Goal: Task Accomplishment & Management: Manage account settings

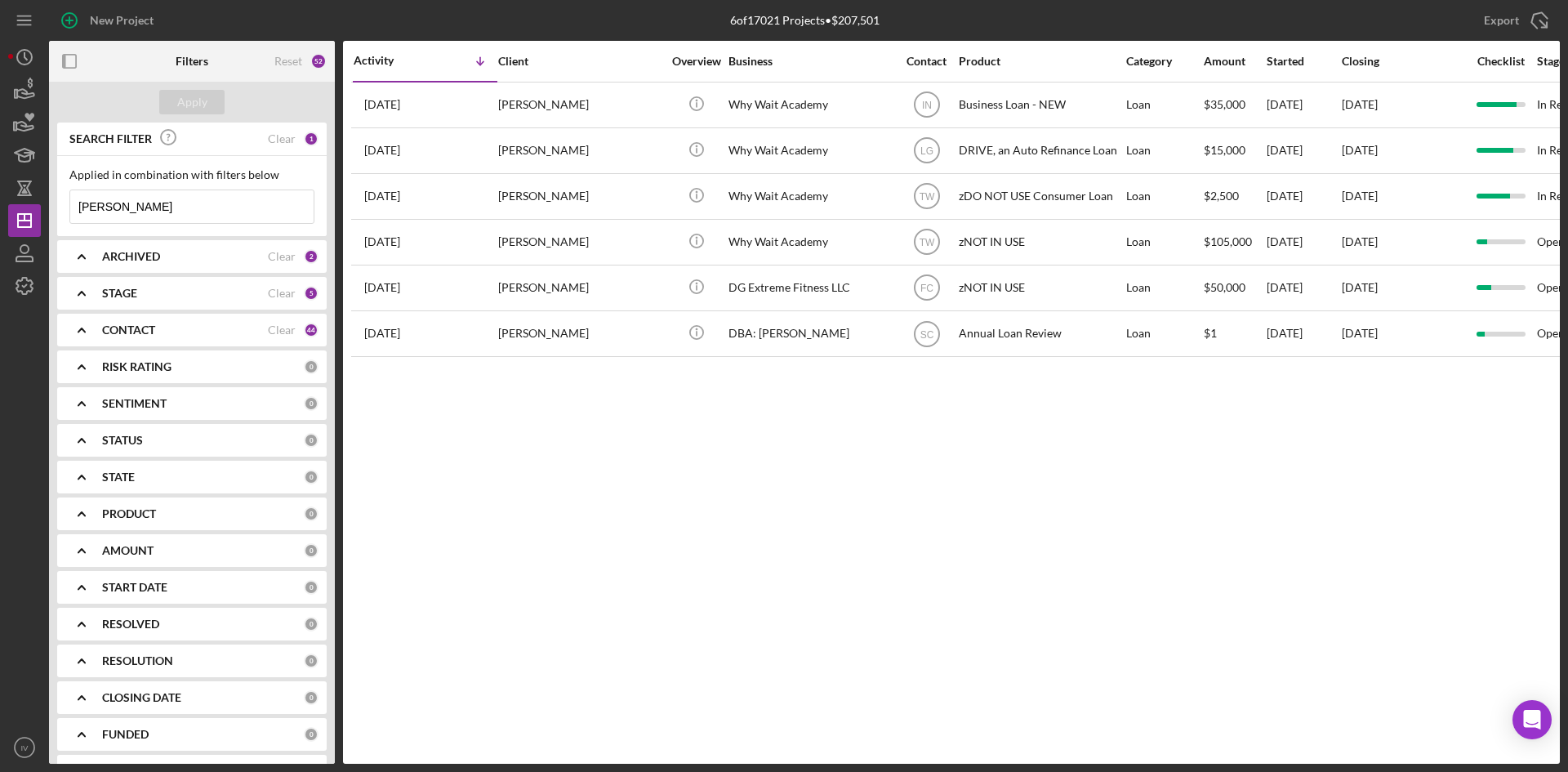
drag, startPoint x: 152, startPoint y: 205, endPoint x: -46, endPoint y: 219, distance: 198.5
click at [0, 219] on html "New Project 6 of 17021 Projects • $207,501 [PERSON_NAME] Export Icon/Export Fil…" at bounding box center [784, 386] width 1568 height 772
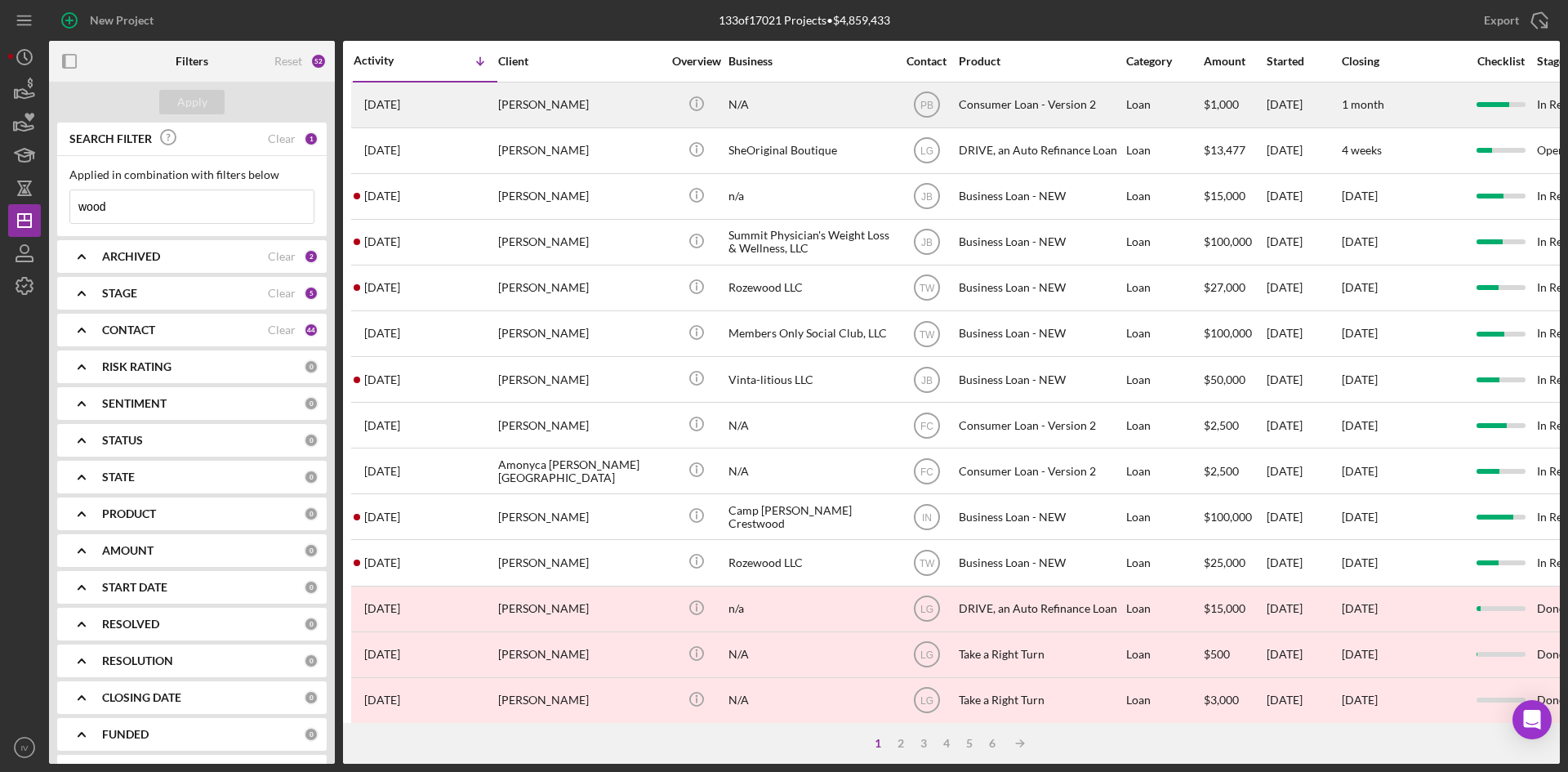
type input "wood"
click at [512, 116] on div "[PERSON_NAME]" at bounding box center [580, 104] width 163 height 43
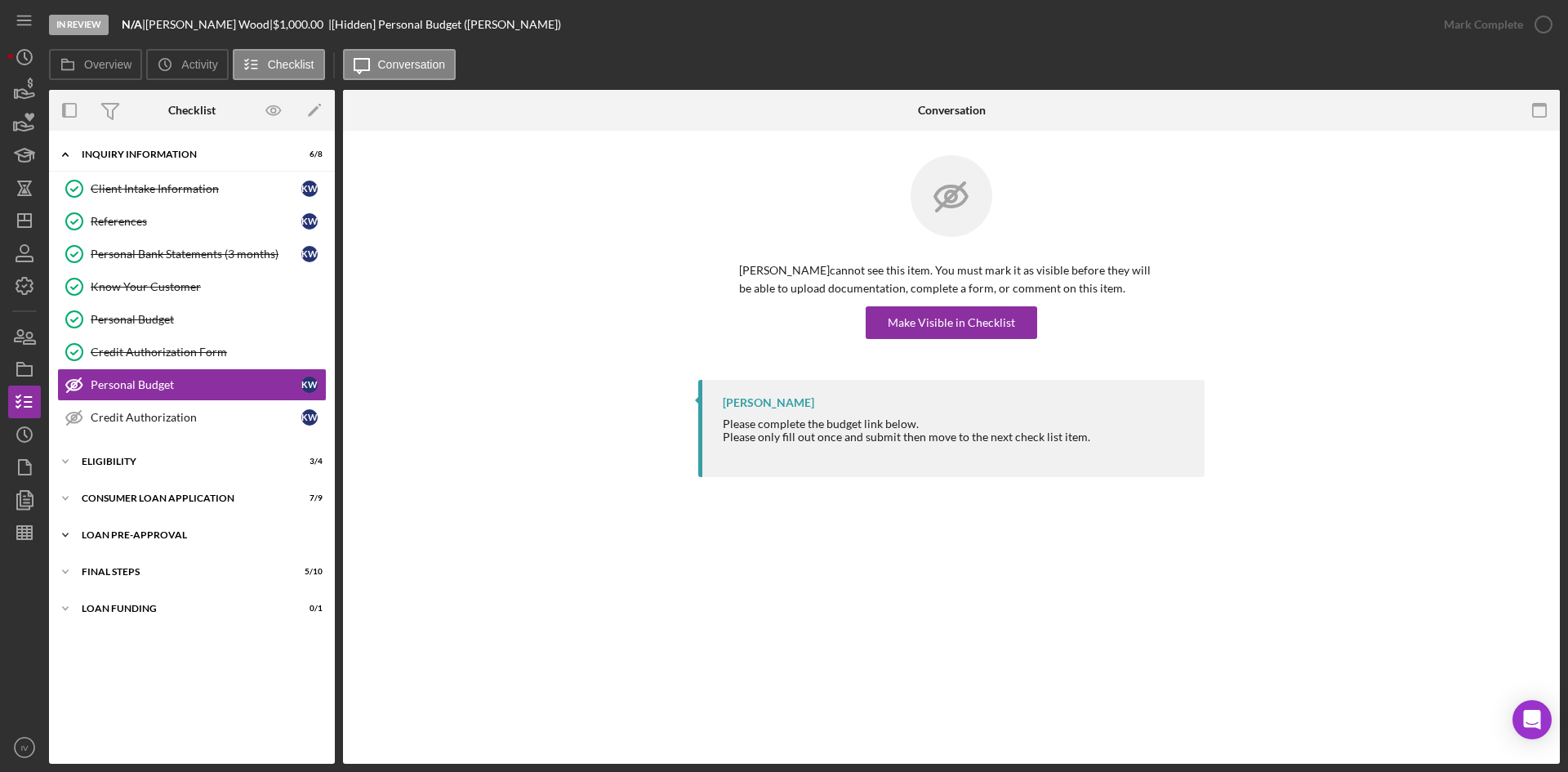
click at [117, 523] on div "Icon/Expander Loan Pre-Approval 2 / 2" at bounding box center [192, 534] width 286 height 32
click at [149, 565] on div "Loan Approval" at bounding box center [208, 568] width 235 height 13
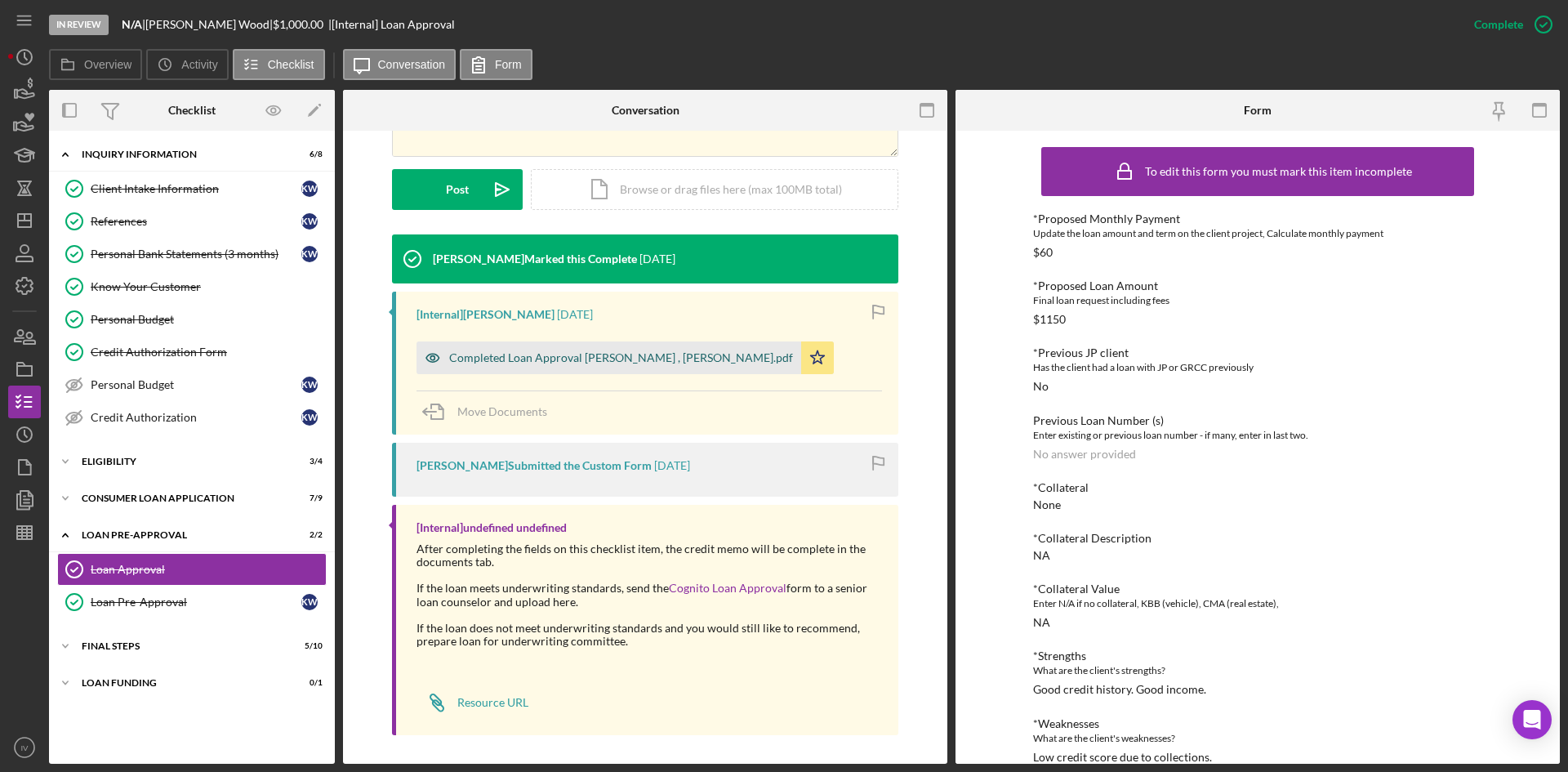
click at [541, 341] on div "Completed Loan Approval [PERSON_NAME] , [PERSON_NAME].pdf" at bounding box center [609, 357] width 384 height 32
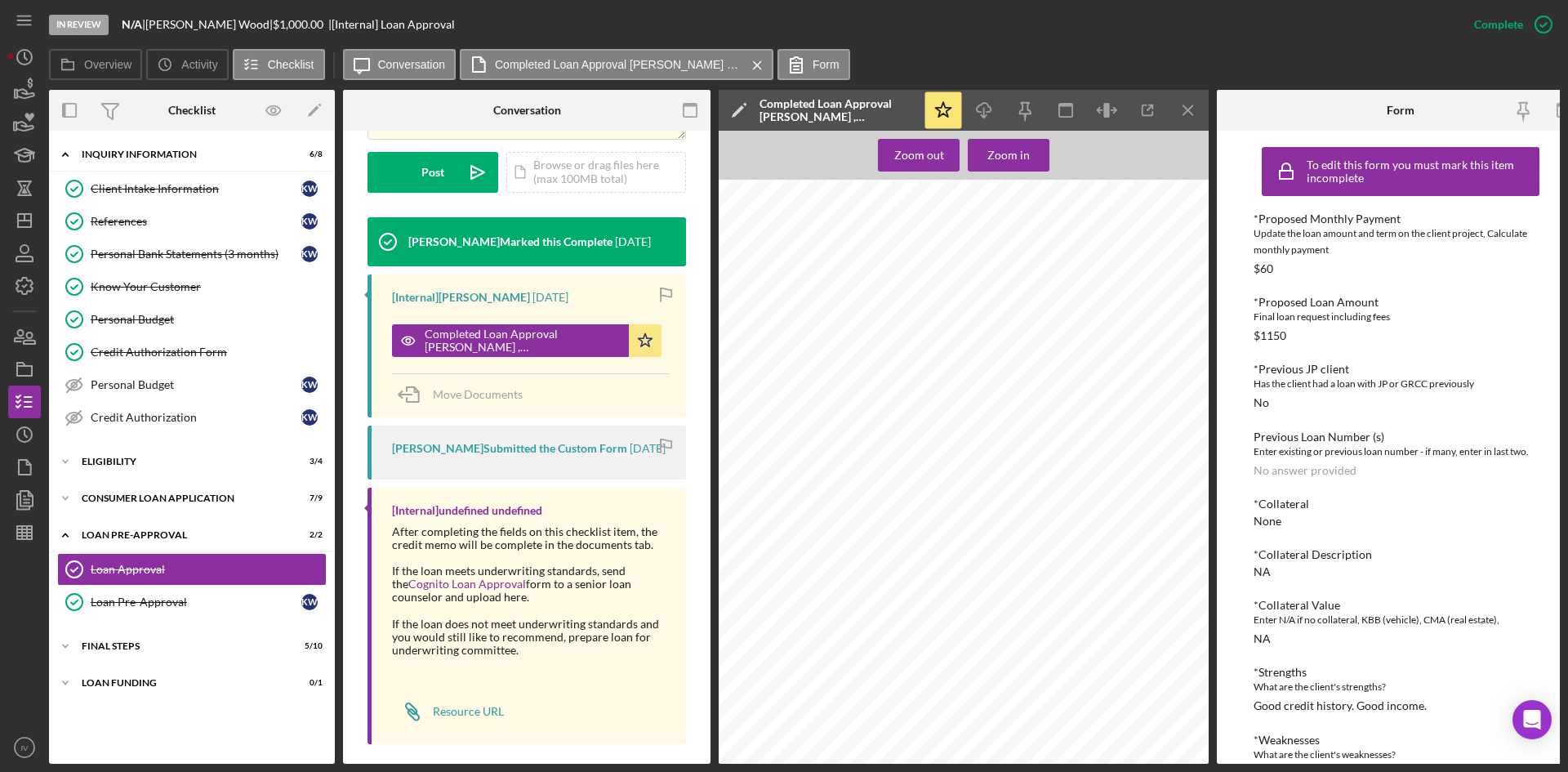
scroll to position [1373, 0]
click at [159, 179] on link "Client Intake Information Client Intake Information K W" at bounding box center [191, 188] width 269 height 32
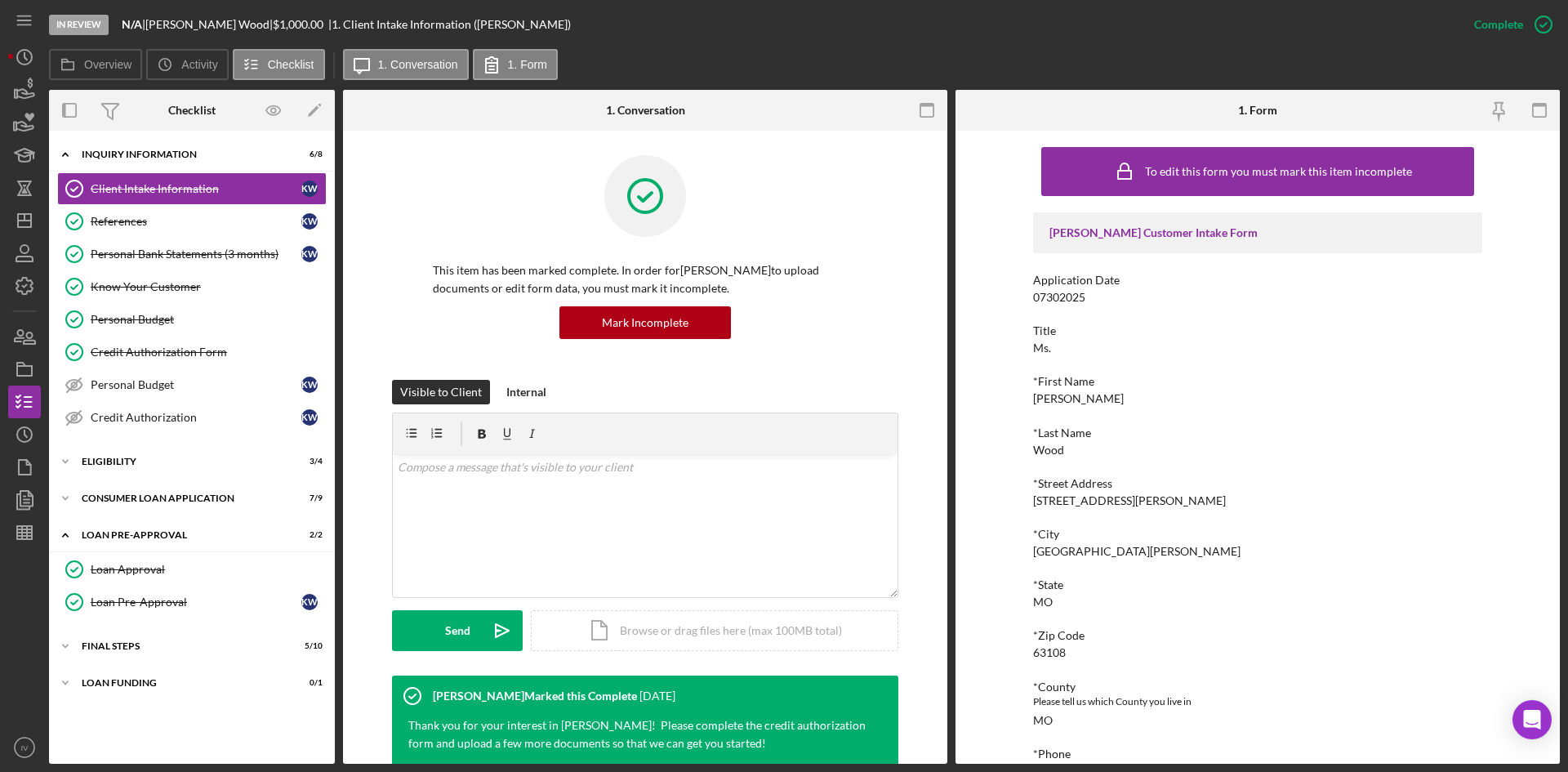
scroll to position [245, 0]
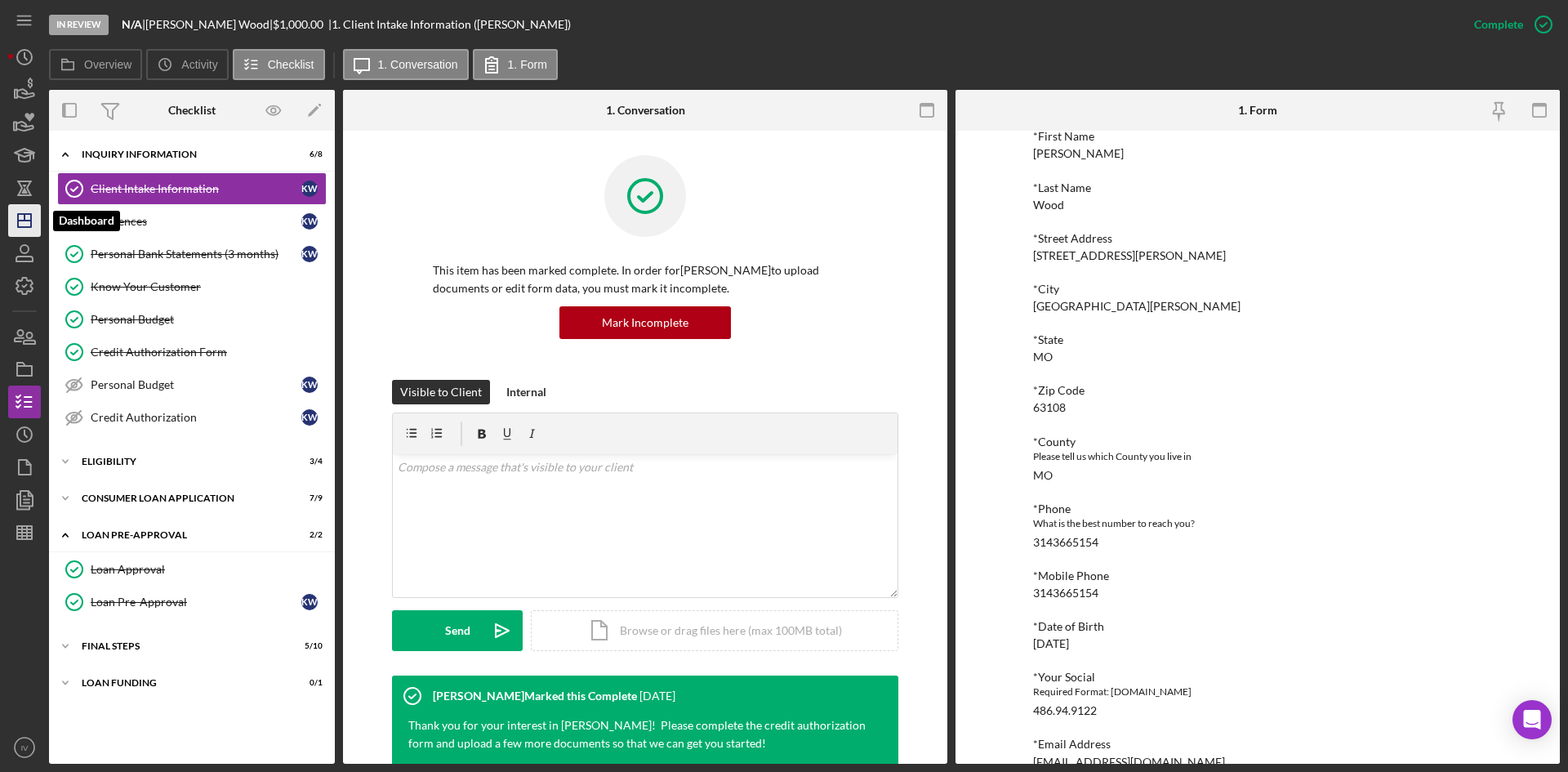
click at [25, 211] on icon "Icon/Dashboard" at bounding box center [25, 220] width 41 height 41
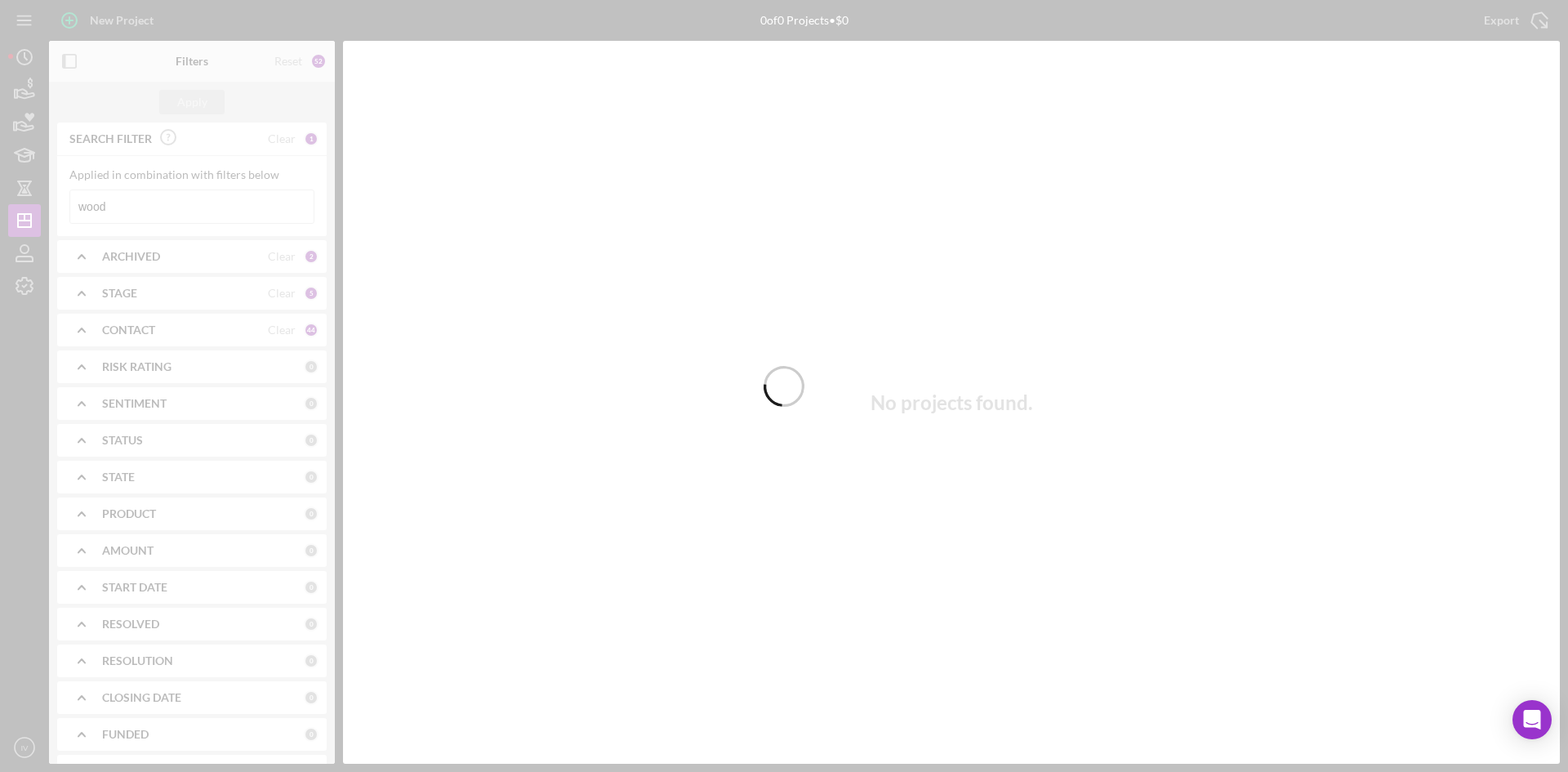
click at [168, 206] on div at bounding box center [784, 386] width 1568 height 772
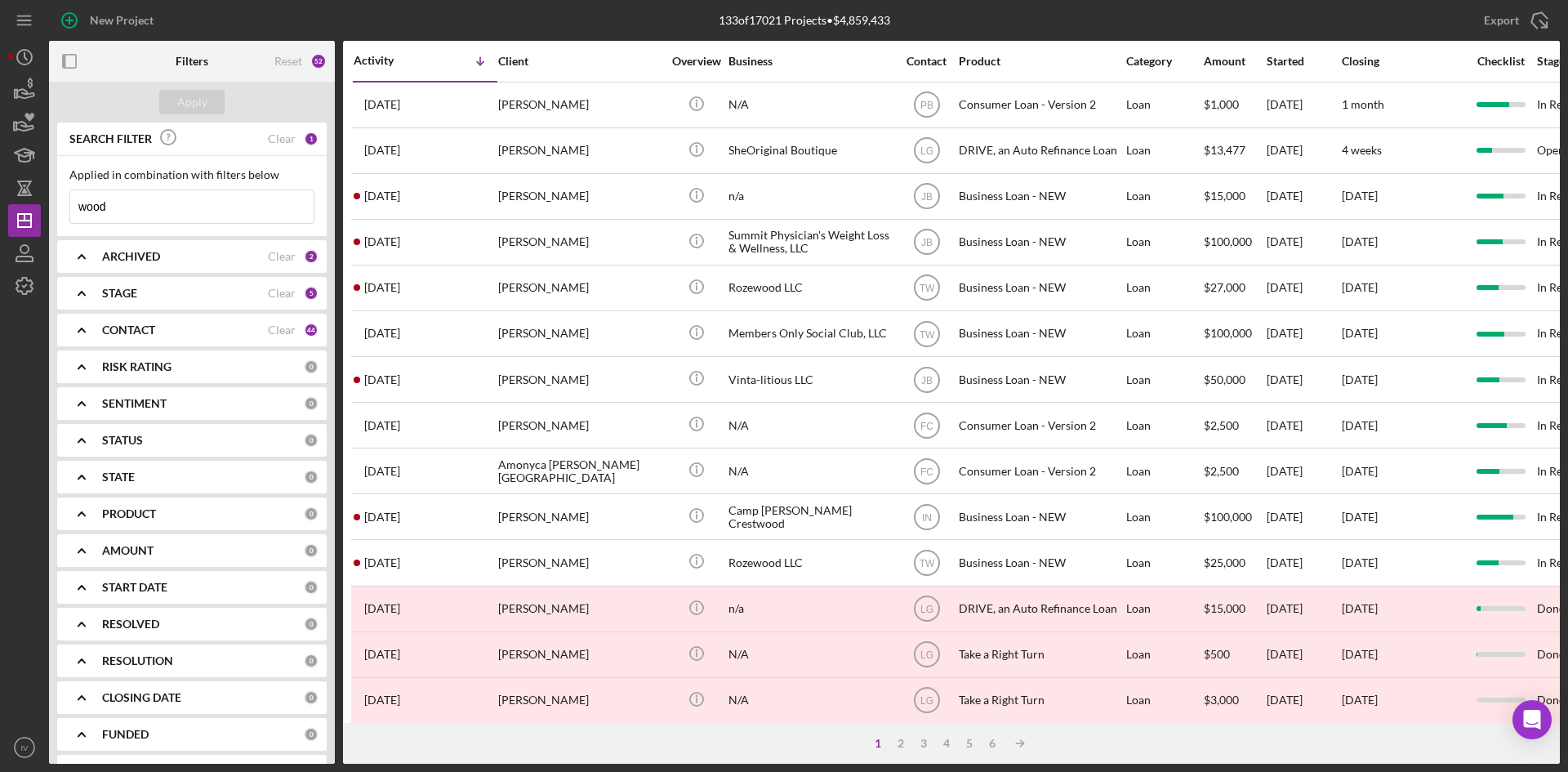
click at [168, 206] on input "wood" at bounding box center [191, 206] width 243 height 32
drag, startPoint x: 152, startPoint y: 207, endPoint x: 47, endPoint y: 218, distance: 105.6
click at [47, 218] on div "New Project 133 of 17021 Projects • $4,859,433 wood Export Icon/Export Filters …" at bounding box center [784, 382] width 1551 height 763
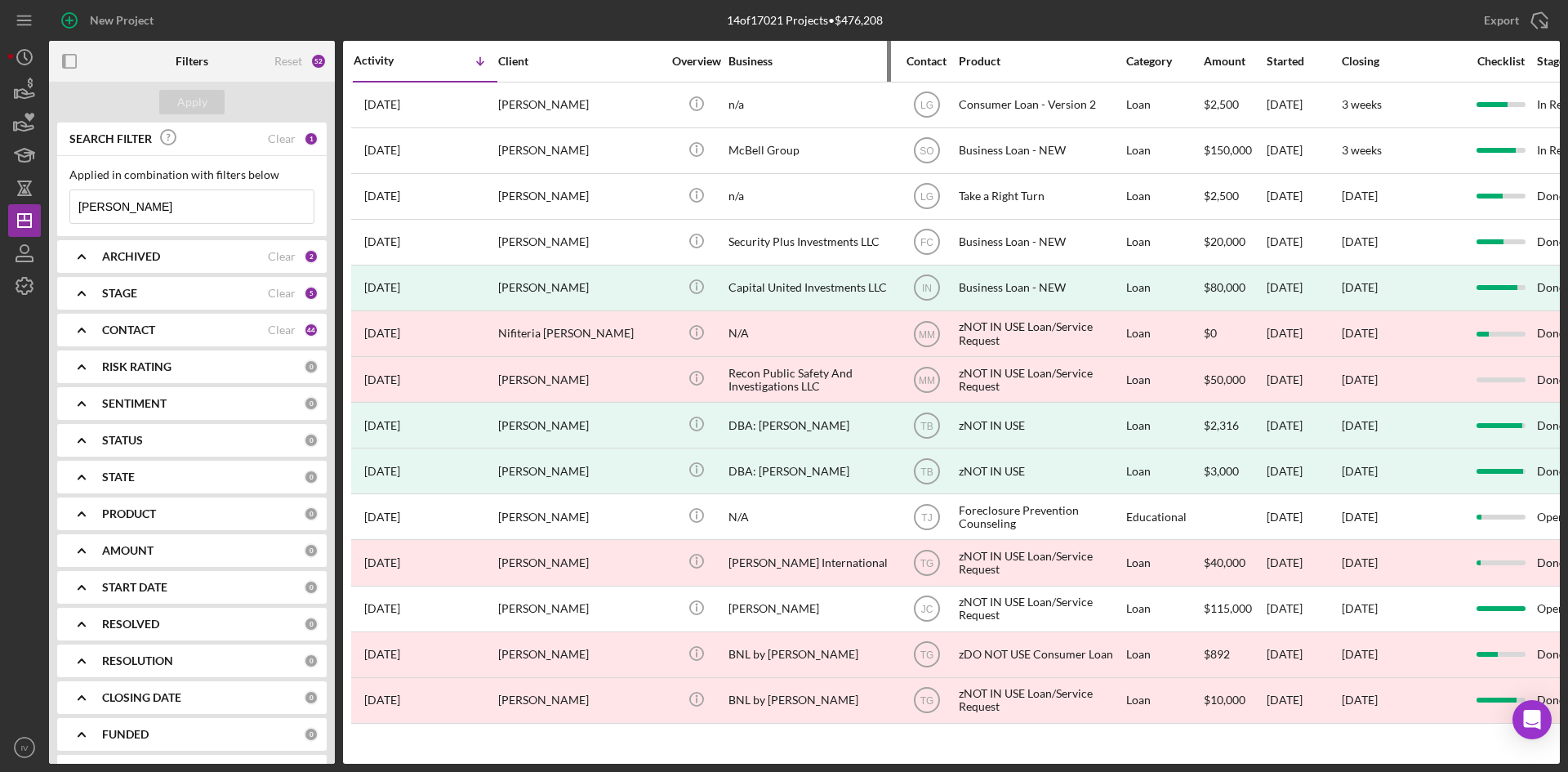
type input "[PERSON_NAME]"
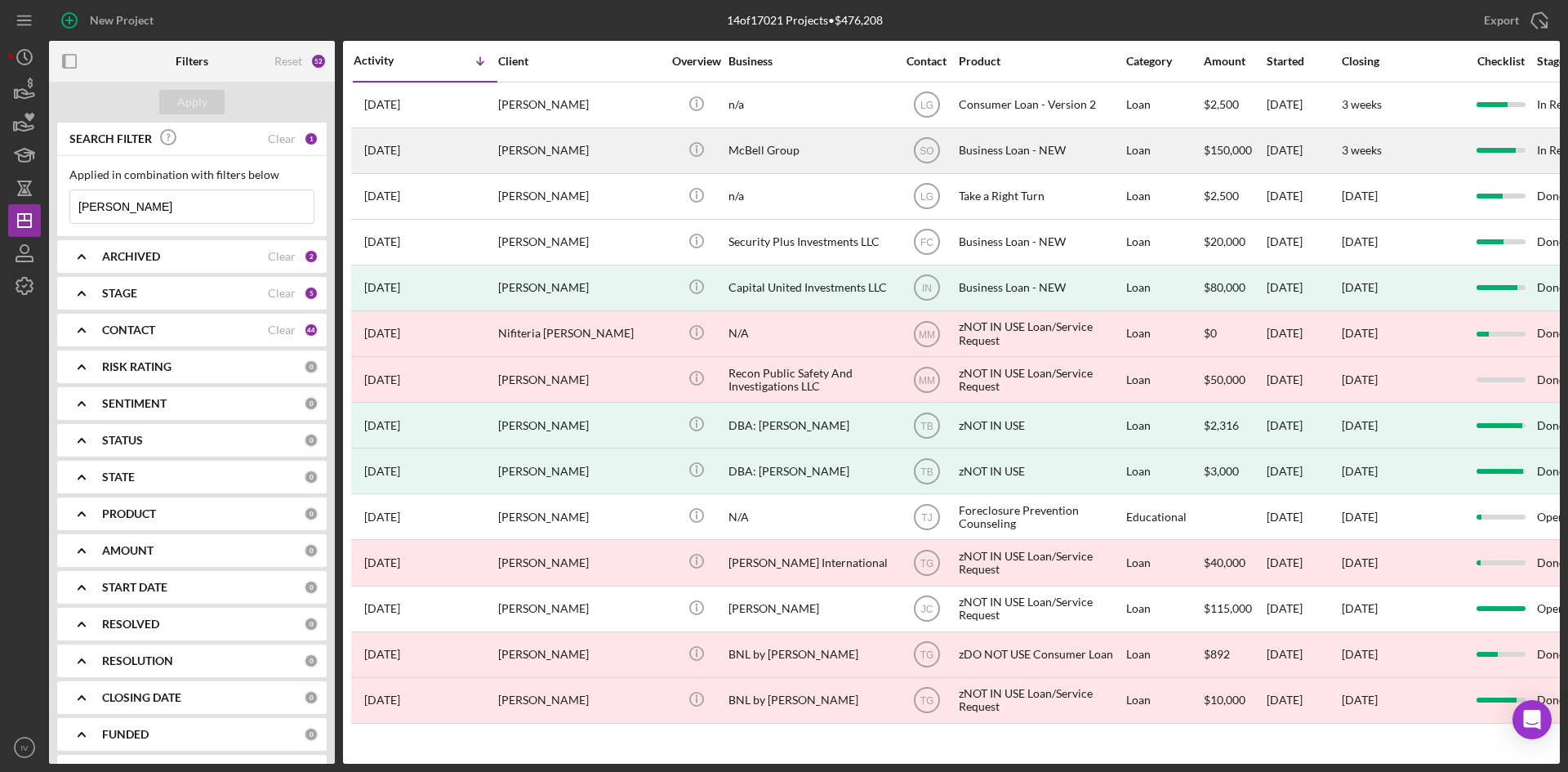
click at [560, 150] on div "[PERSON_NAME]" at bounding box center [580, 150] width 163 height 43
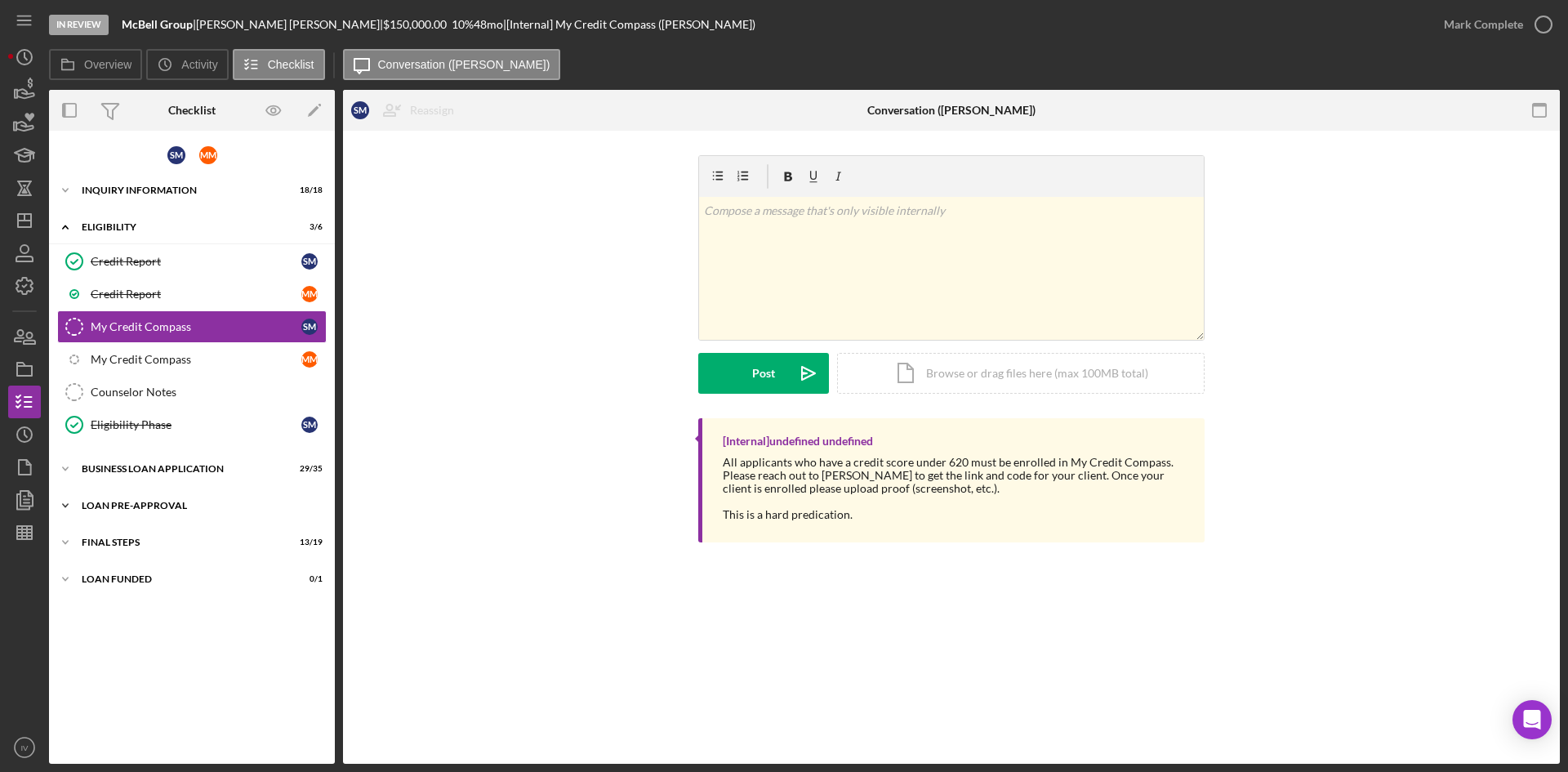
click at [139, 501] on div "LOAN PRE-APPROVAL" at bounding box center [197, 505] width 233 height 10
click at [161, 535] on div "Loan Approval" at bounding box center [208, 540] width 235 height 13
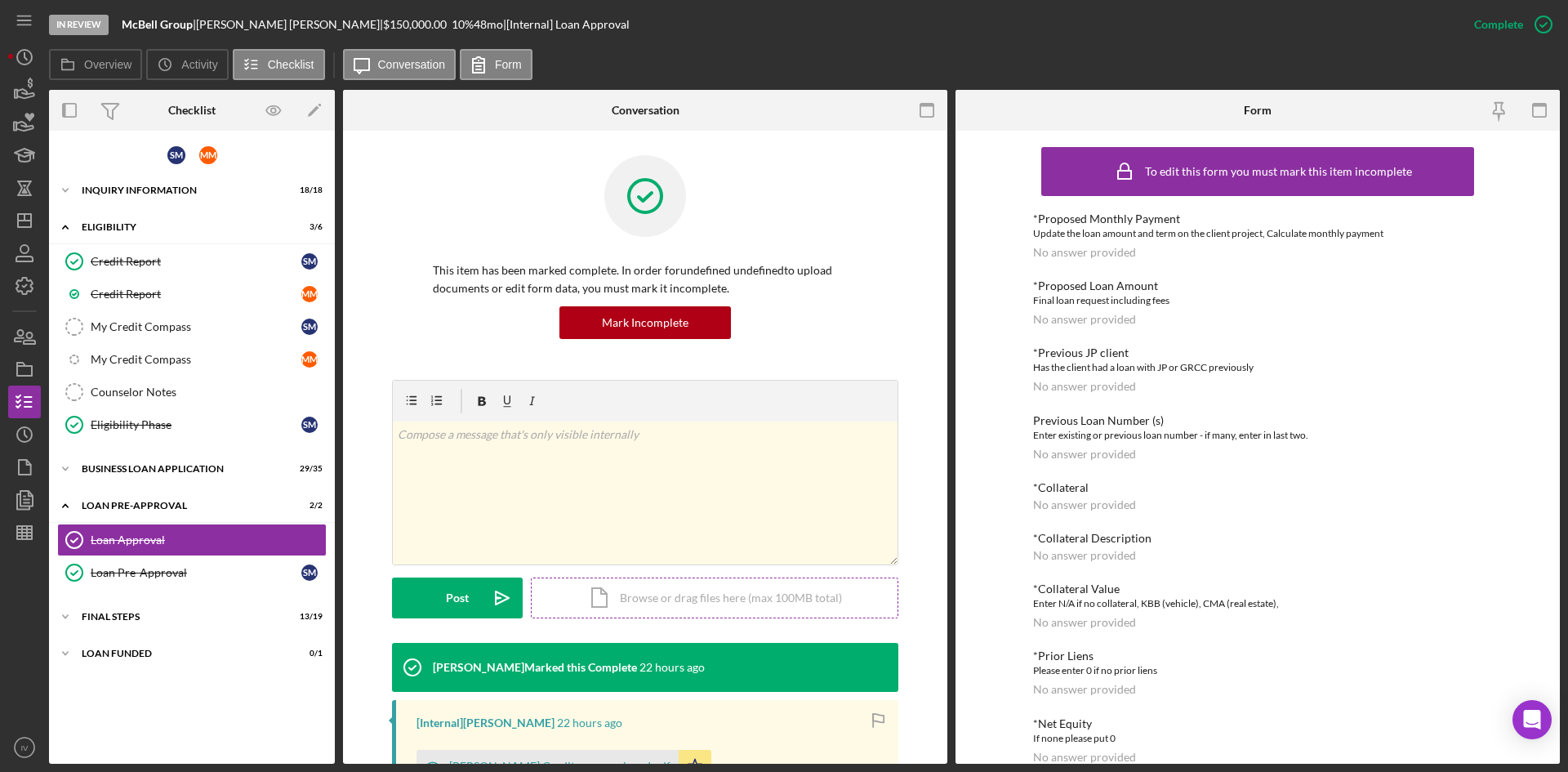
scroll to position [82, 0]
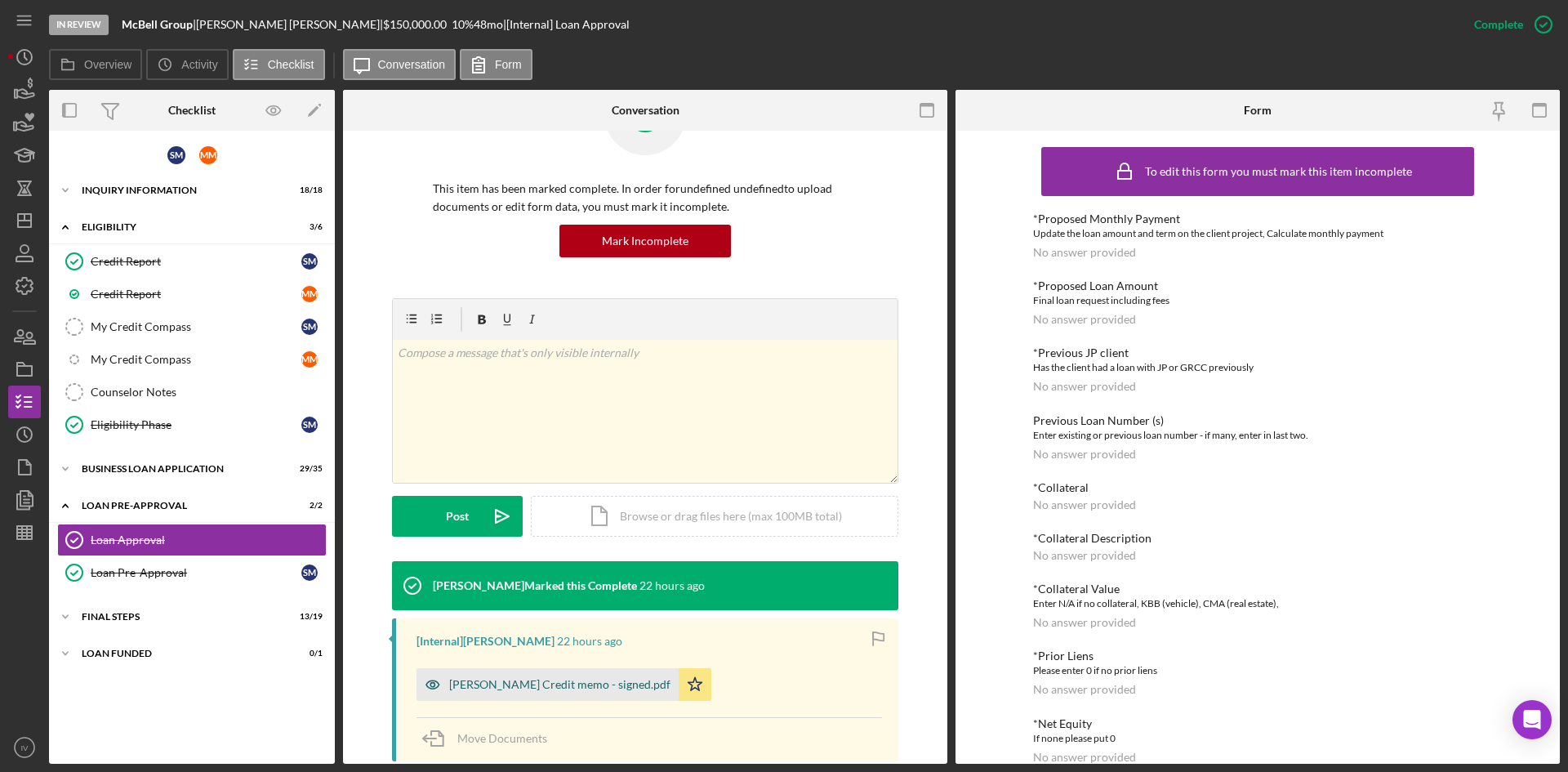
click at [526, 694] on div "[PERSON_NAME] Credit memo - signed.pdf" at bounding box center [548, 683] width 262 height 32
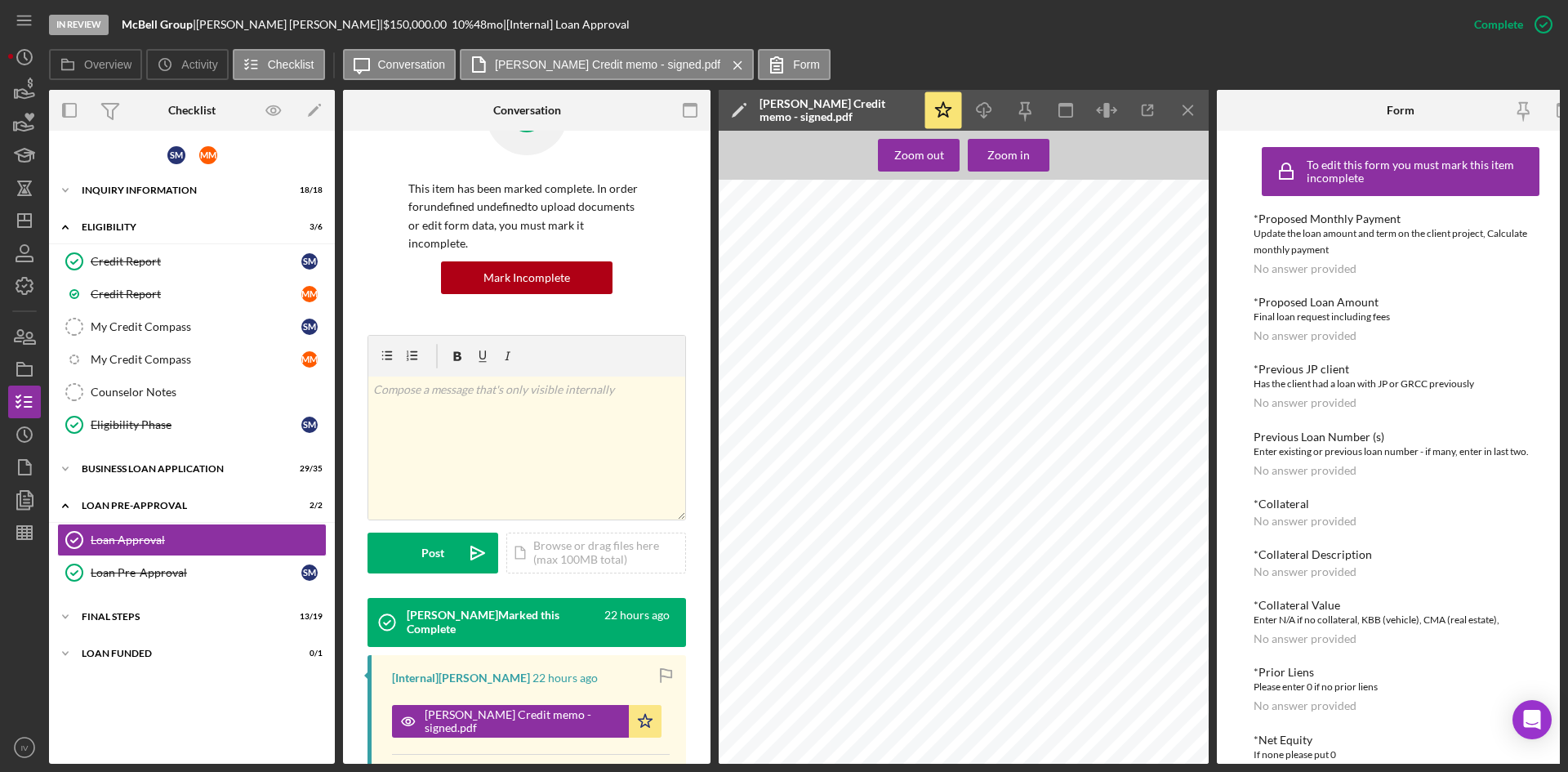
scroll to position [0, 0]
click at [25, 225] on icon "Icon/Dashboard" at bounding box center [25, 220] width 41 height 41
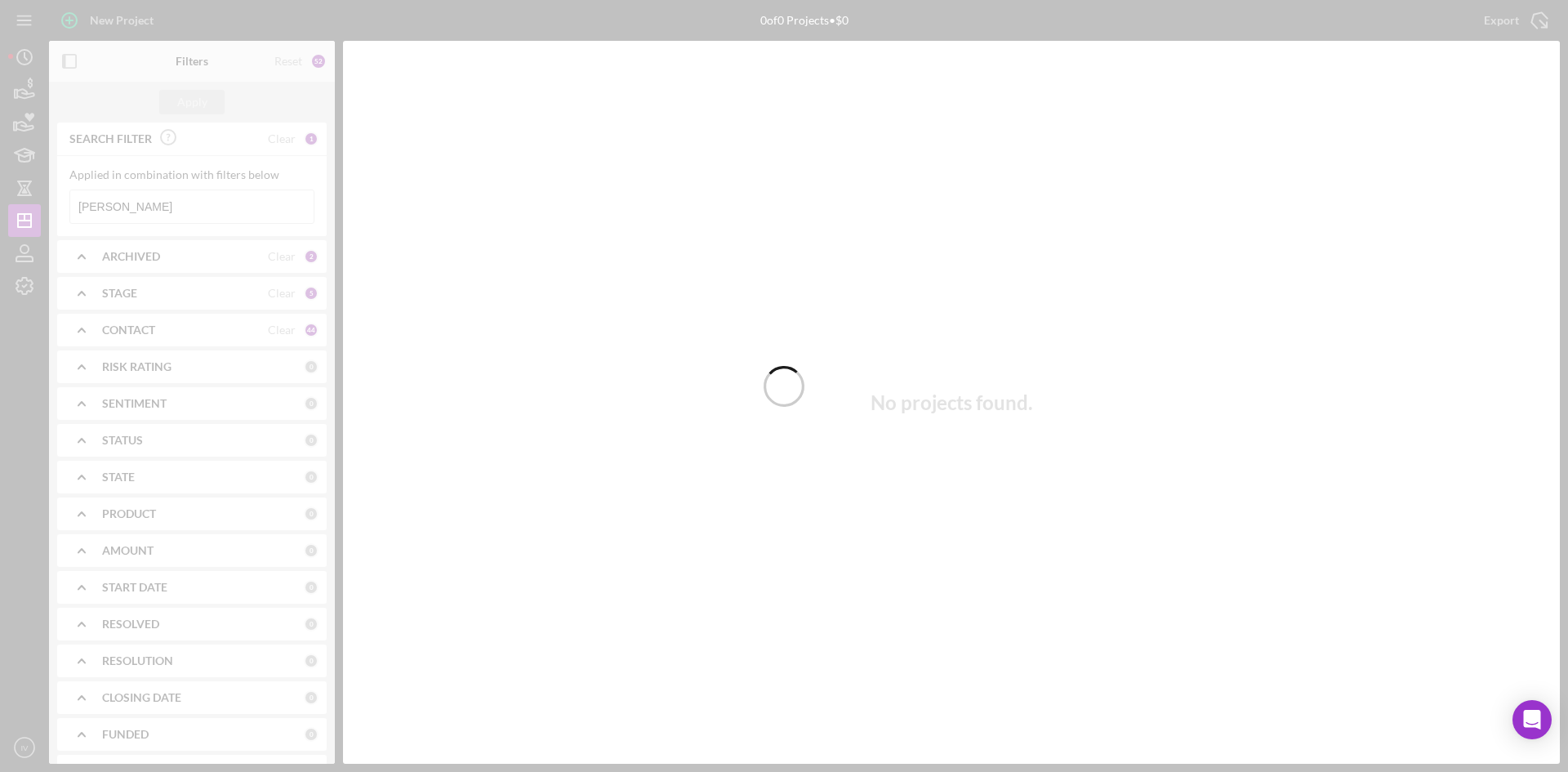
click at [242, 199] on div at bounding box center [784, 386] width 1568 height 772
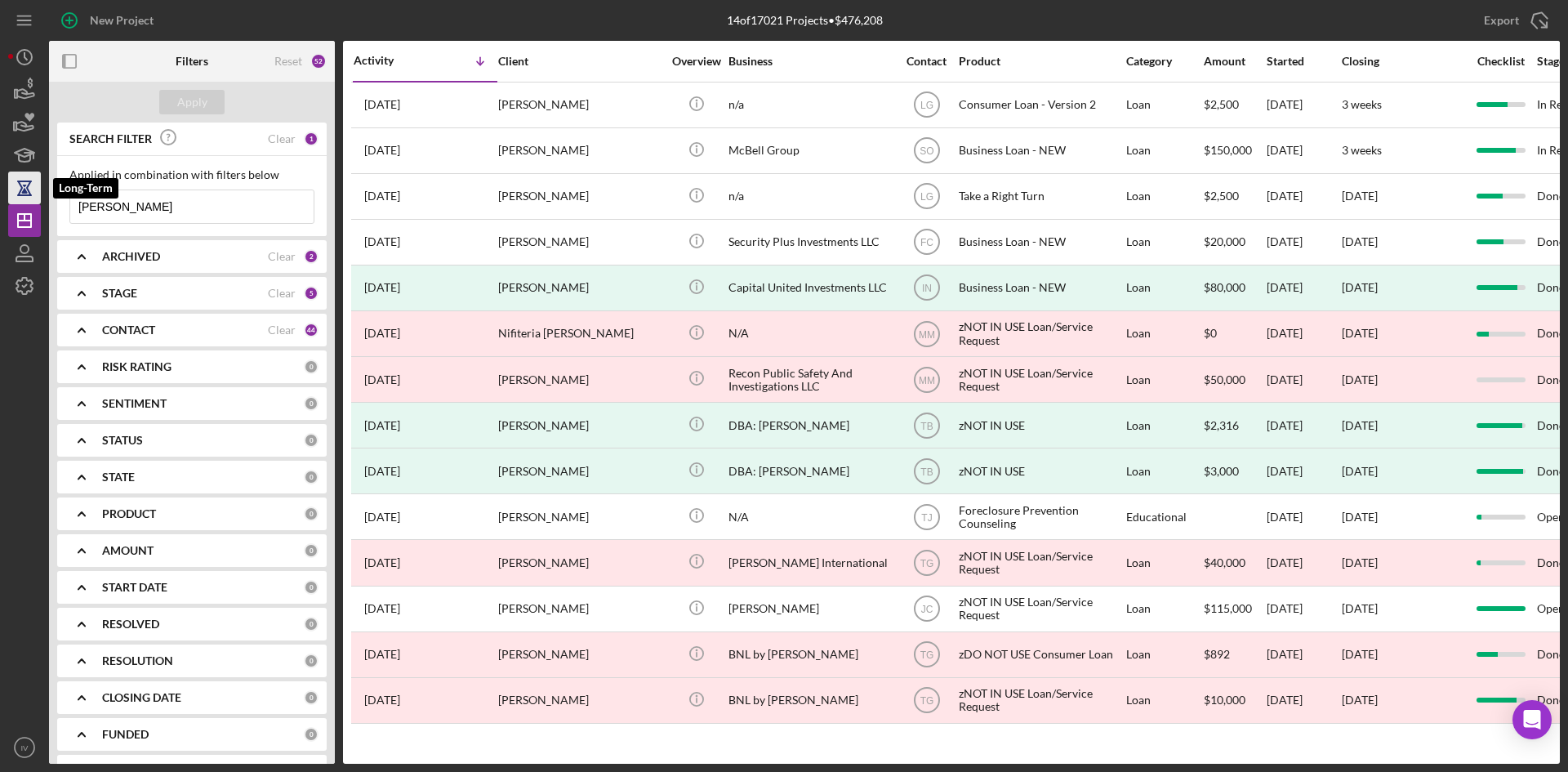
drag, startPoint x: 147, startPoint y: 209, endPoint x: 30, endPoint y: 194, distance: 118.0
click at [30, 194] on div "New Project 14 of 17021 Projects • $476,208 [PERSON_NAME] Export Icon/Export Fi…" at bounding box center [784, 382] width 1551 height 763
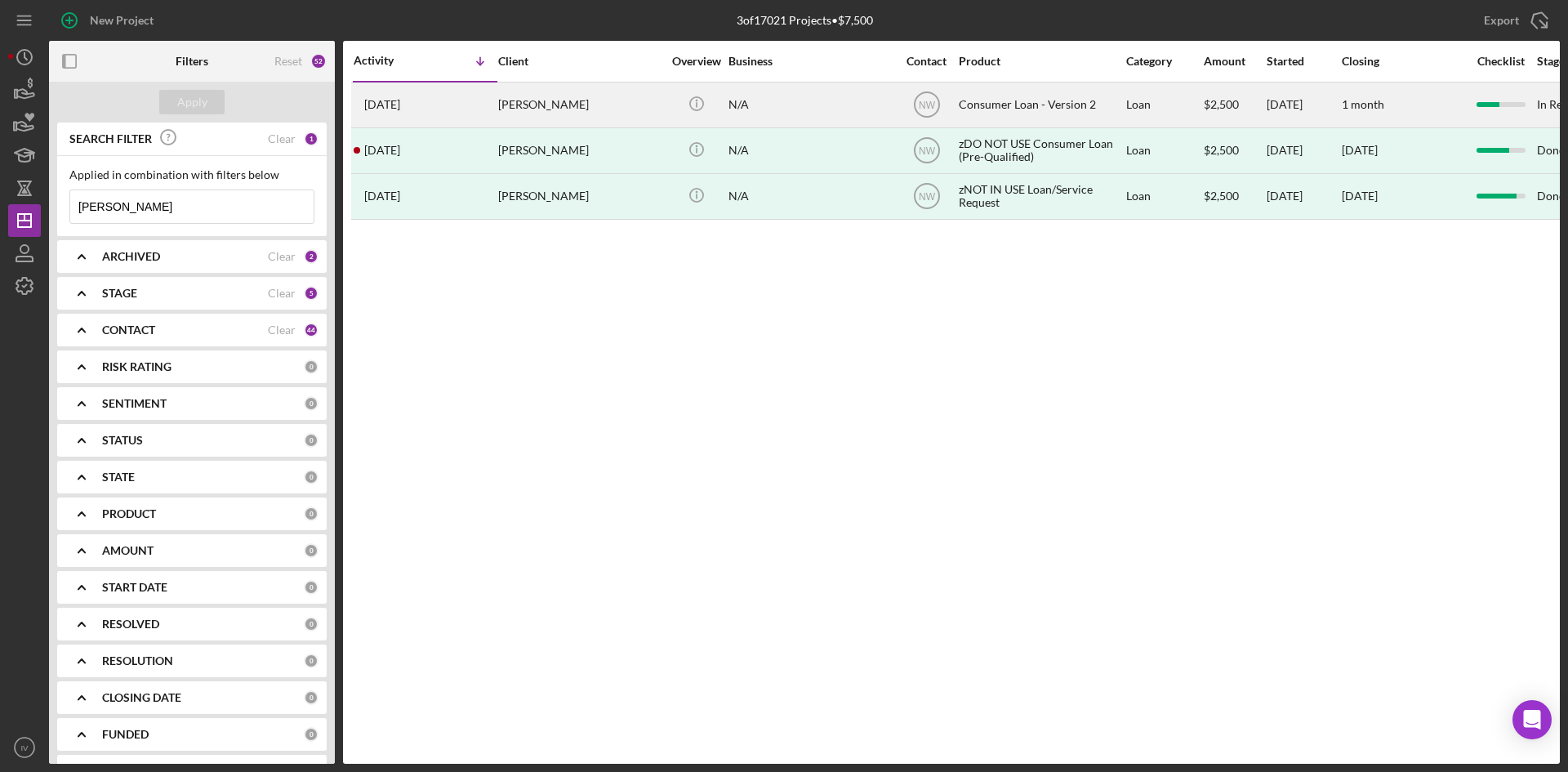
type input "[PERSON_NAME]"
click at [508, 110] on div "[PERSON_NAME]" at bounding box center [580, 104] width 163 height 43
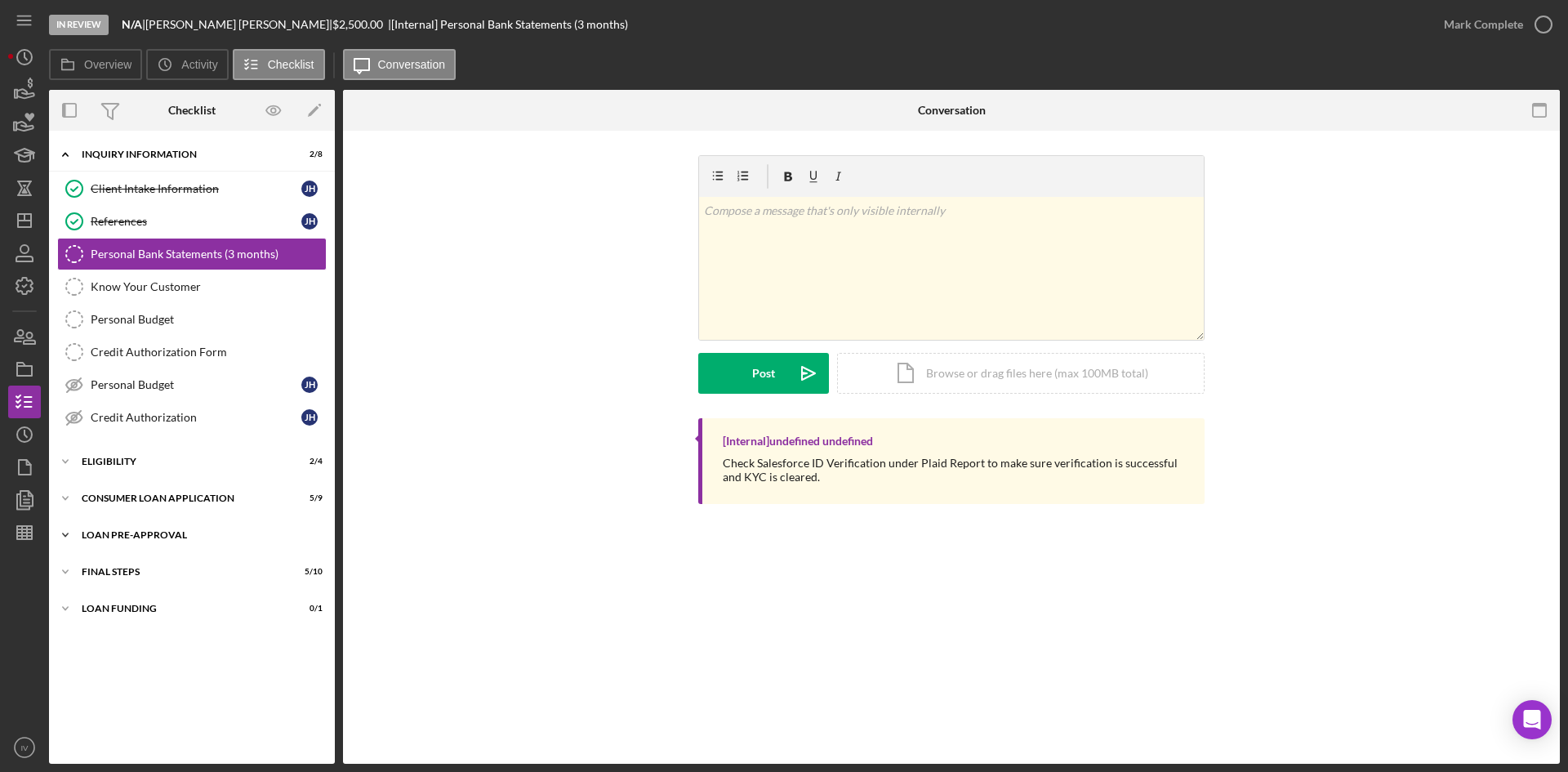
click at [123, 535] on div "Loan Pre-Approval" at bounding box center [197, 534] width 233 height 10
click at [120, 554] on link "Loan Approval Loan Approval" at bounding box center [191, 568] width 269 height 32
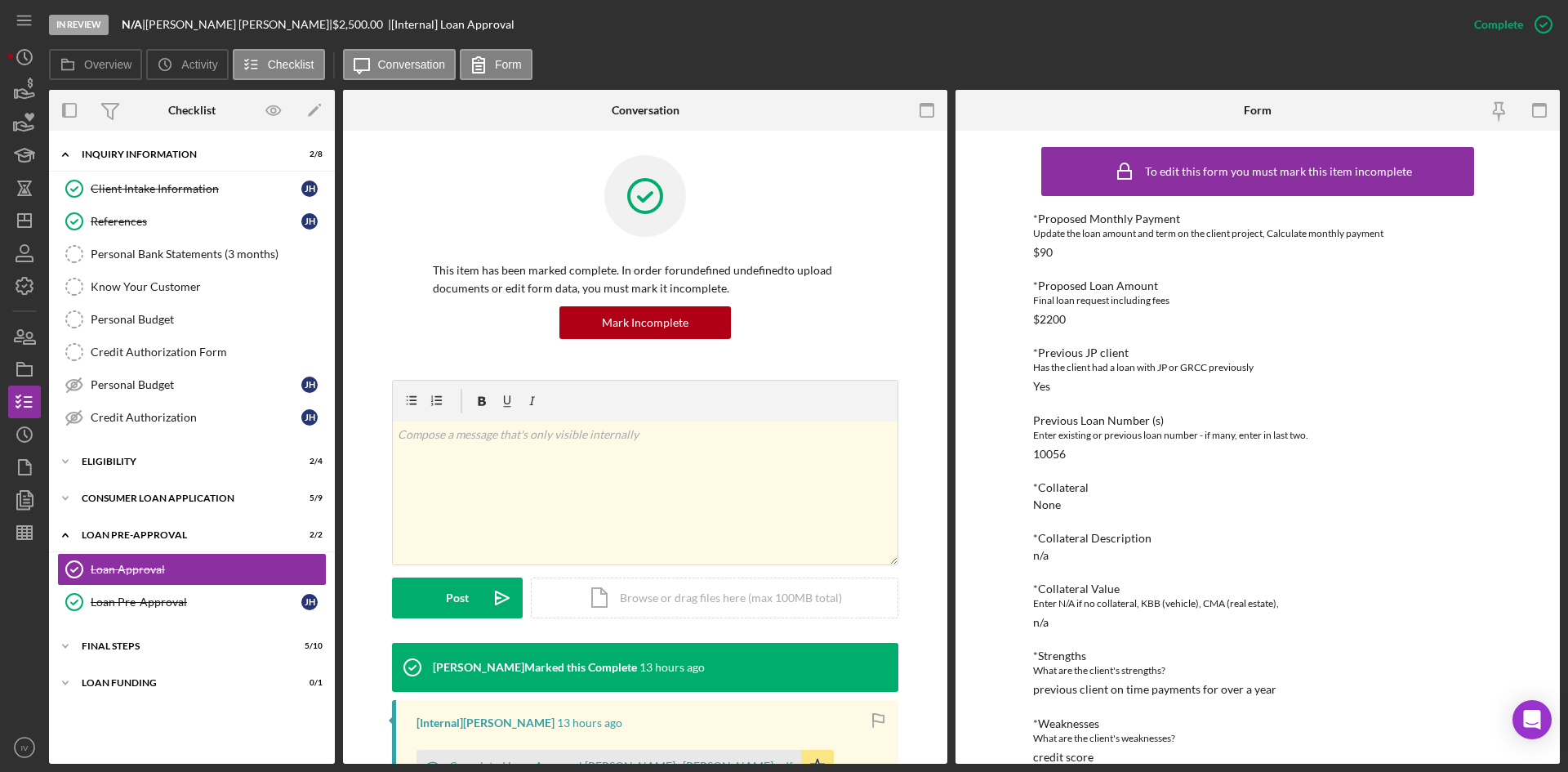
scroll to position [163, 0]
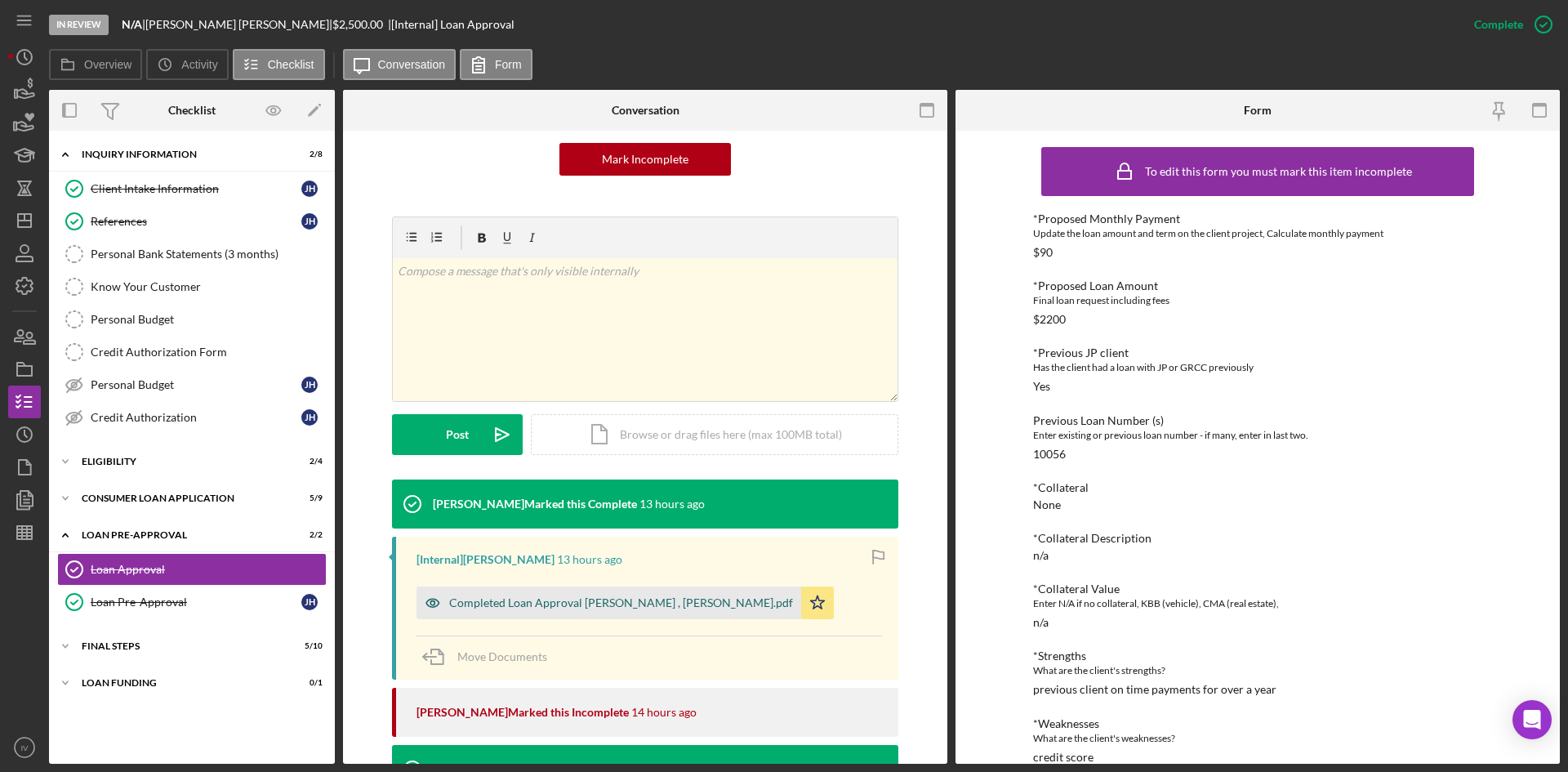
click at [569, 593] on div "Completed Loan Approval [PERSON_NAME] , [PERSON_NAME].pdf" at bounding box center [609, 602] width 384 height 32
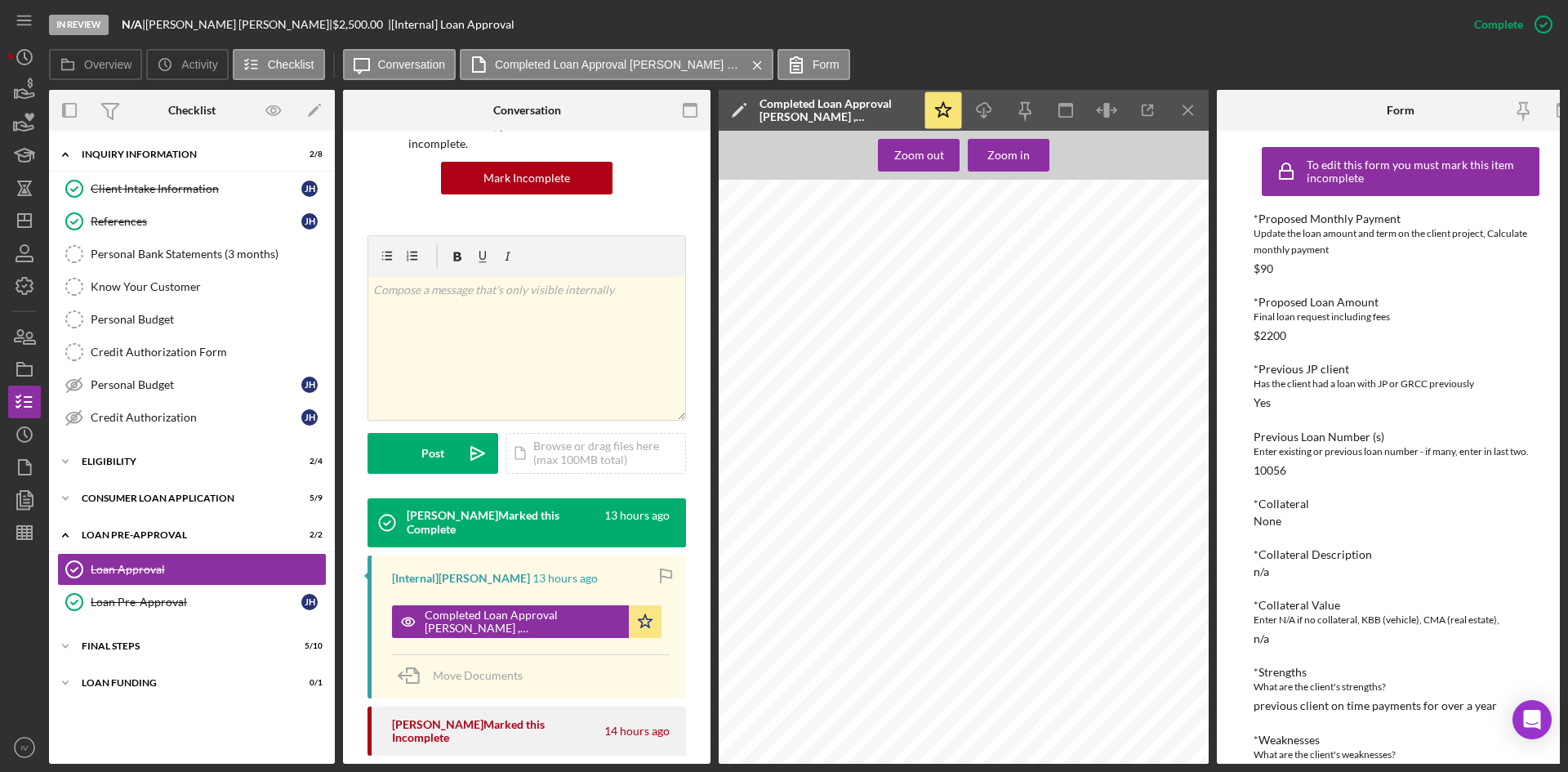
scroll to position [0, 0]
click at [214, 191] on div "Client Intake Information" at bounding box center [196, 189] width 211 height 13
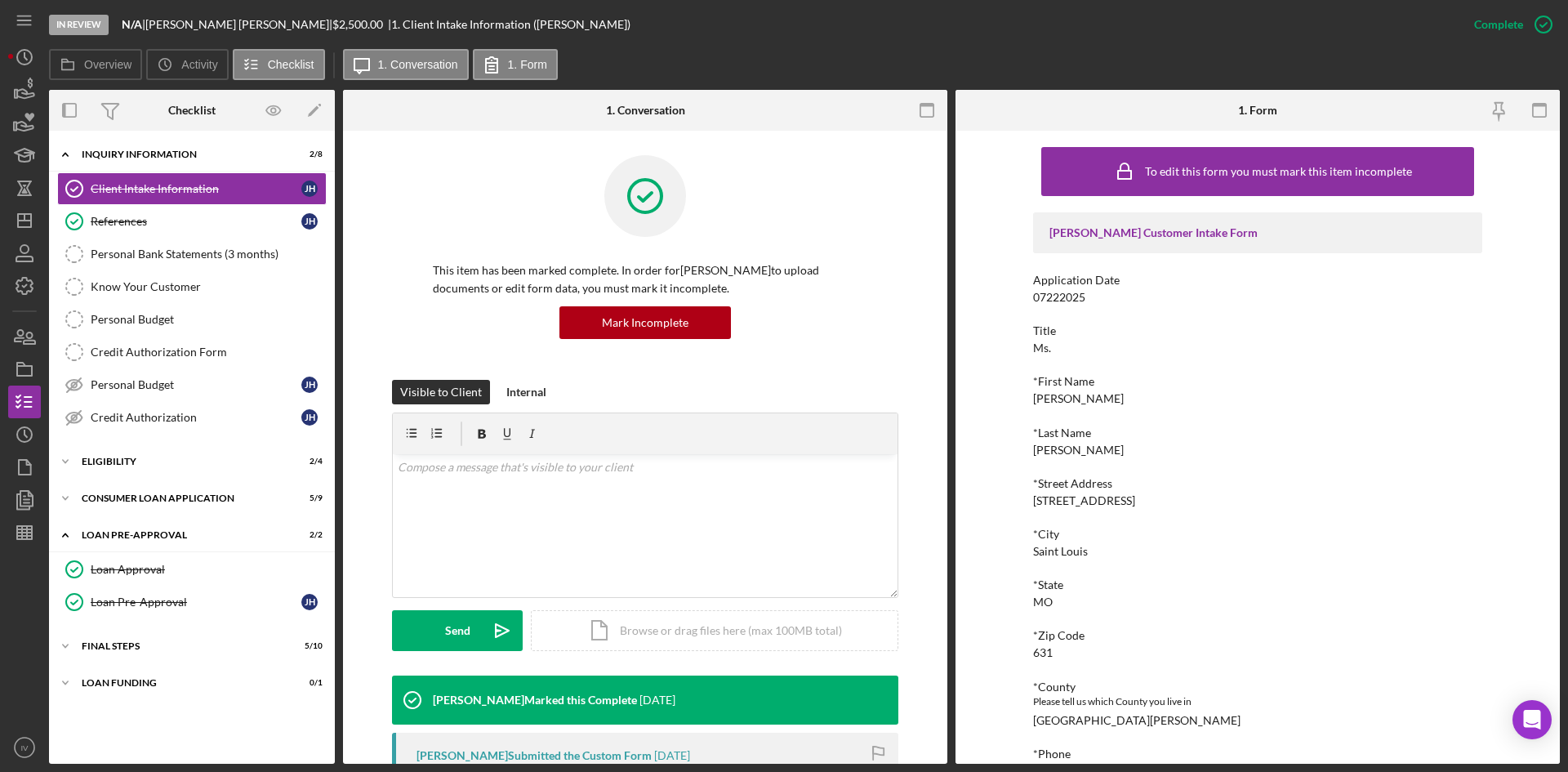
scroll to position [245, 0]
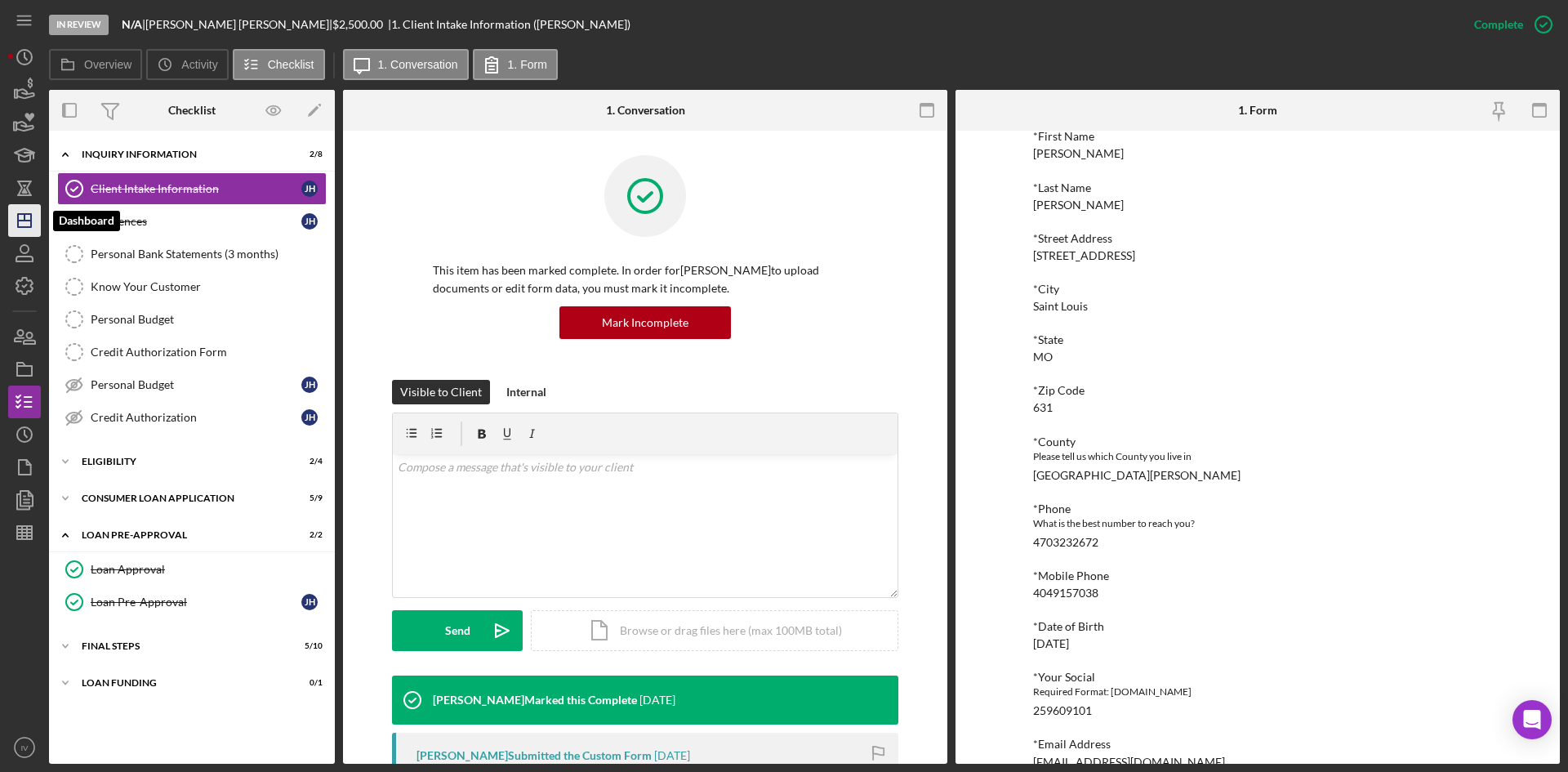
drag, startPoint x: 22, startPoint y: 228, endPoint x: 36, endPoint y: 228, distance: 14.0
click at [22, 227] on polygon "button" at bounding box center [24, 220] width 13 height 13
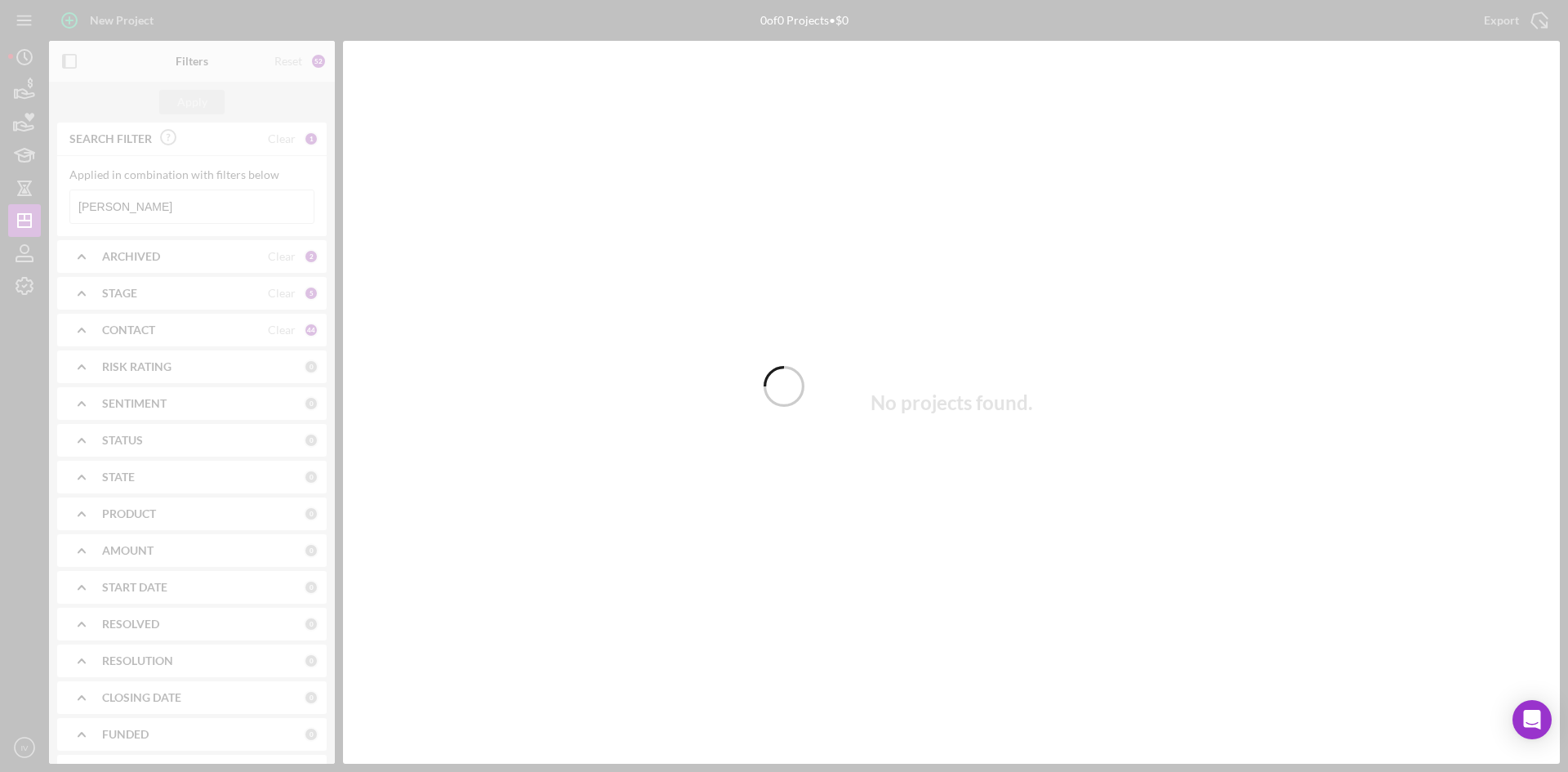
click at [202, 211] on div at bounding box center [784, 386] width 1568 height 772
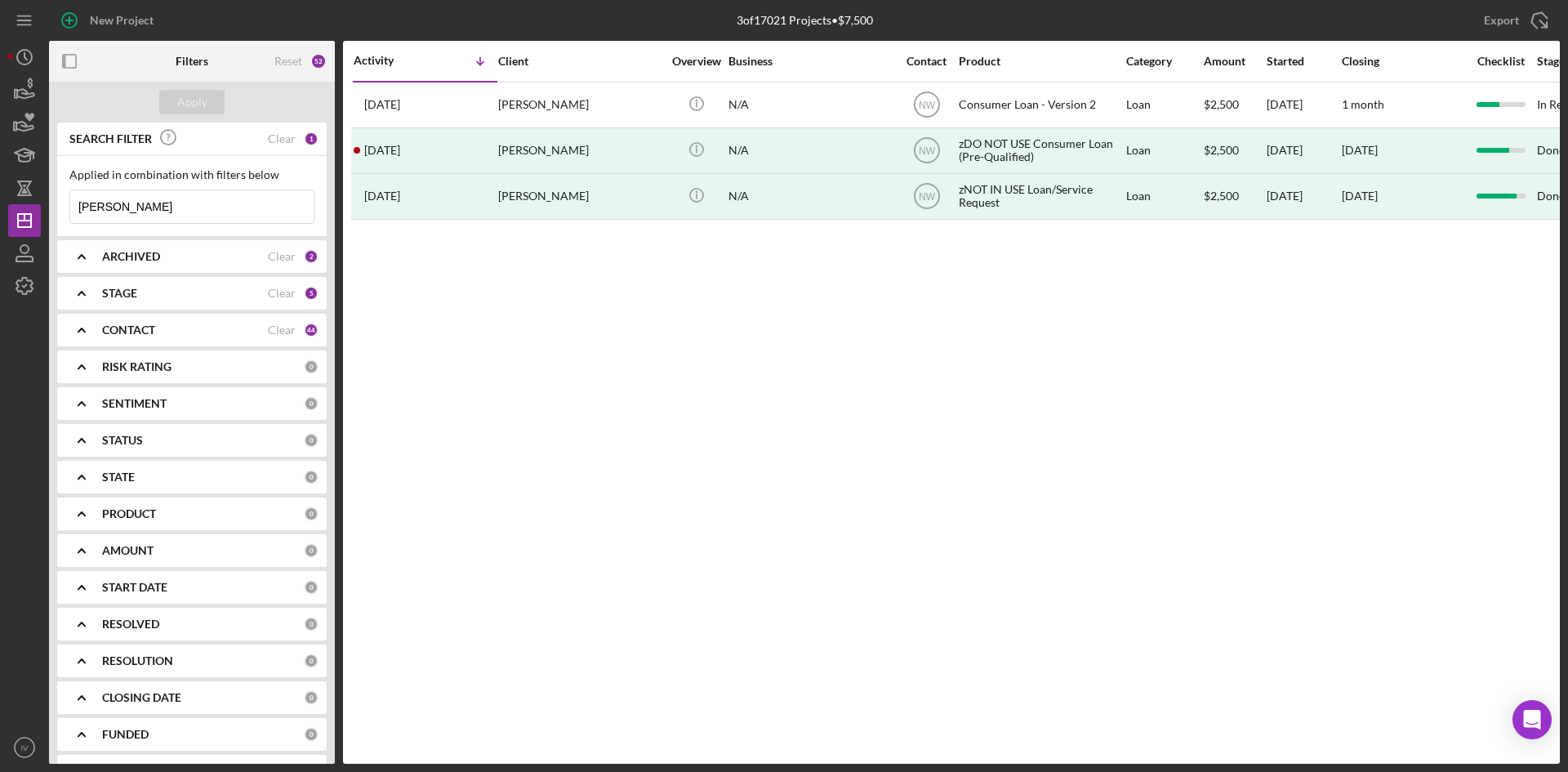
drag, startPoint x: 174, startPoint y: 204, endPoint x: 47, endPoint y: 204, distance: 127.0
click at [47, 204] on div "New Project 3 of 17021 Projects • $7,500 [PERSON_NAME] Export Icon/Export Filte…" at bounding box center [784, 382] width 1551 height 763
click at [171, 210] on input "[PERSON_NAME]" at bounding box center [191, 206] width 243 height 32
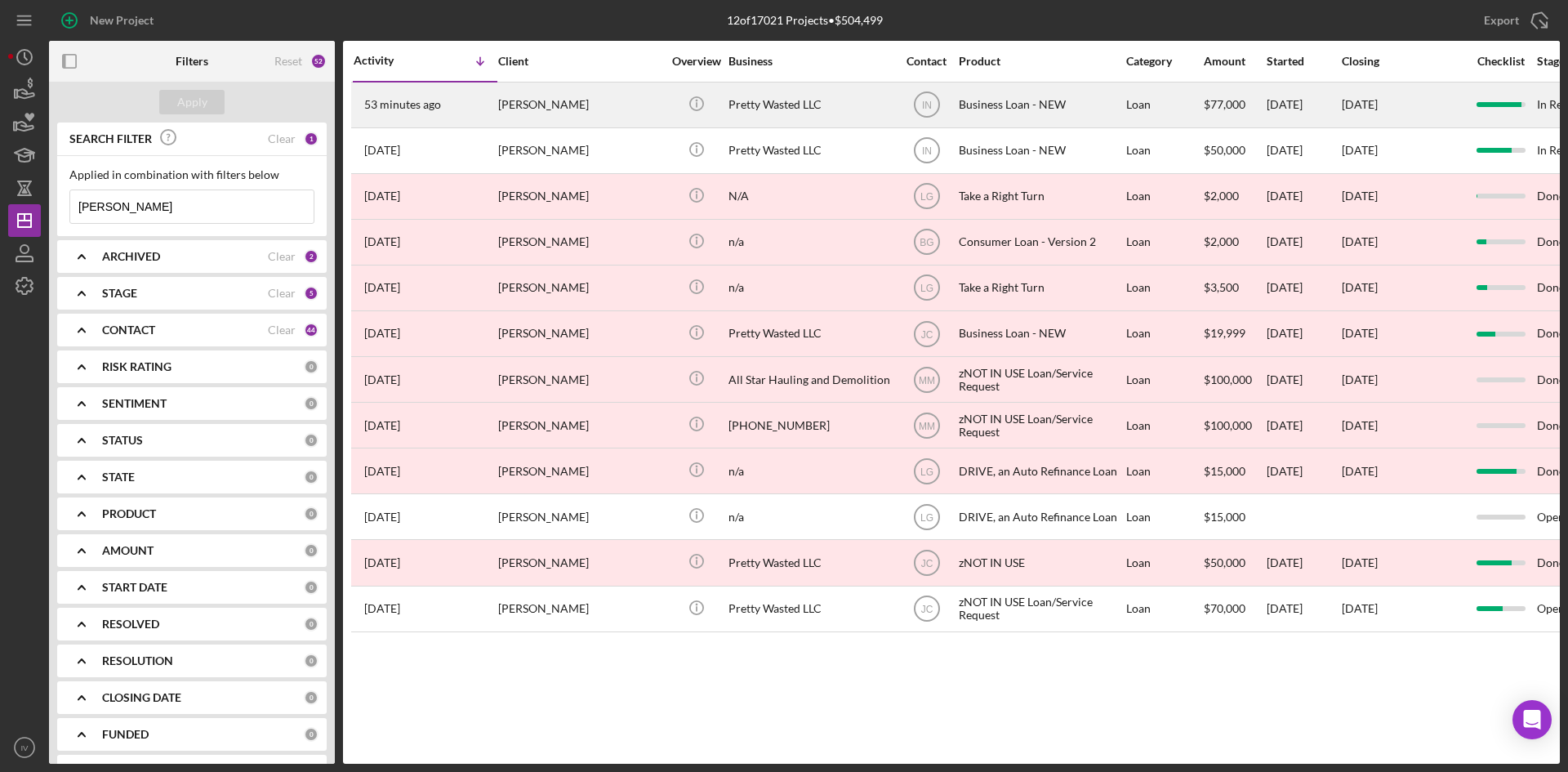
type input "[PERSON_NAME]"
click at [568, 110] on div "[PERSON_NAME]" at bounding box center [580, 104] width 163 height 43
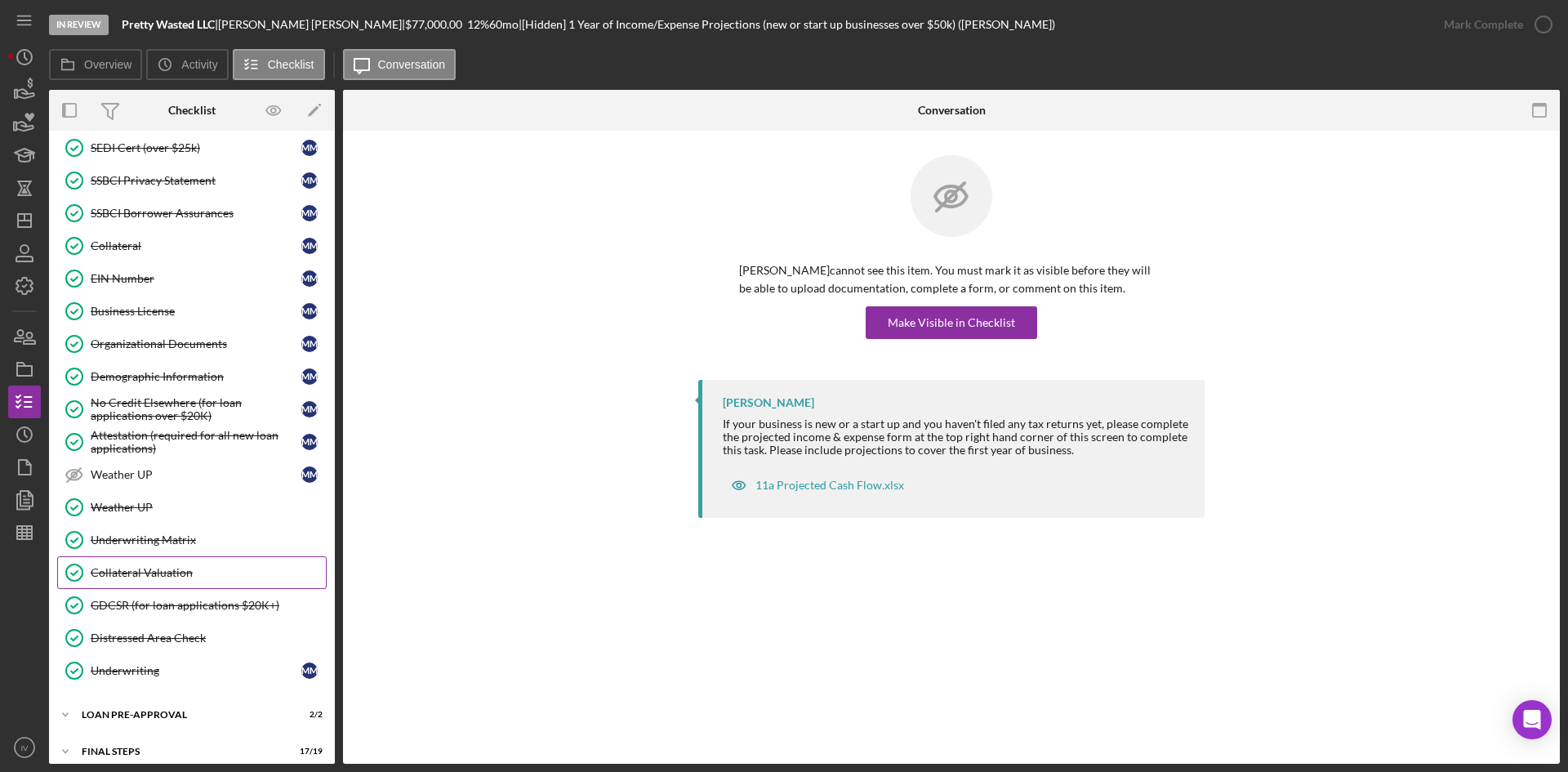
scroll to position [458, 0]
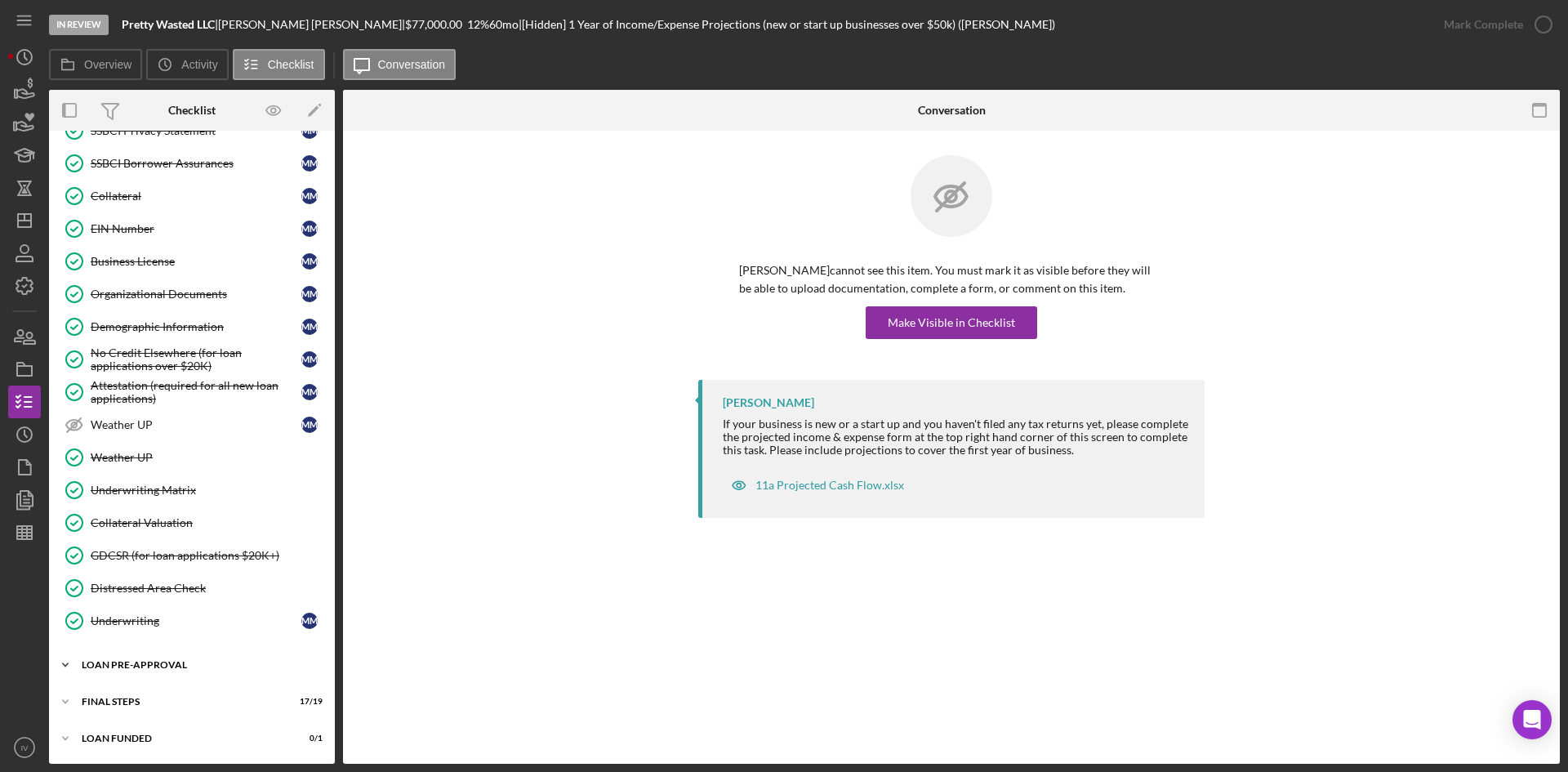
click at [129, 670] on div "Icon/Expander LOAN PRE-APPROVAL 2 / 2" at bounding box center [192, 664] width 286 height 32
click at [138, 692] on div "Loan Approval" at bounding box center [208, 698] width 235 height 13
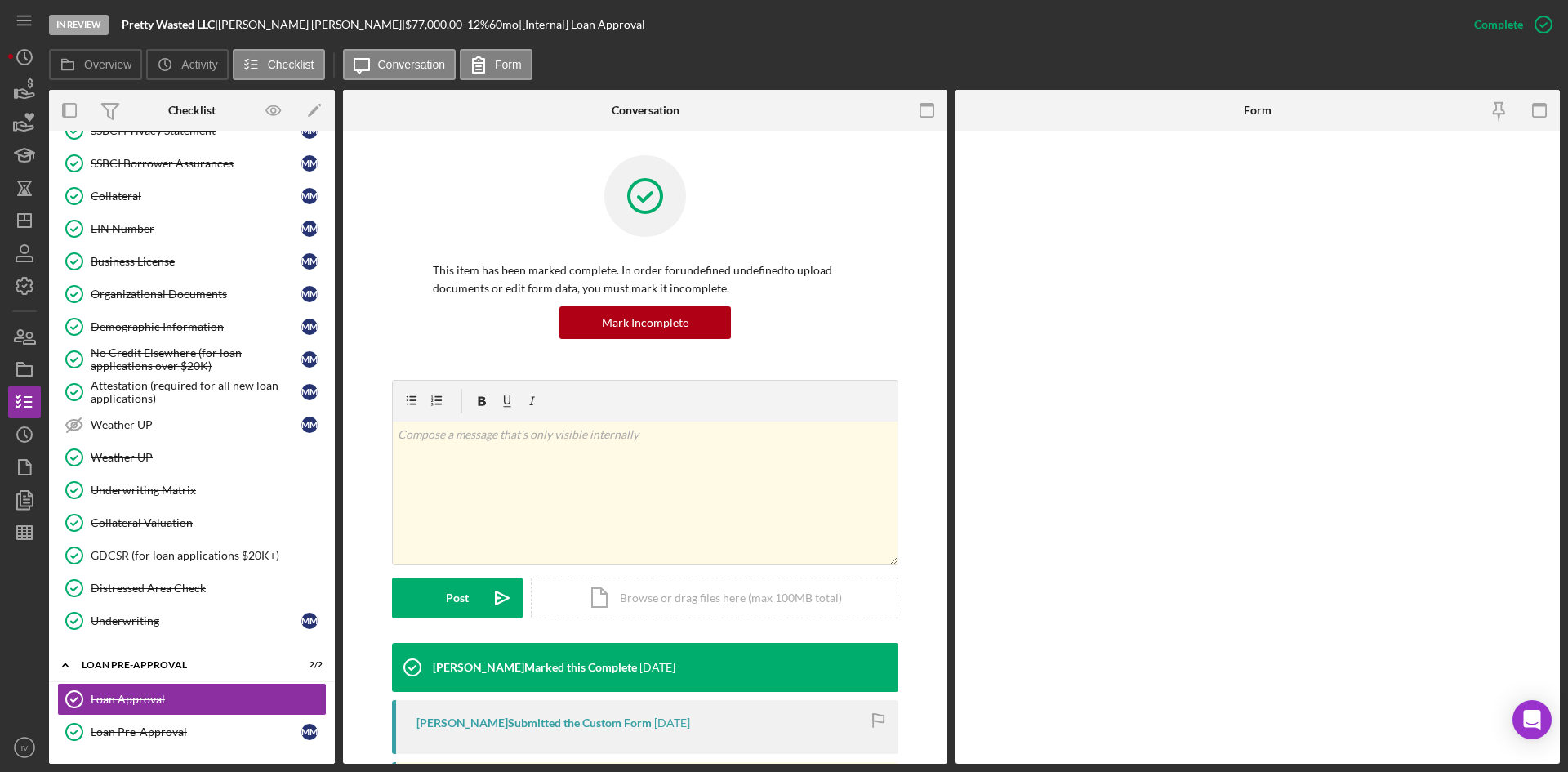
scroll to position [245, 0]
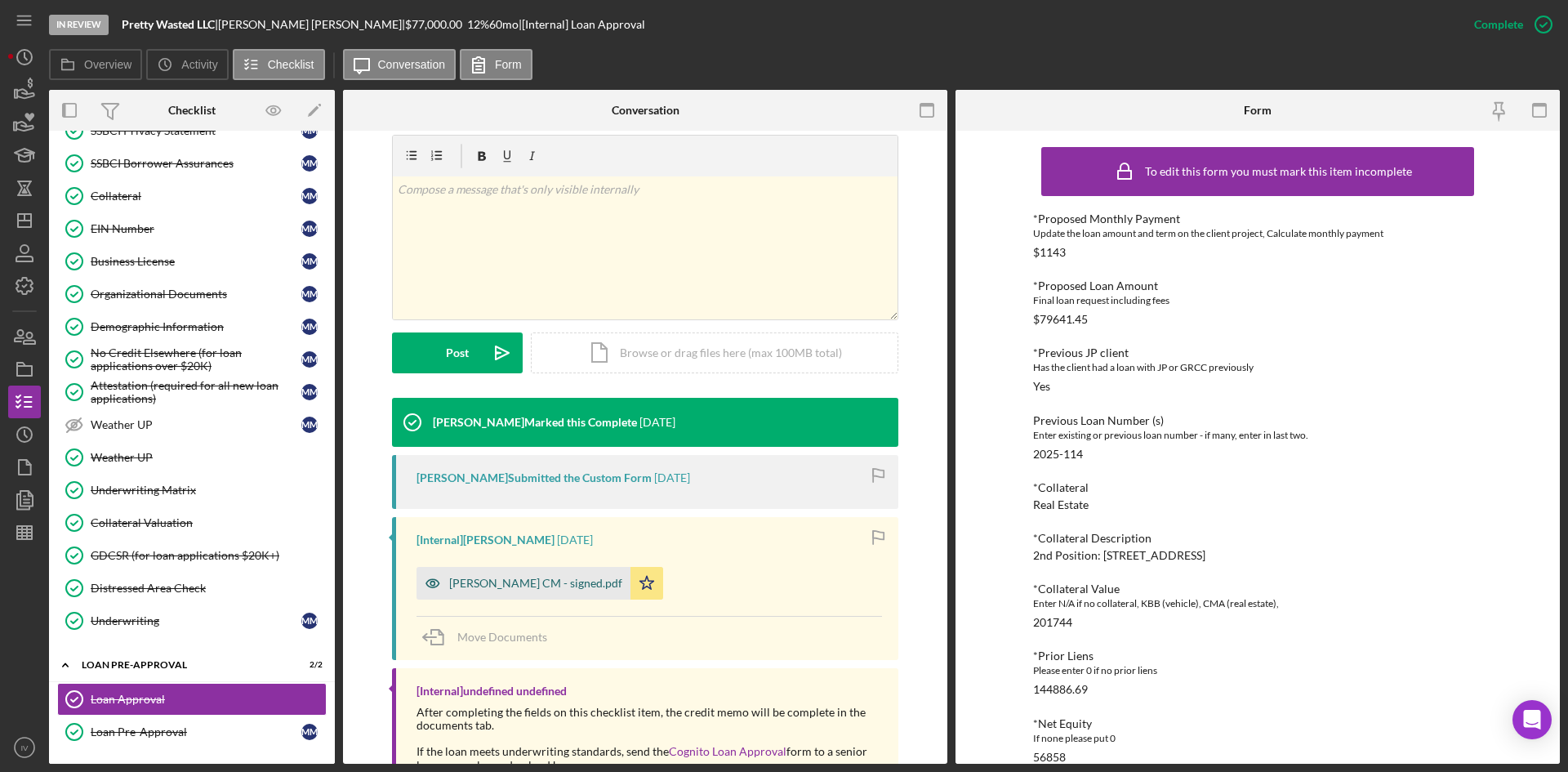
click at [498, 583] on div "[PERSON_NAME] CM - signed.pdf" at bounding box center [535, 583] width 173 height 13
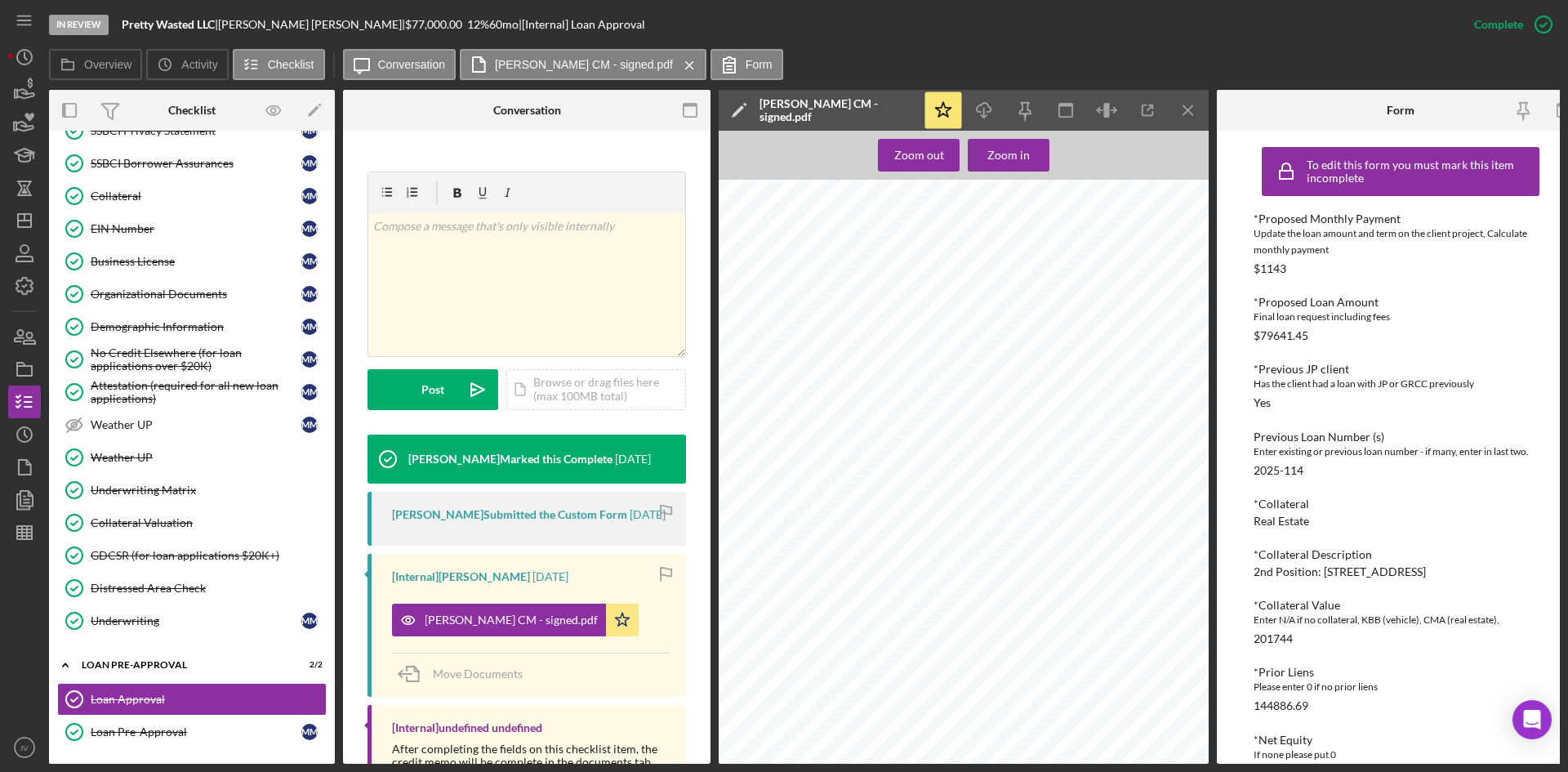
scroll to position [163, 0]
click at [38, 209] on icon "Icon/Dashboard" at bounding box center [25, 220] width 41 height 41
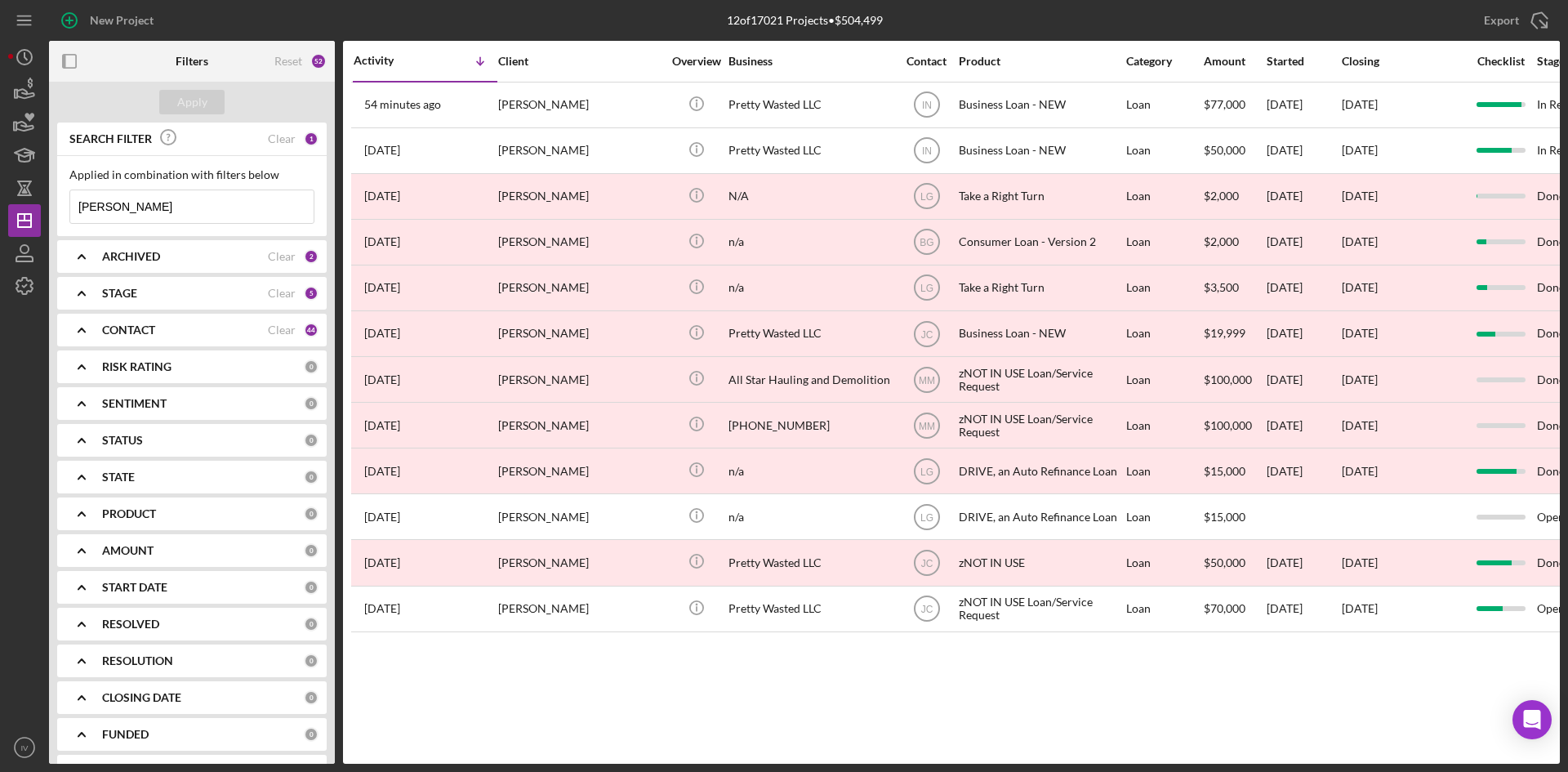
drag, startPoint x: 126, startPoint y: 208, endPoint x: -29, endPoint y: 218, distance: 155.3
click at [0, 218] on html "New Project 12 of 17021 Projects • $504,499 [PERSON_NAME] Export Icon/Export Fi…" at bounding box center [784, 386] width 1568 height 772
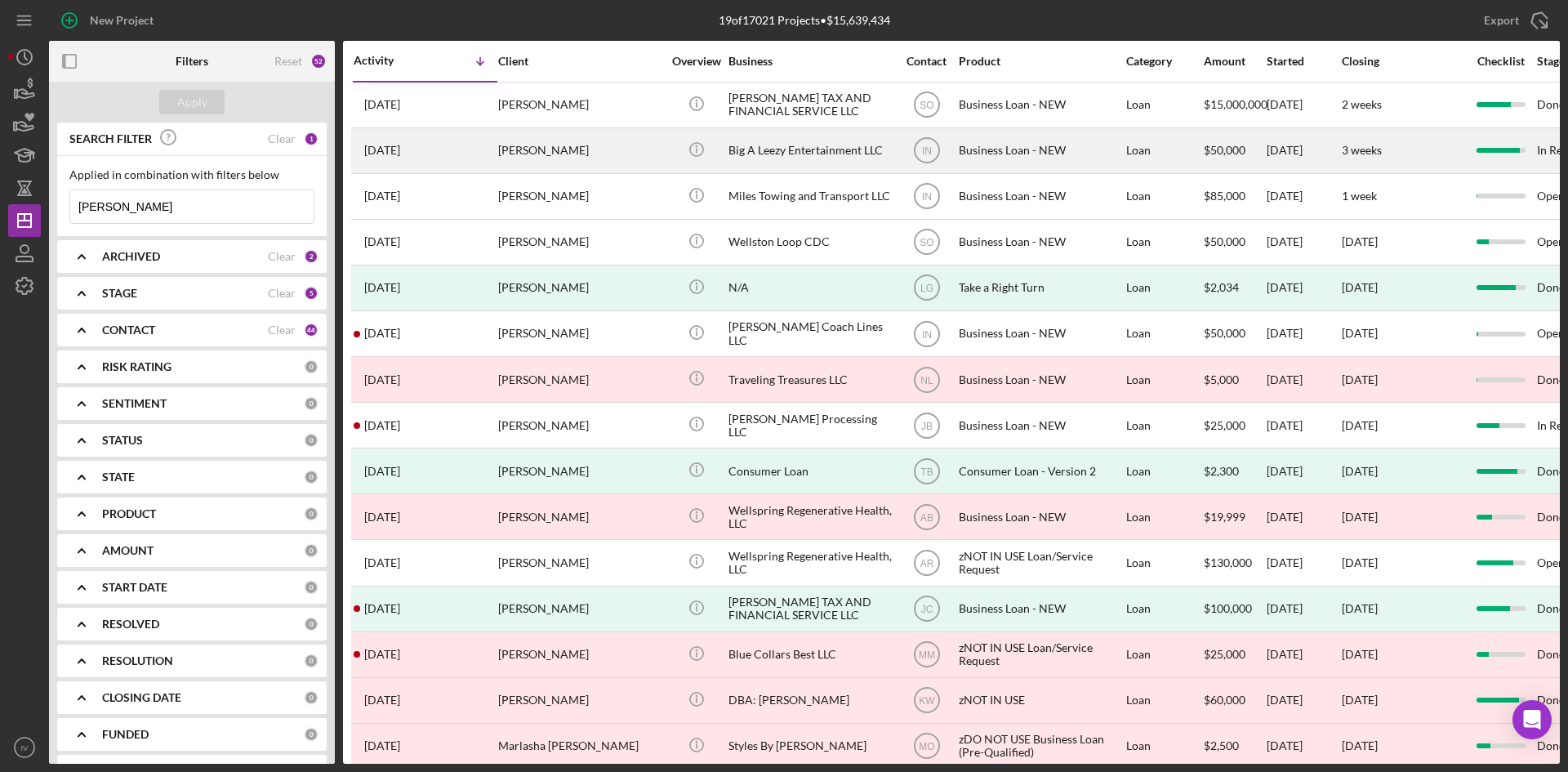
type input "[PERSON_NAME]"
click at [574, 136] on div "[PERSON_NAME]" at bounding box center [580, 150] width 163 height 43
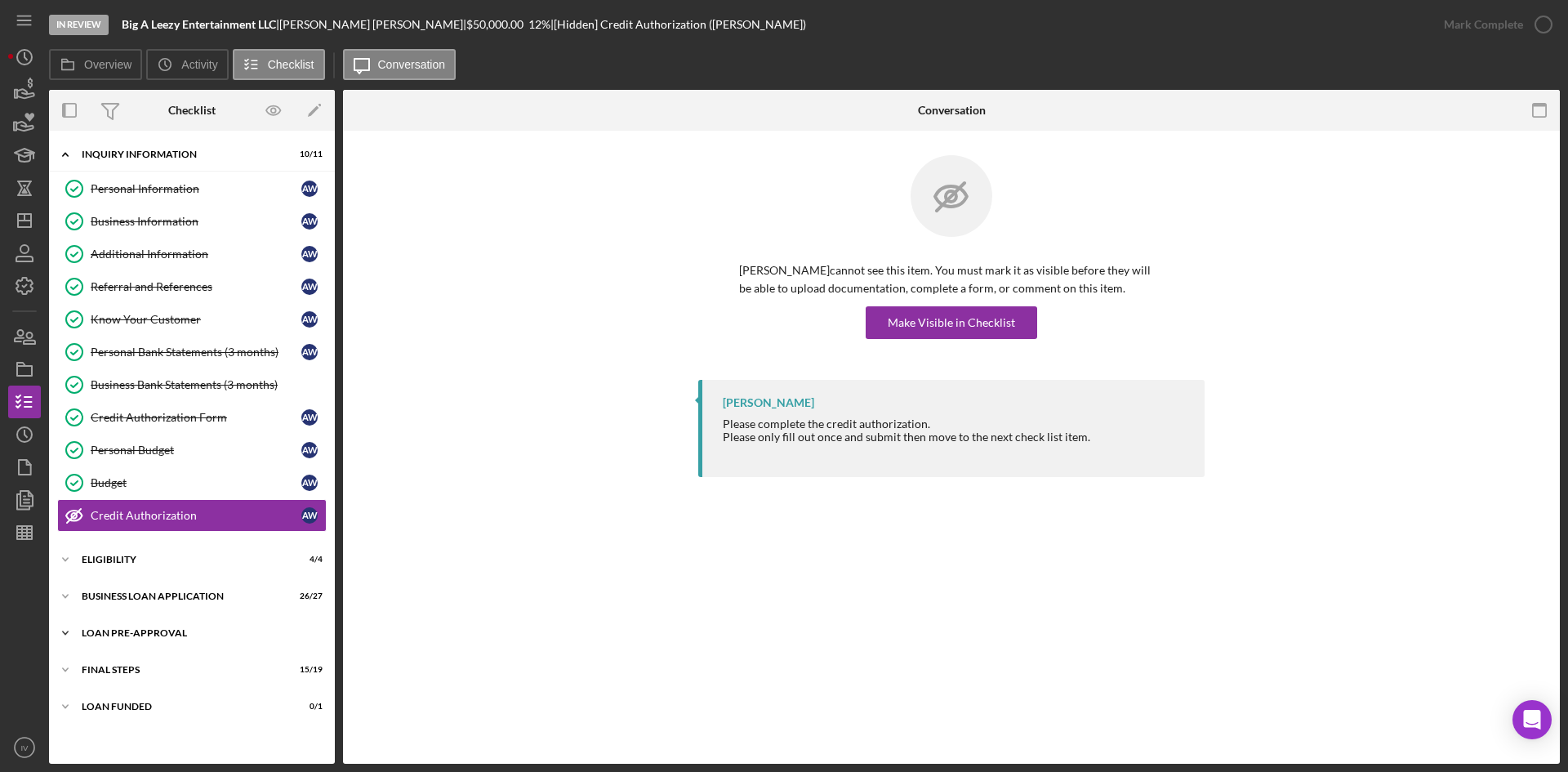
click at [104, 619] on div "Icon/Expander LOAN PRE-APPROVAL 2 / 2" at bounding box center [192, 633] width 286 height 32
click at [123, 654] on link "Loan Approval Loan Approval" at bounding box center [191, 667] width 269 height 32
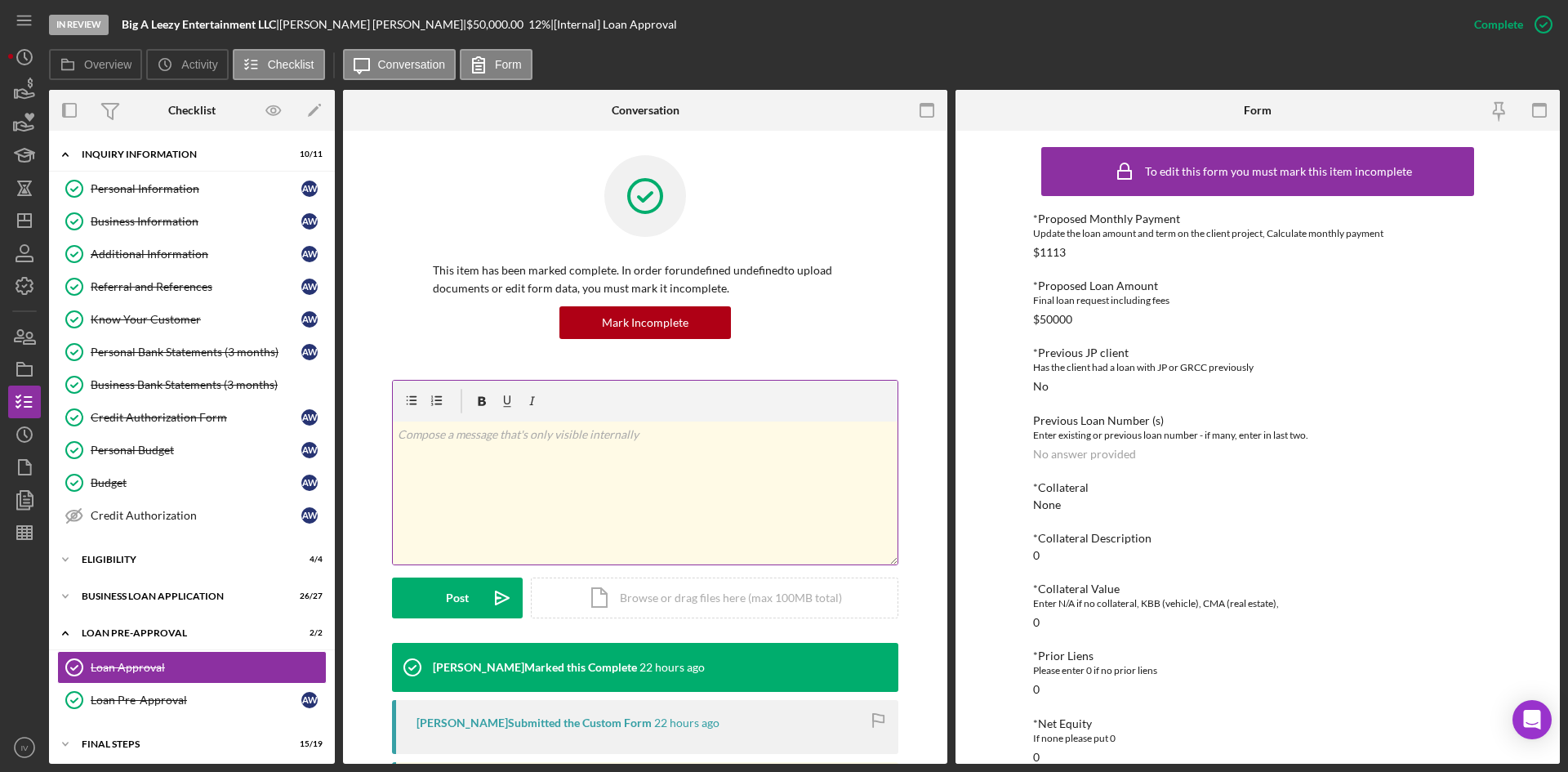
scroll to position [163, 0]
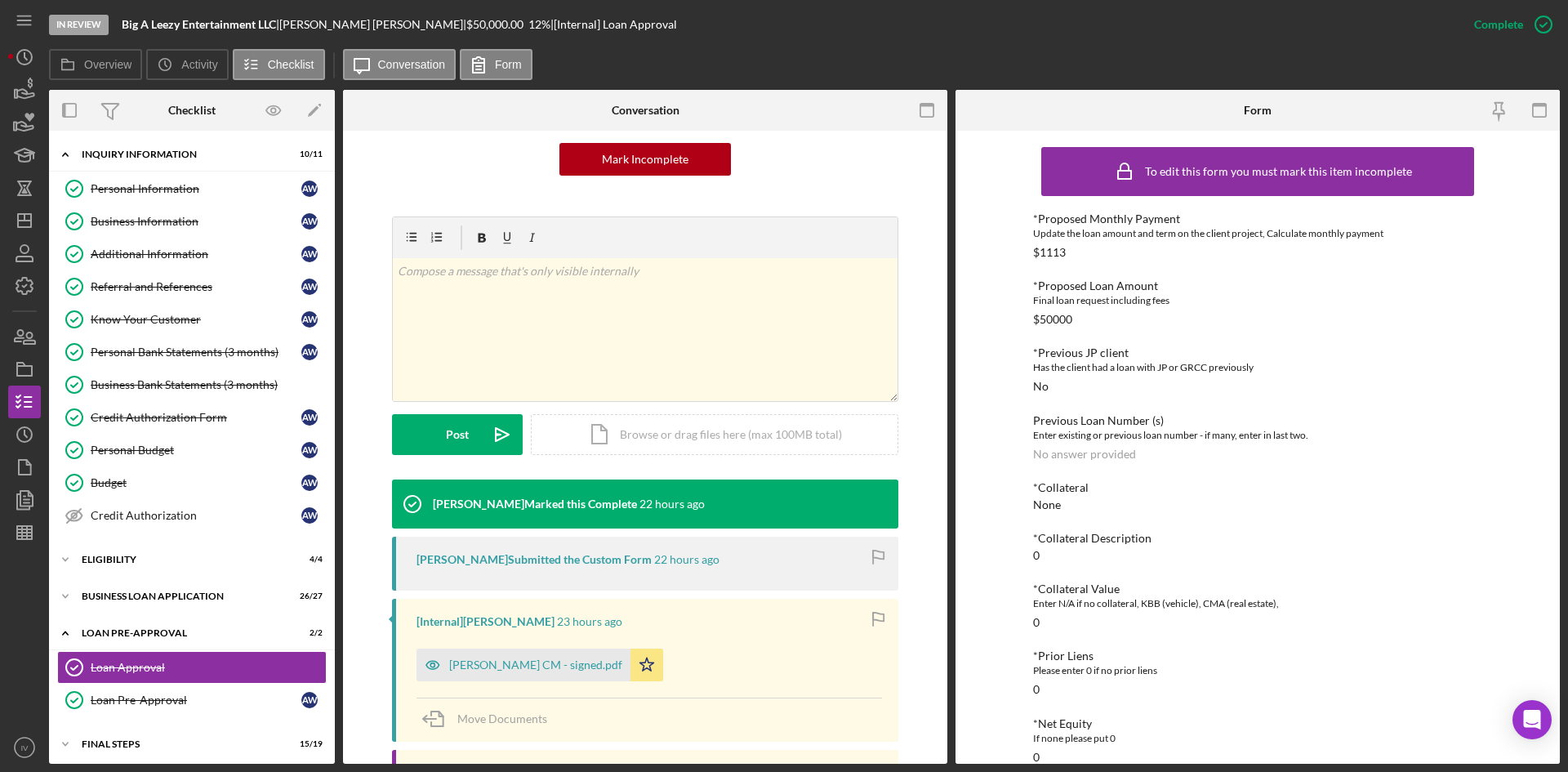
click at [503, 642] on div "[PERSON_NAME] CM - signed.pdf Icon/Star" at bounding box center [544, 661] width 254 height 41
click at [505, 658] on div "[PERSON_NAME] CM - signed.pdf" at bounding box center [535, 664] width 173 height 13
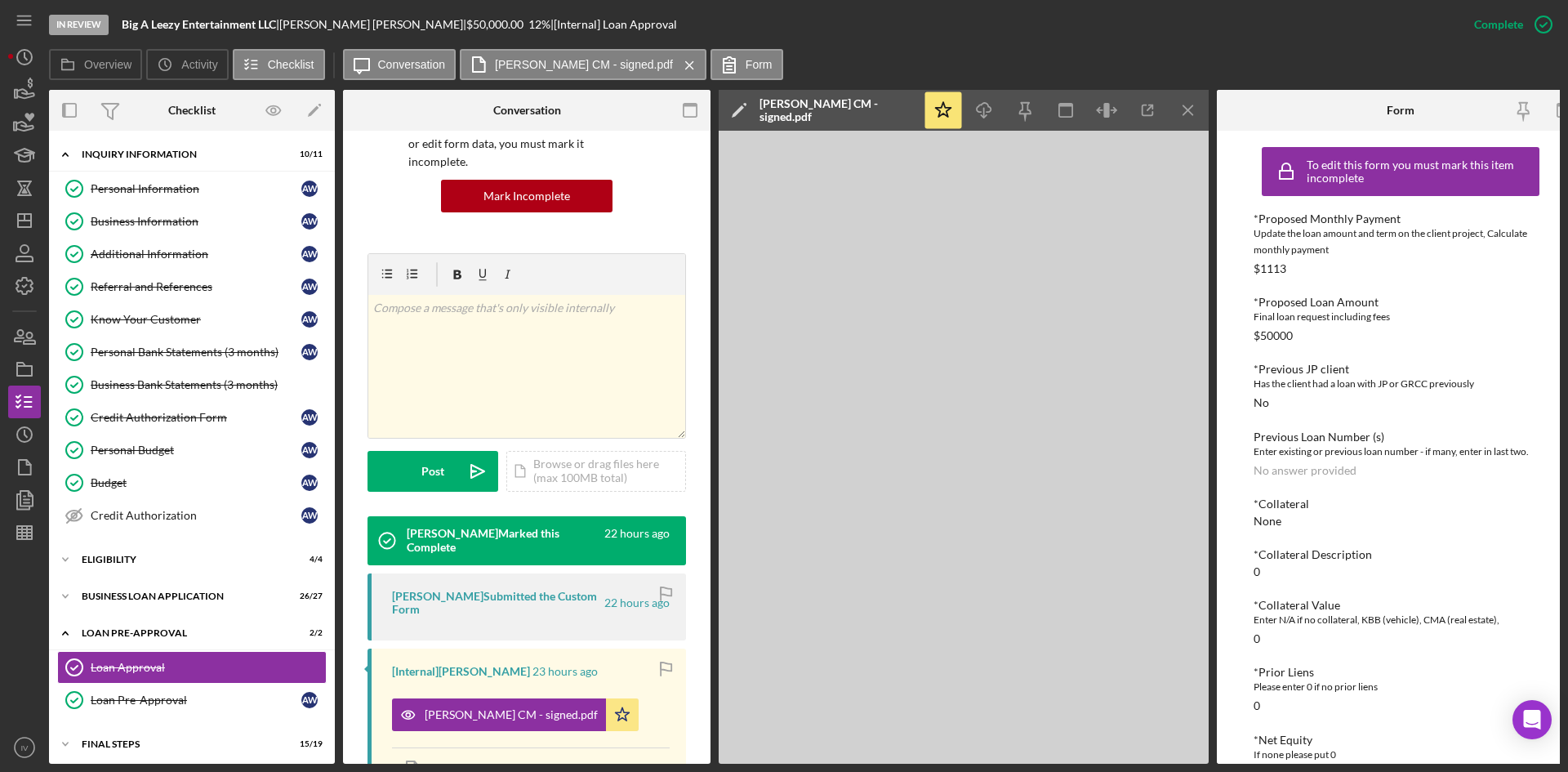
scroll to position [182, 0]
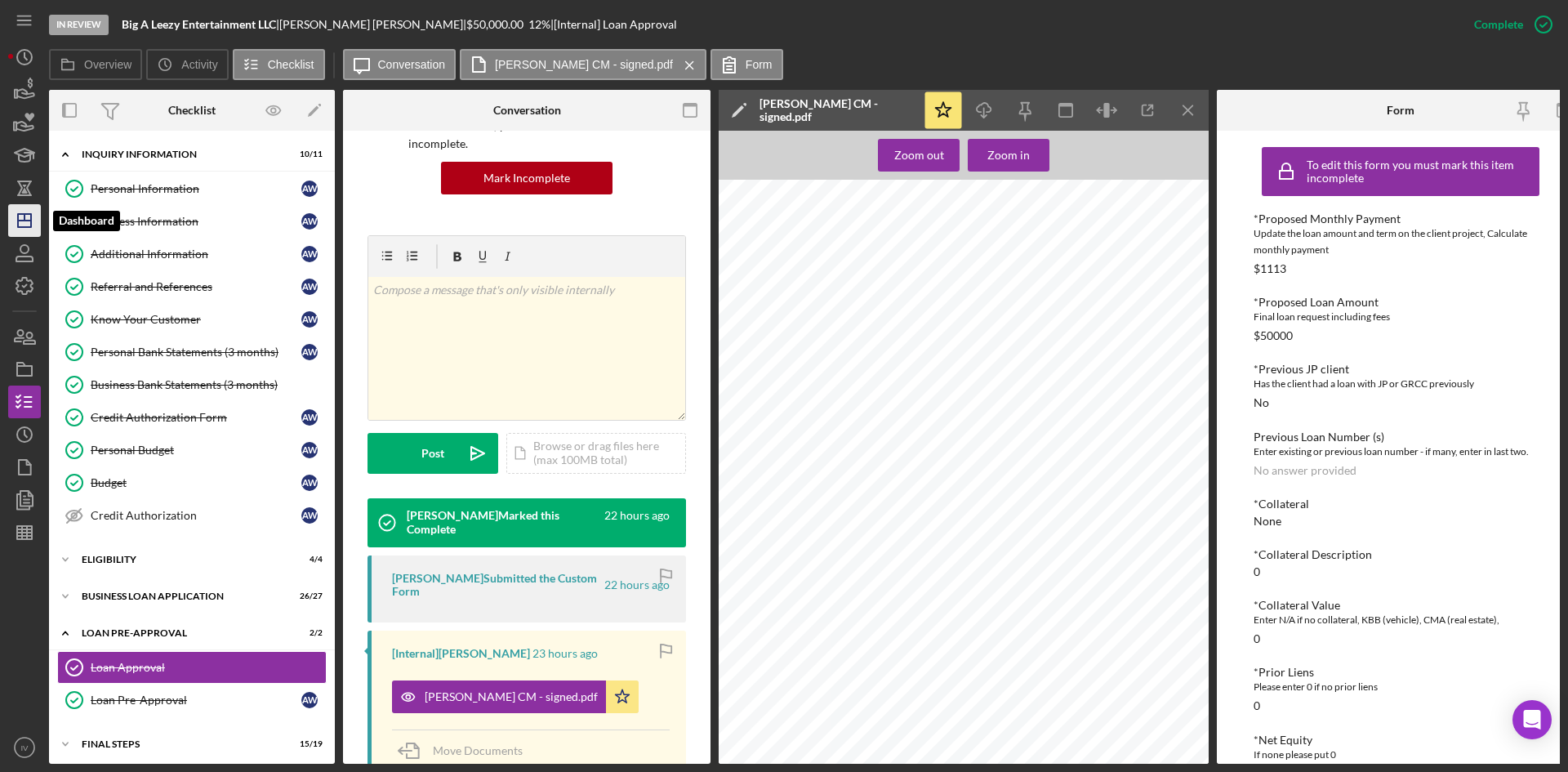
click at [32, 219] on icon "Icon/Dashboard" at bounding box center [25, 220] width 41 height 41
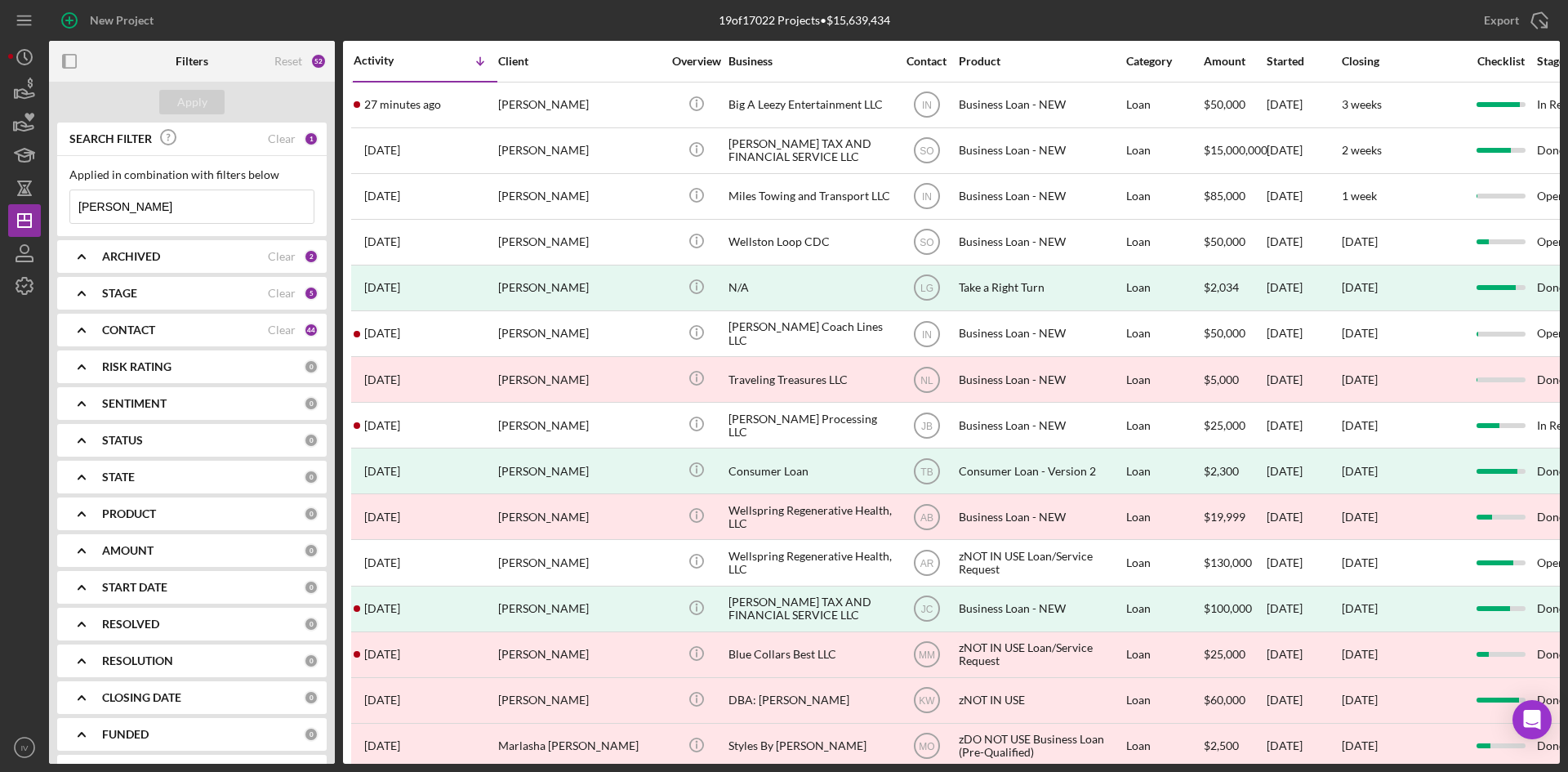
drag, startPoint x: 158, startPoint y: 209, endPoint x: 53, endPoint y: 193, distance: 106.2
click at [53, 193] on div "SEARCH FILTER Clear 1 Applied in combination with filters below [PERSON_NAME] I…" at bounding box center [192, 443] width 286 height 641
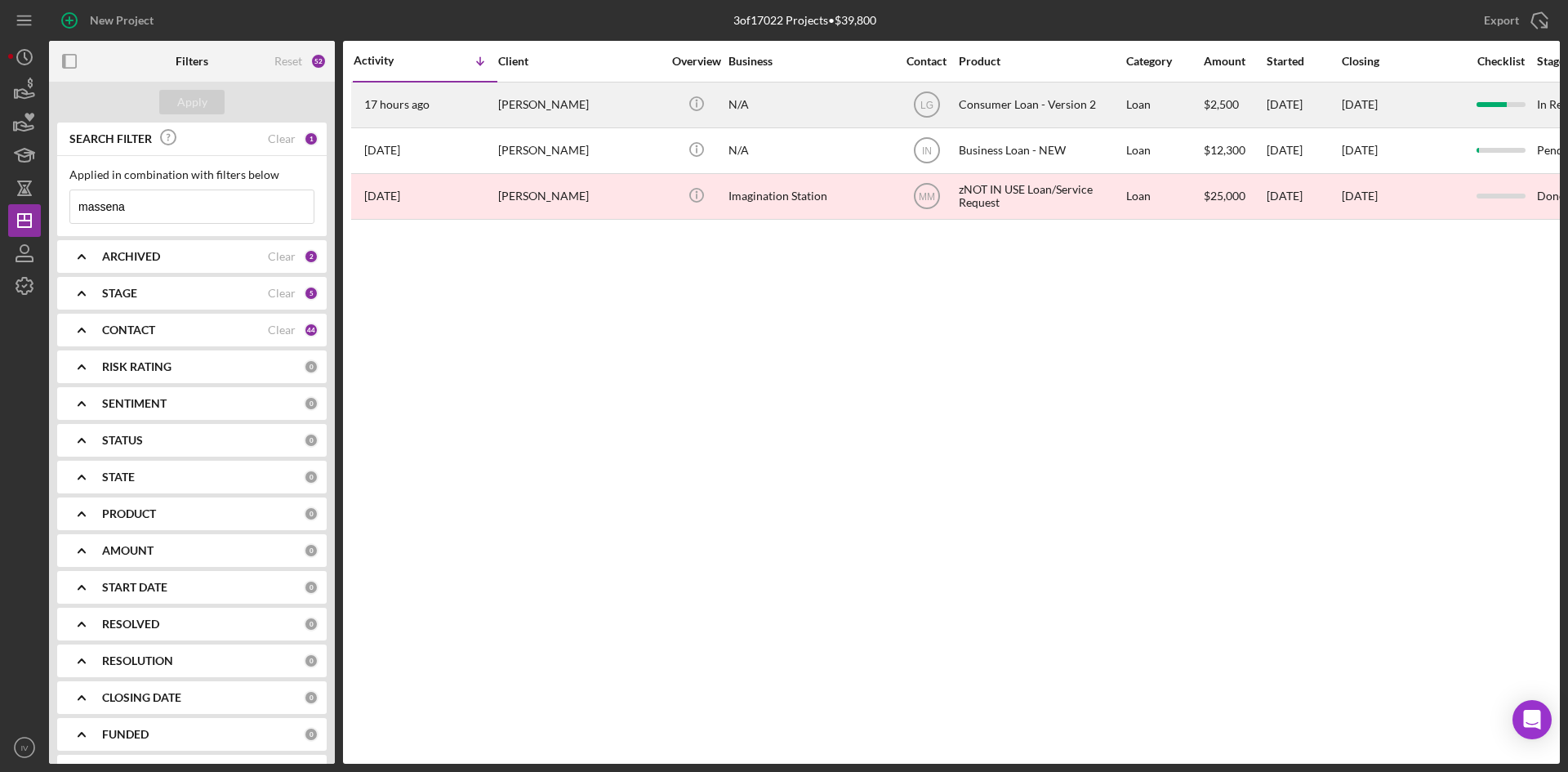
type input "massena"
click at [447, 89] on div "17 hours ago [PERSON_NAME]" at bounding box center [425, 104] width 143 height 43
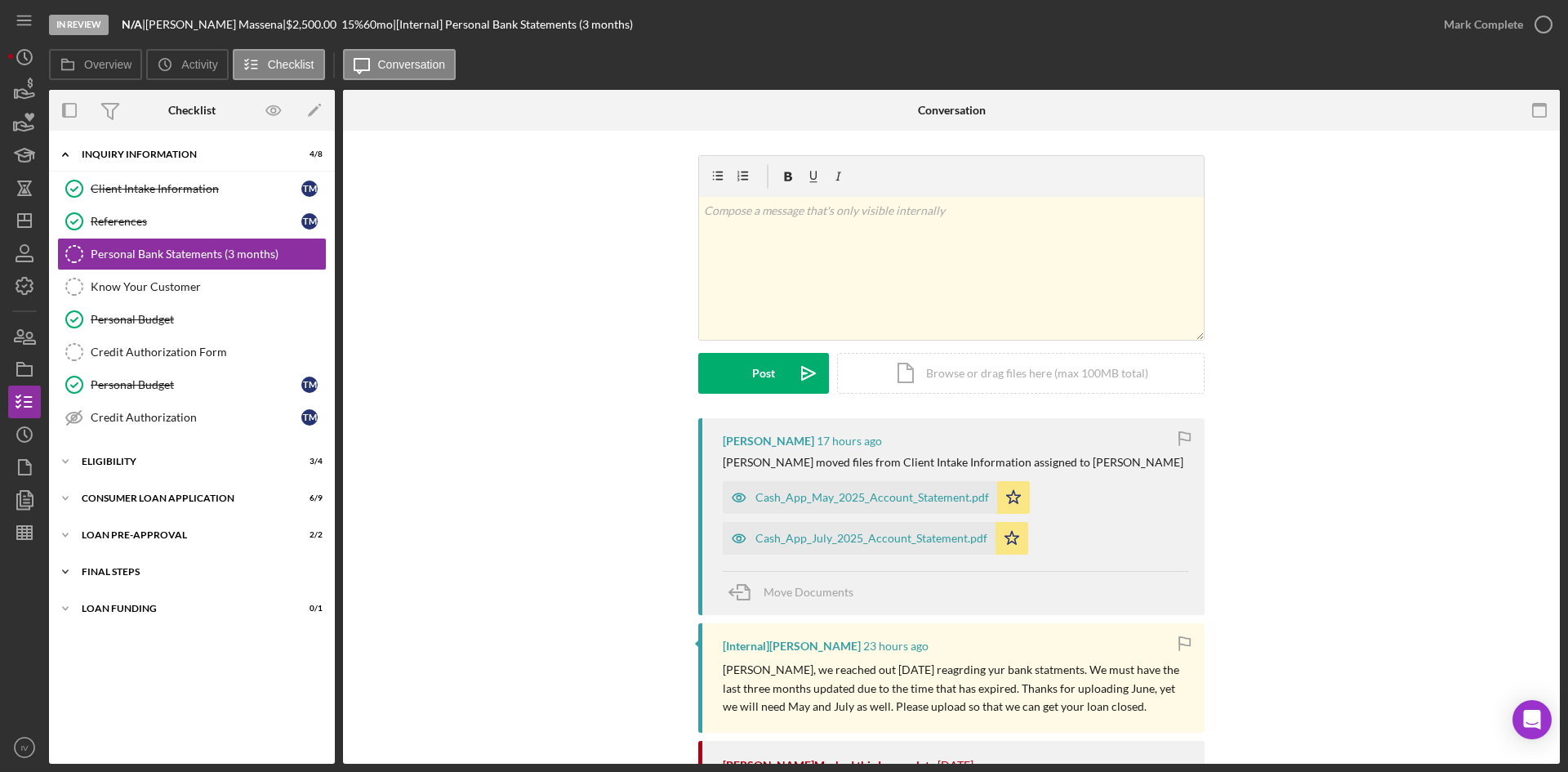
click at [112, 559] on div "Icon/Expander FINAL STEPS 6 / 10" at bounding box center [192, 571] width 286 height 32
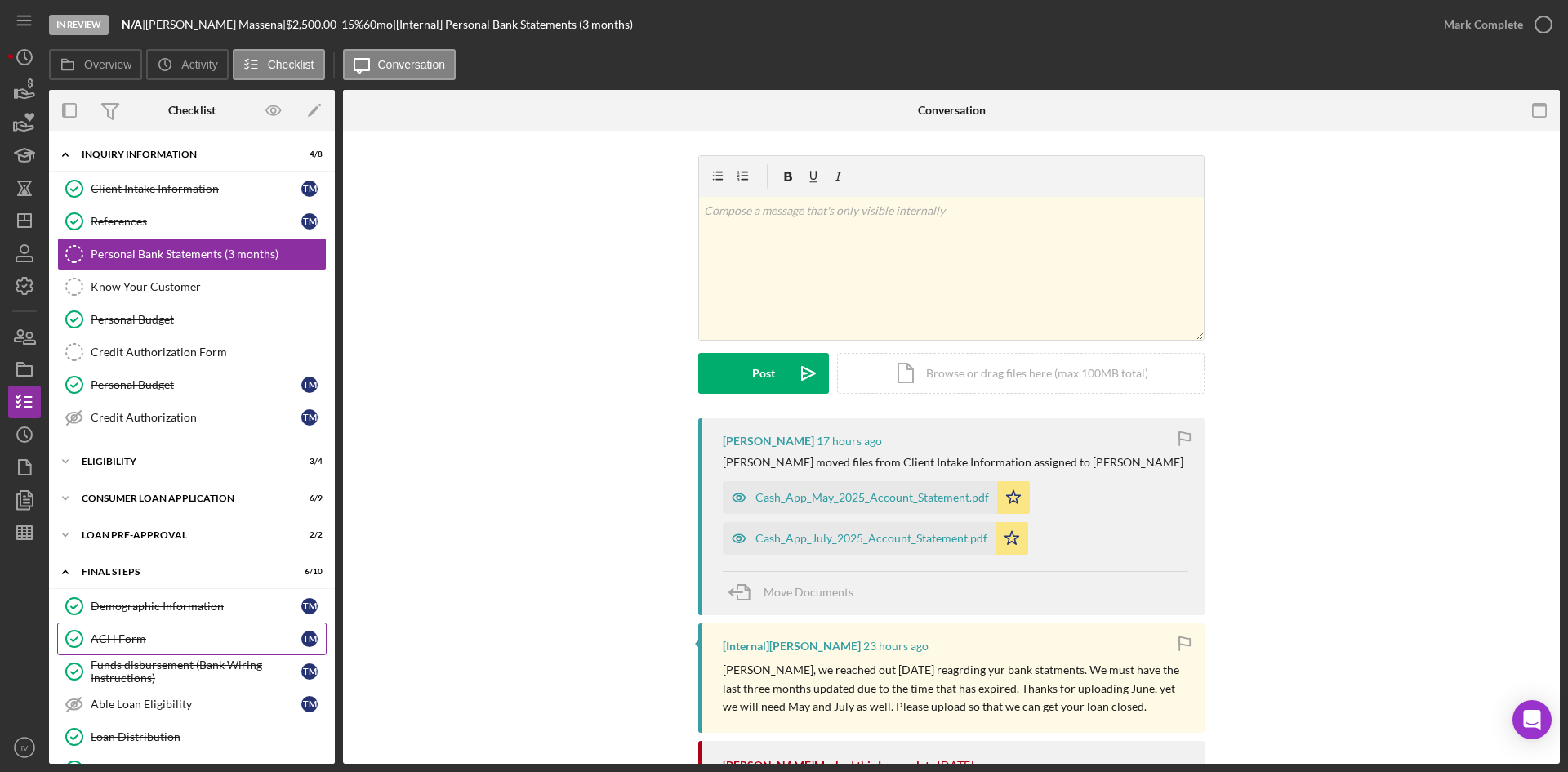
scroll to position [206, 0]
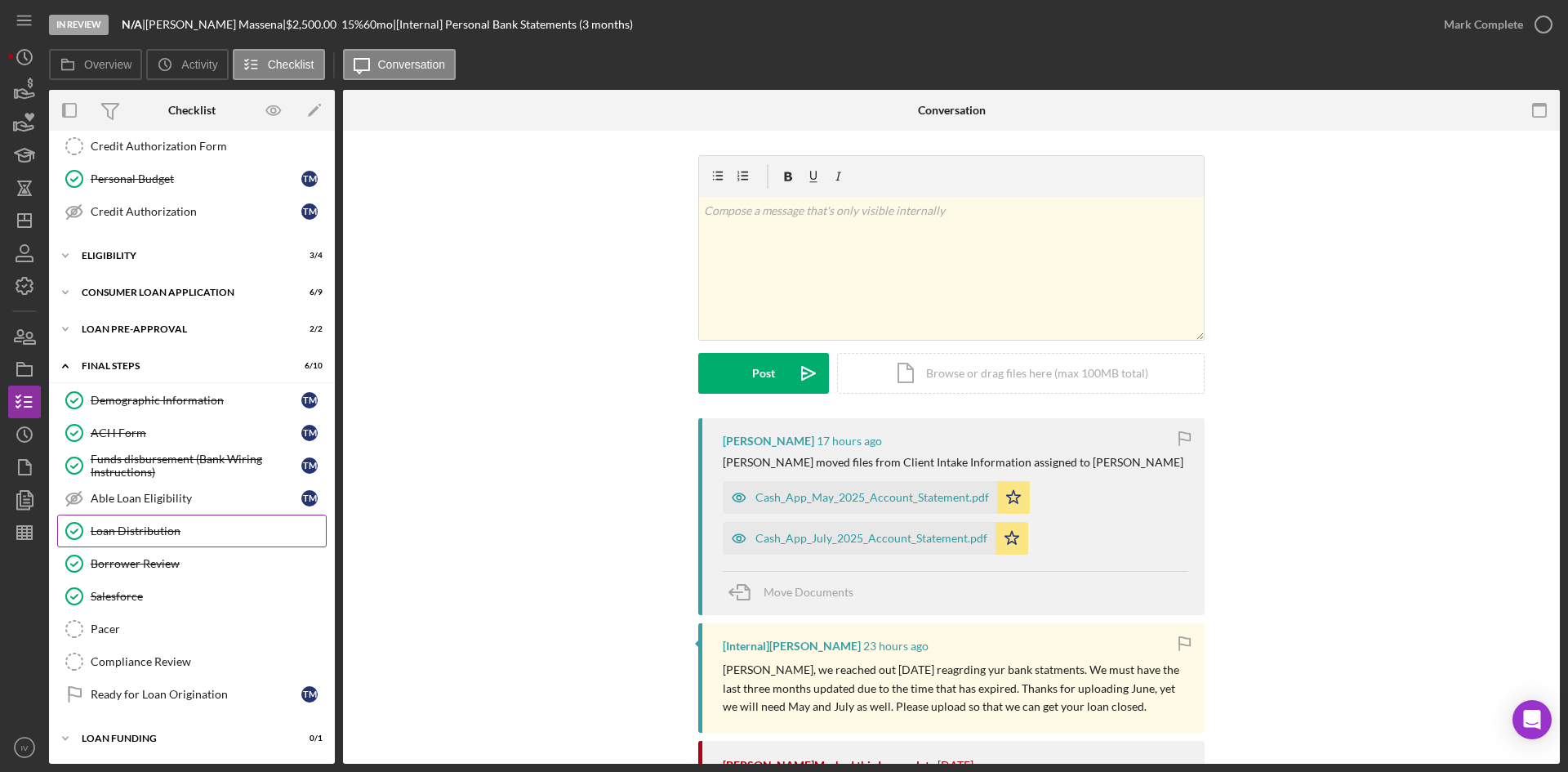
click at [169, 531] on div "Loan Distribution" at bounding box center [208, 531] width 235 height 13
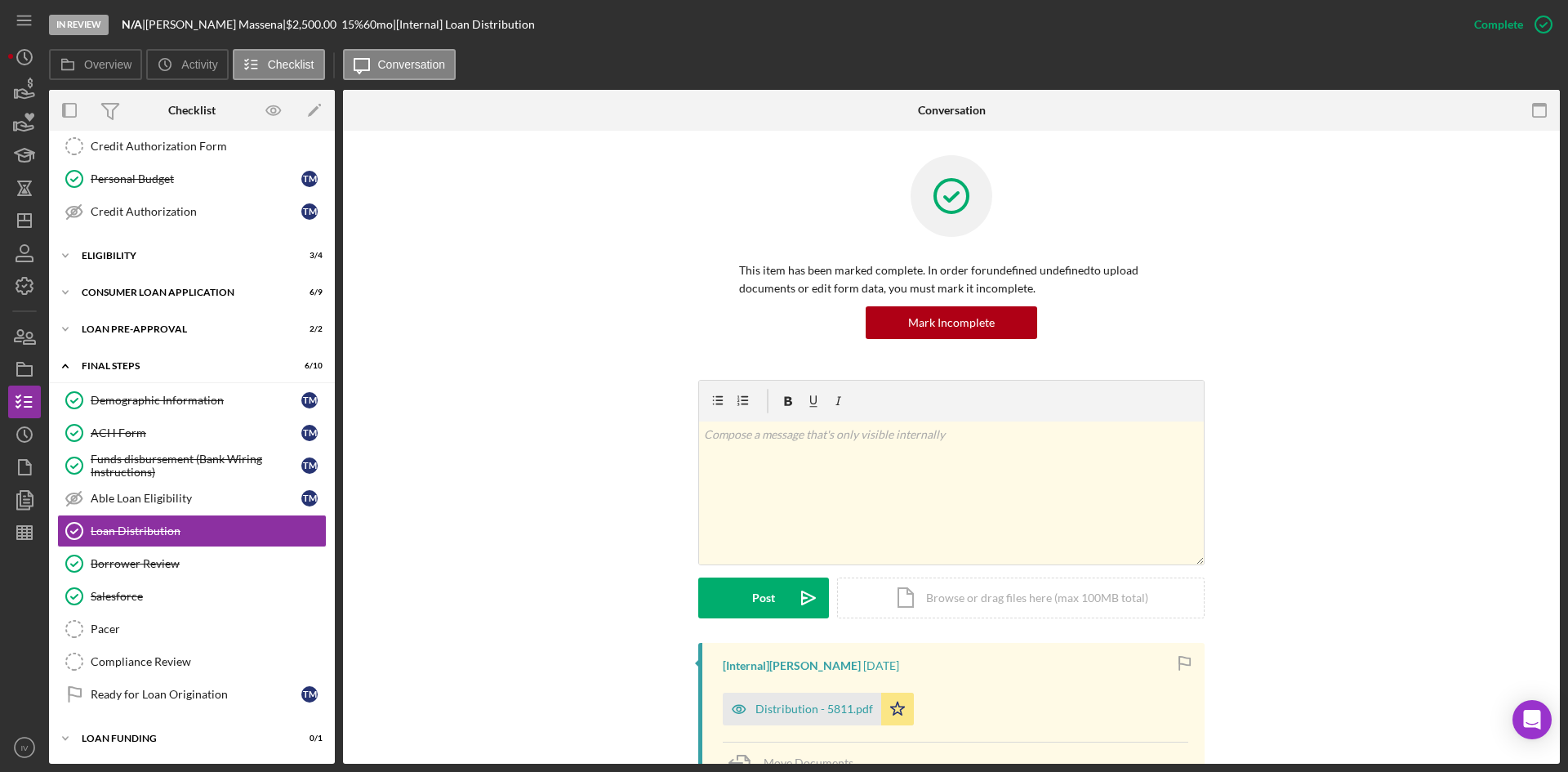
scroll to position [82, 0]
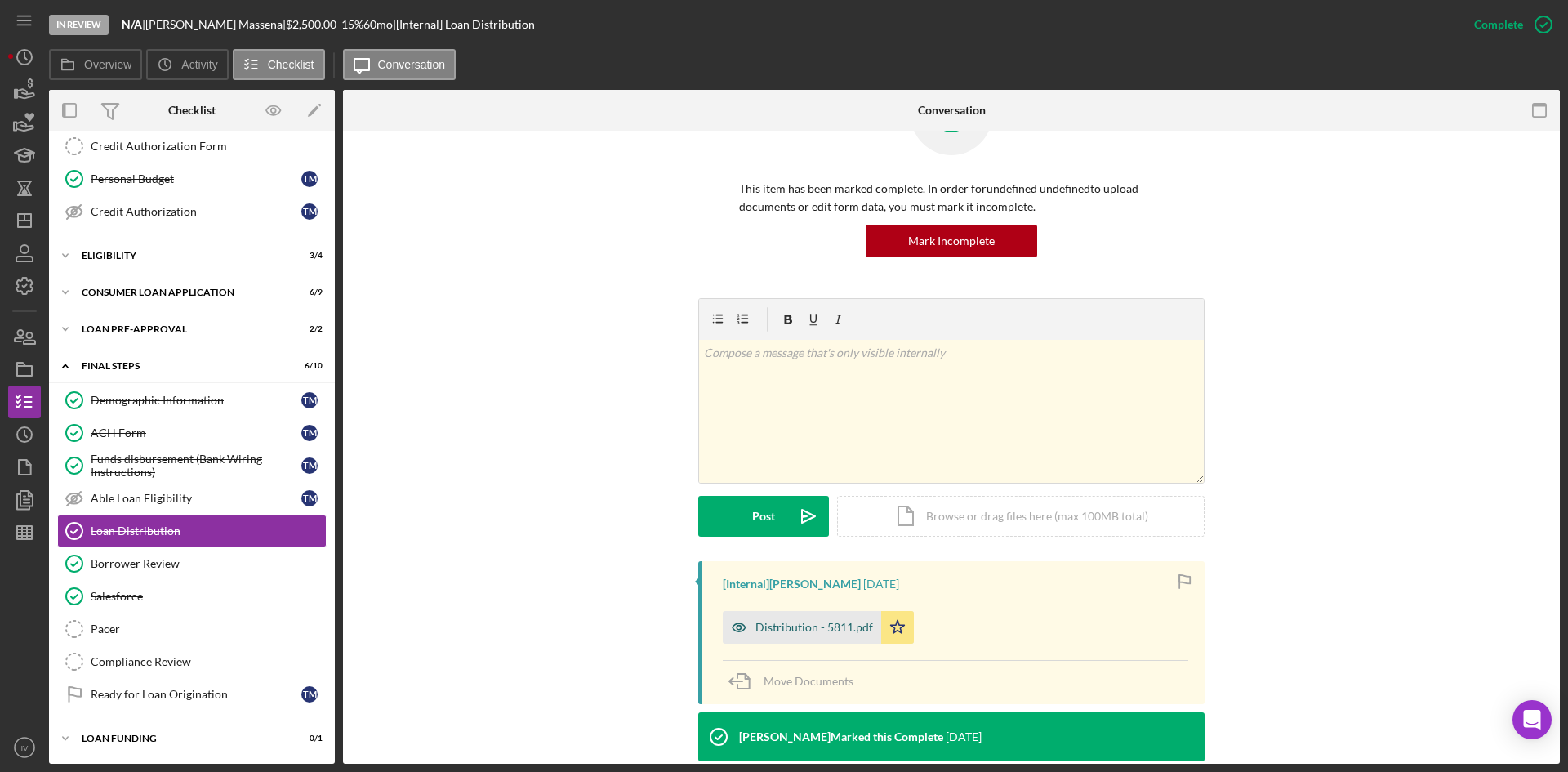
click at [825, 620] on div "Distribution - 5811.pdf" at bounding box center [814, 626] width 118 height 13
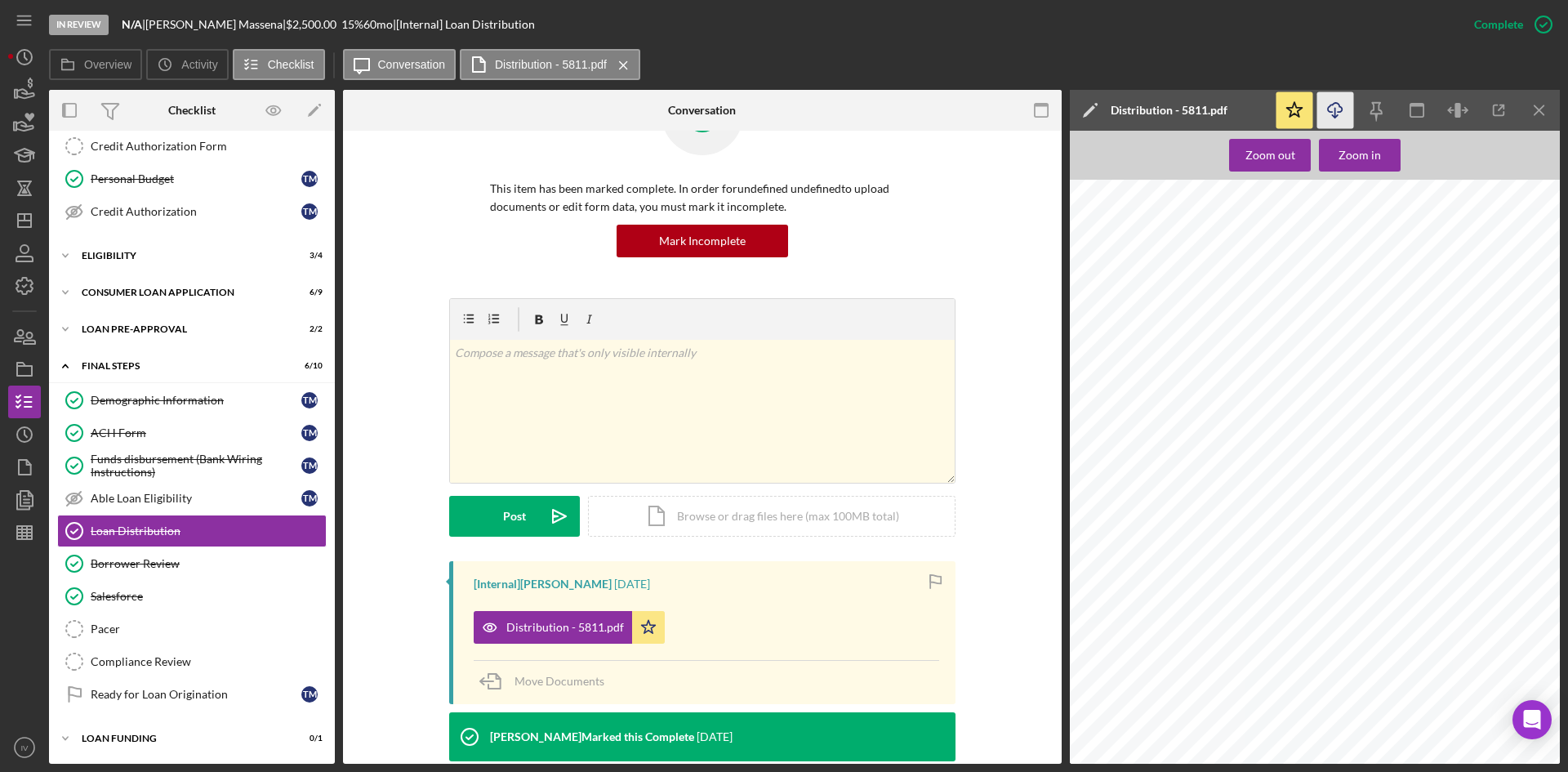
click at [1350, 105] on icon "Icon/Download" at bounding box center [1335, 111] width 37 height 37
click at [37, 218] on icon "Icon/Dashboard" at bounding box center [25, 220] width 41 height 41
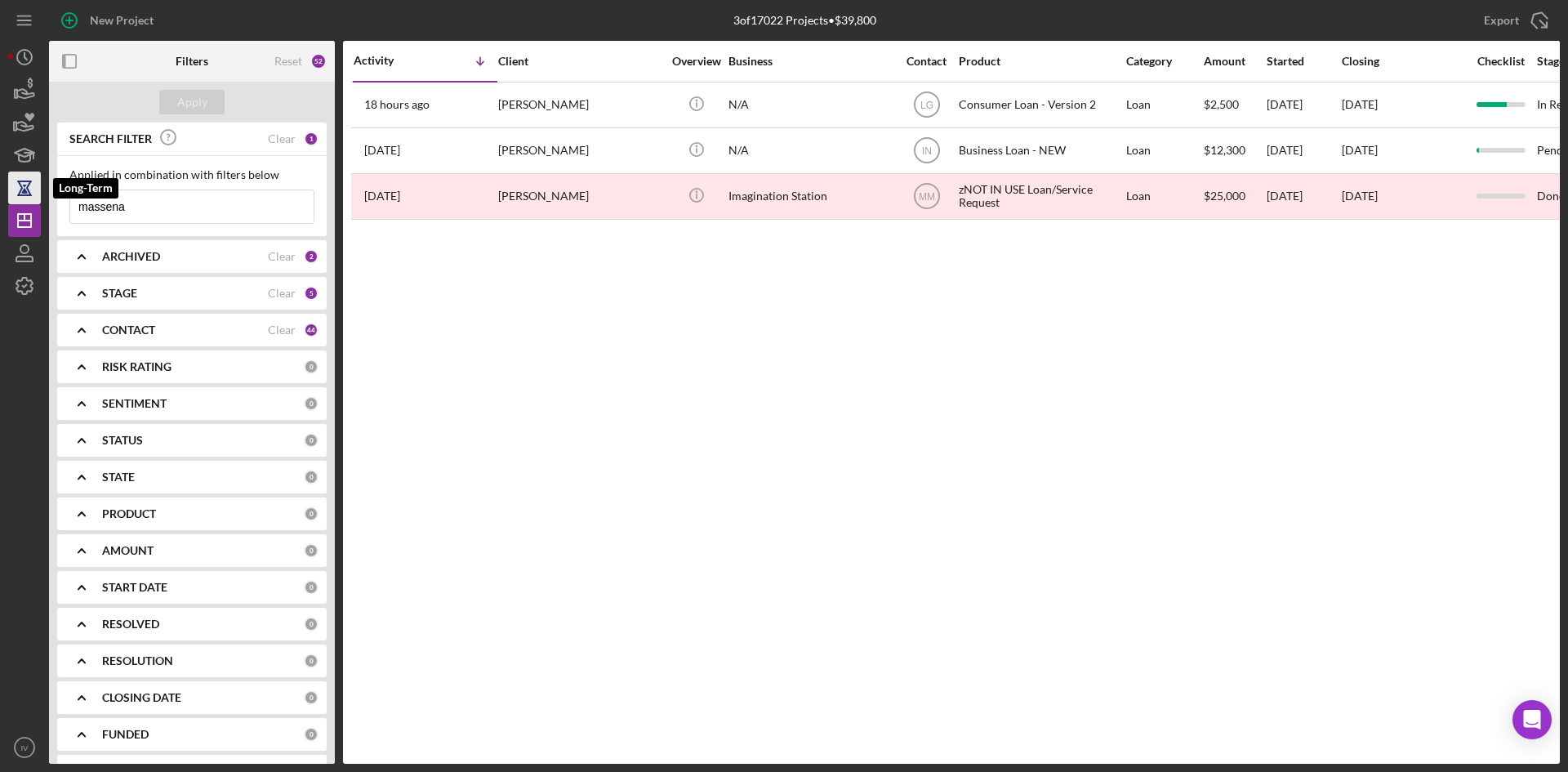
drag, startPoint x: 147, startPoint y: 208, endPoint x: 23, endPoint y: 195, distance: 124.7
click at [23, 195] on div "New Project 3 of 17022 Projects • $39,800 massena Export Icon/Export Filters Re…" at bounding box center [784, 382] width 1551 height 763
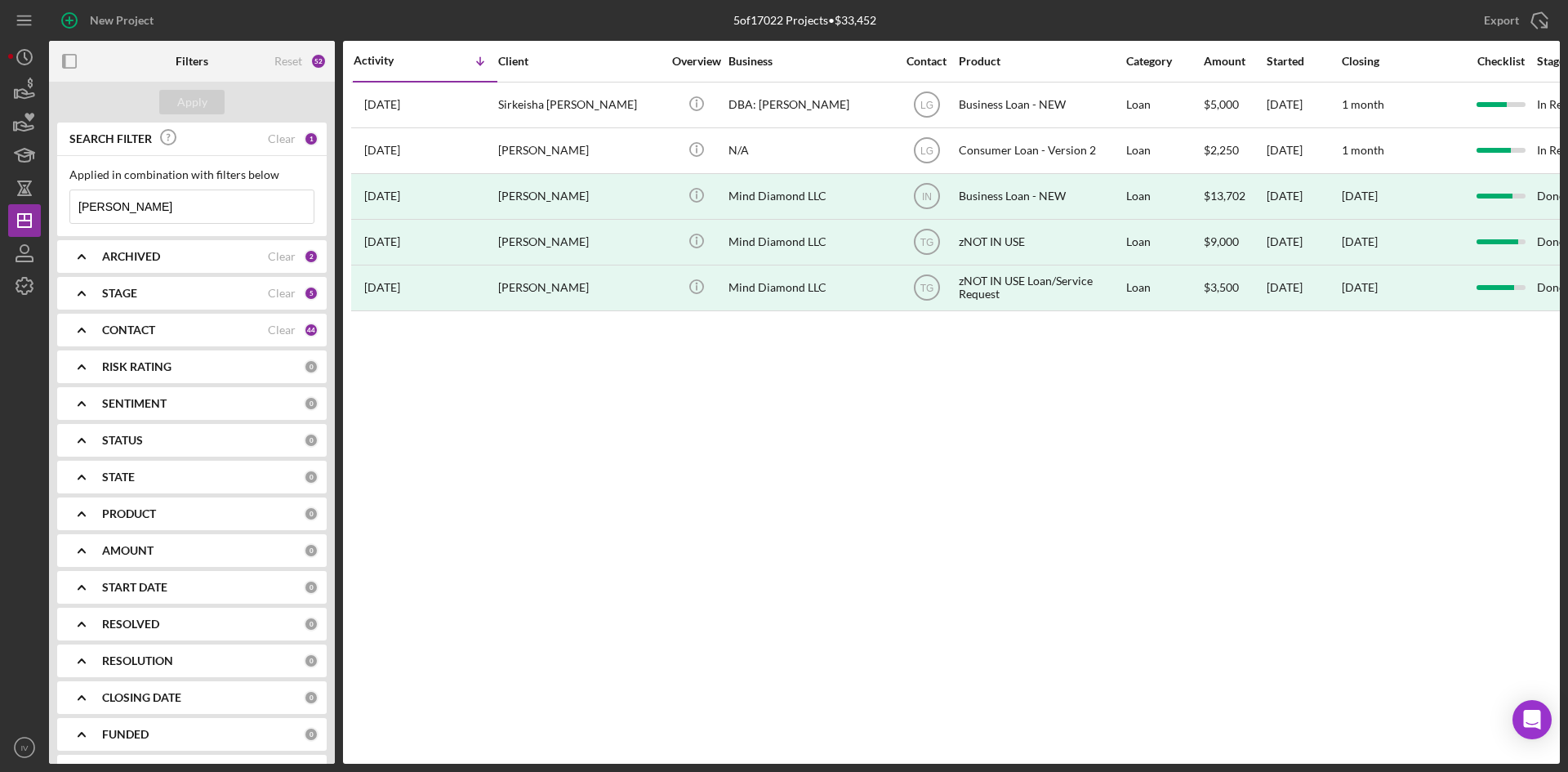
type input "[PERSON_NAME]"
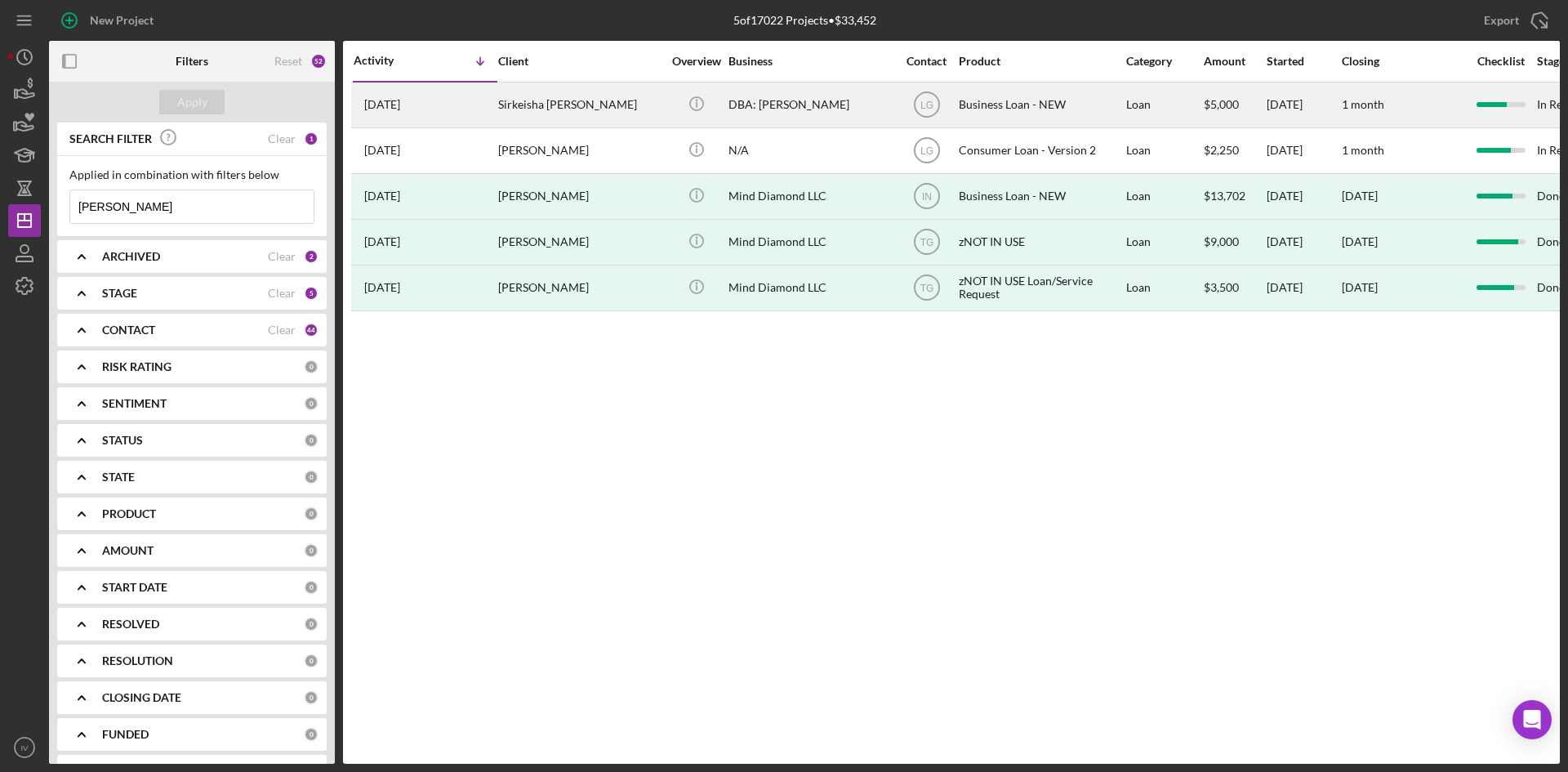
click at [537, 104] on div "Sirkeisha [PERSON_NAME]" at bounding box center [580, 104] width 163 height 43
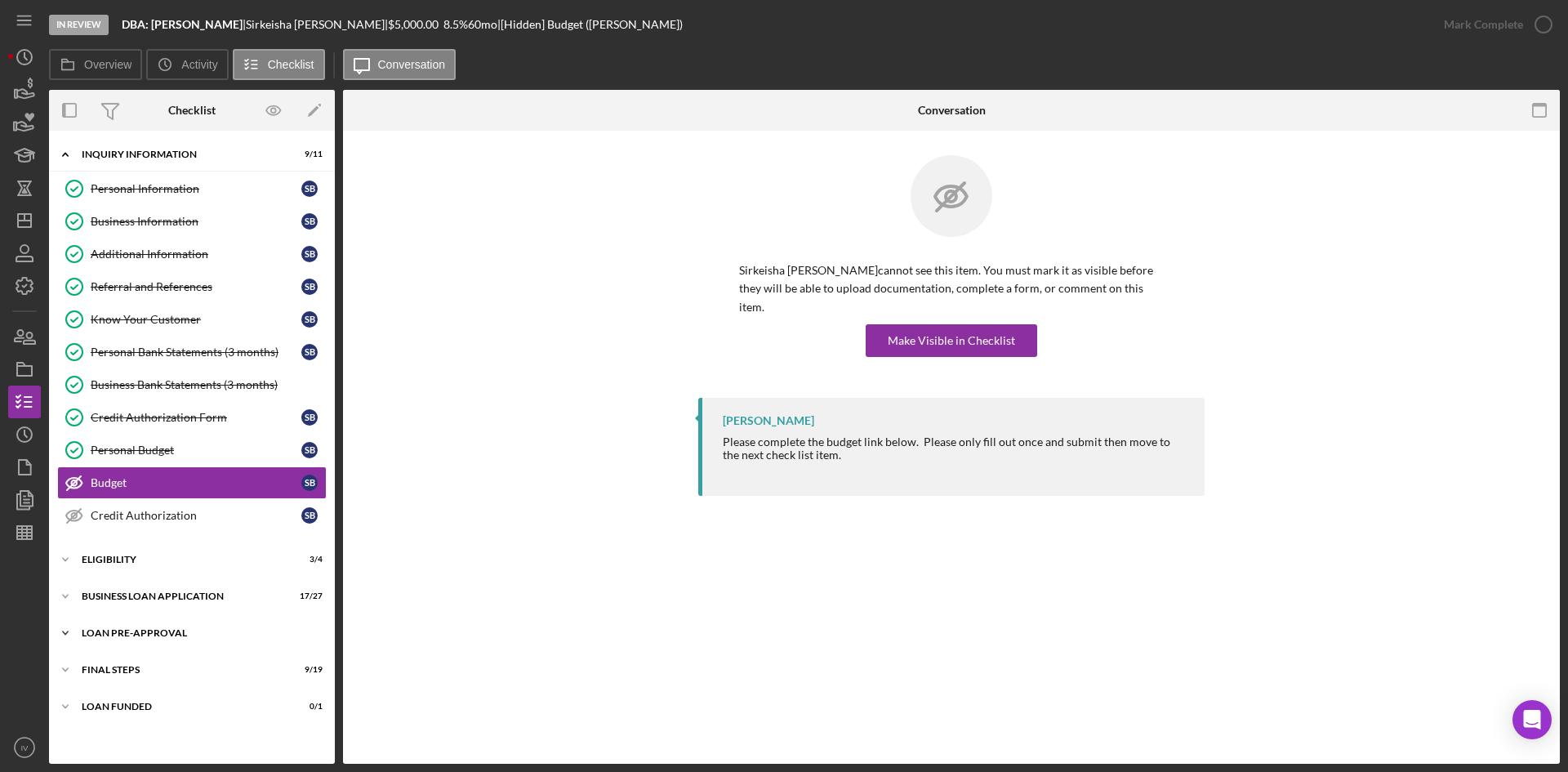
click at [98, 627] on div "Icon/Expander LOAN PRE-APPROVAL 2 / 2" at bounding box center [192, 633] width 286 height 32
click at [132, 671] on div "Loan Approval" at bounding box center [208, 667] width 235 height 13
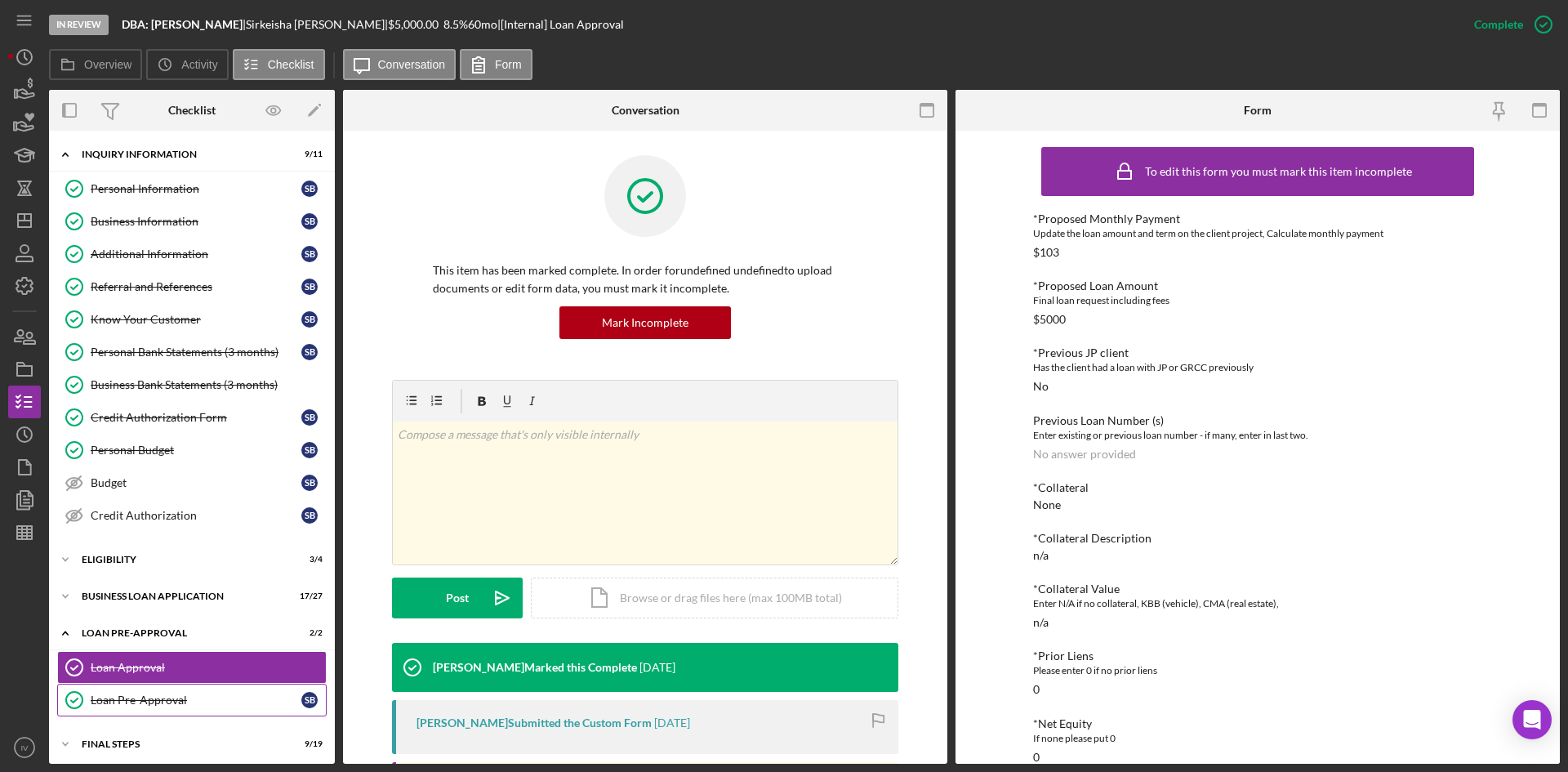
click at [149, 698] on div "Loan Pre-Approval" at bounding box center [196, 699] width 211 height 13
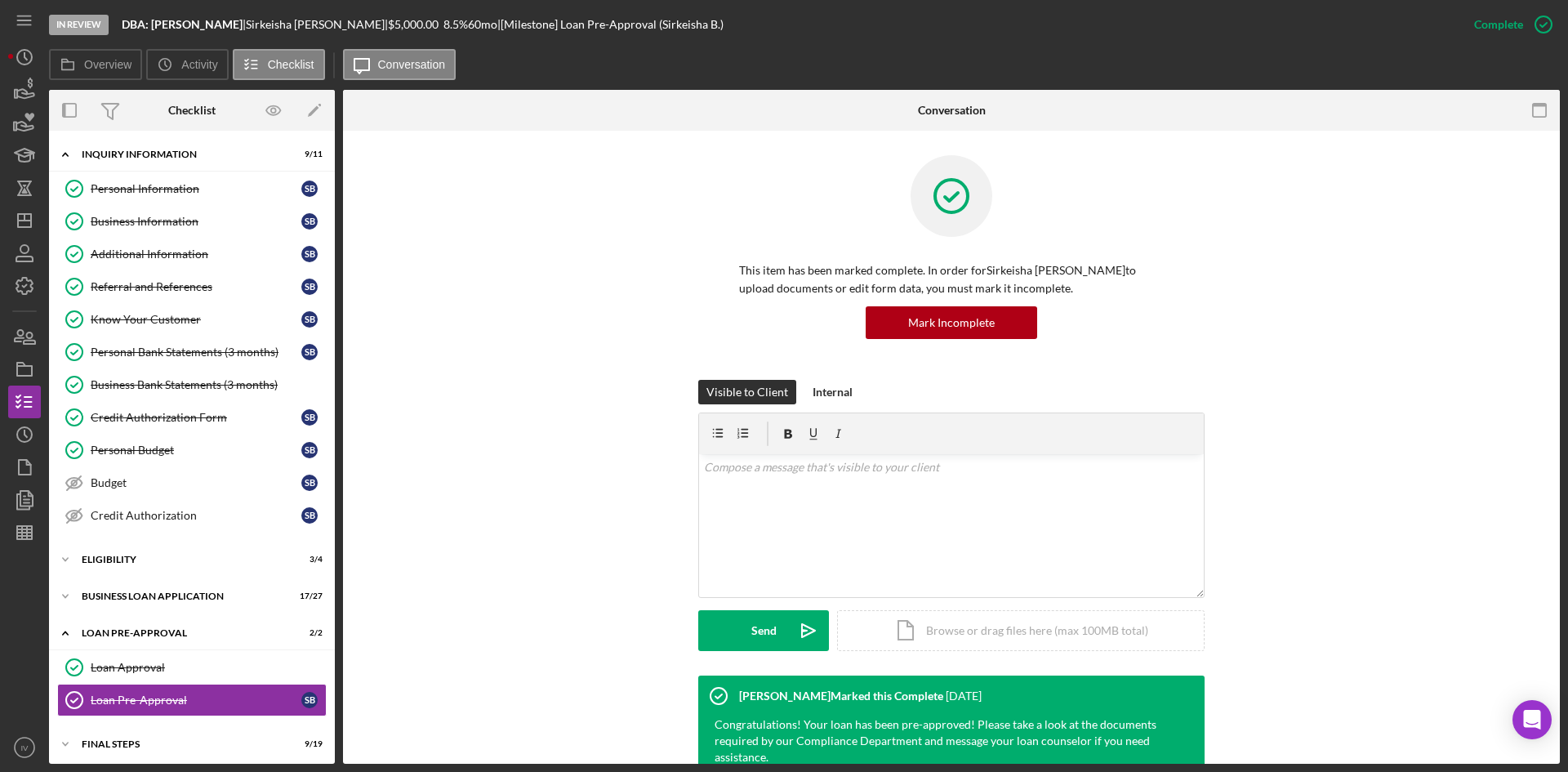
scroll to position [183, 0]
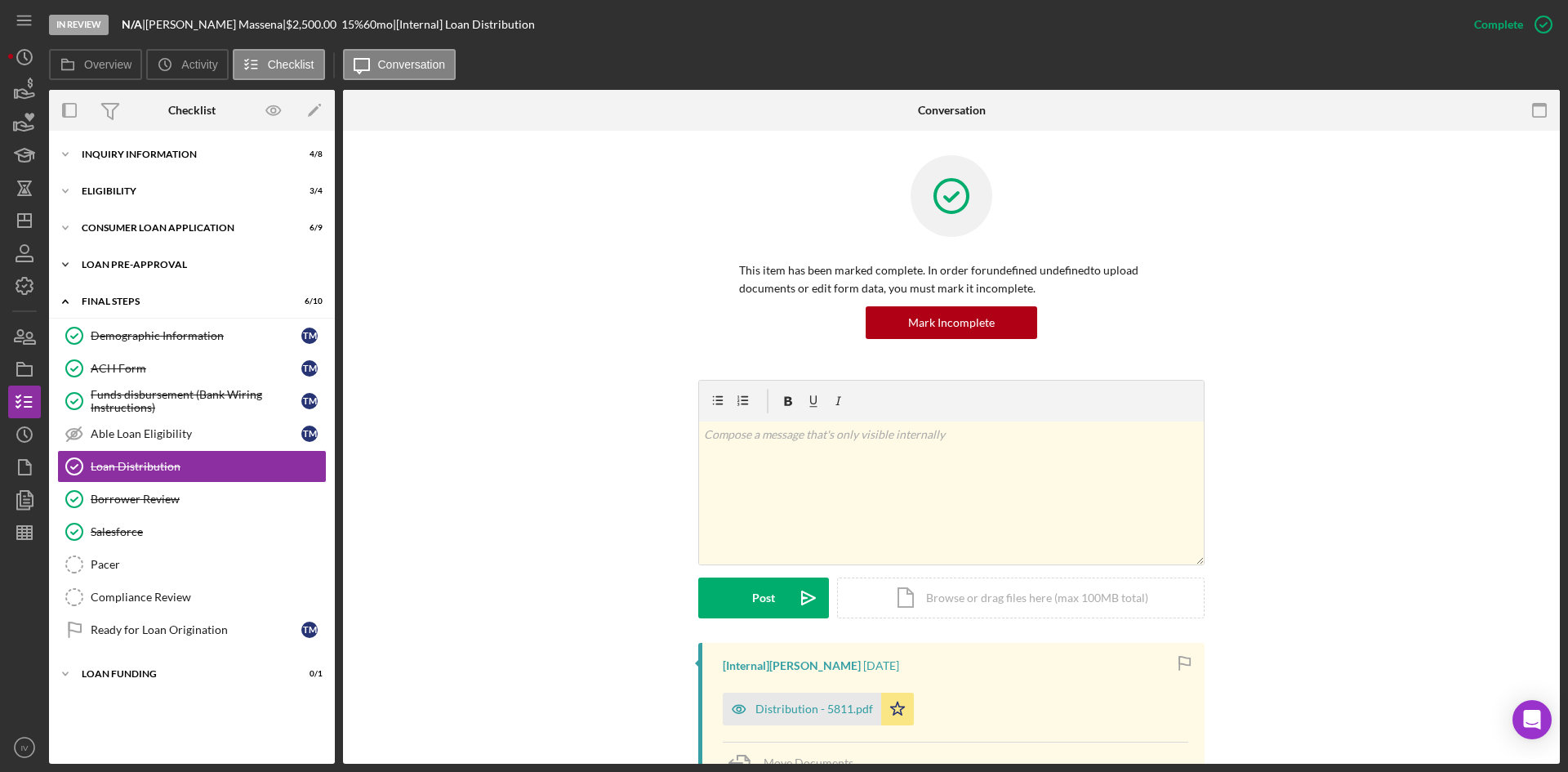
click at [150, 261] on div "Loan Pre-Approval" at bounding box center [197, 264] width 233 height 10
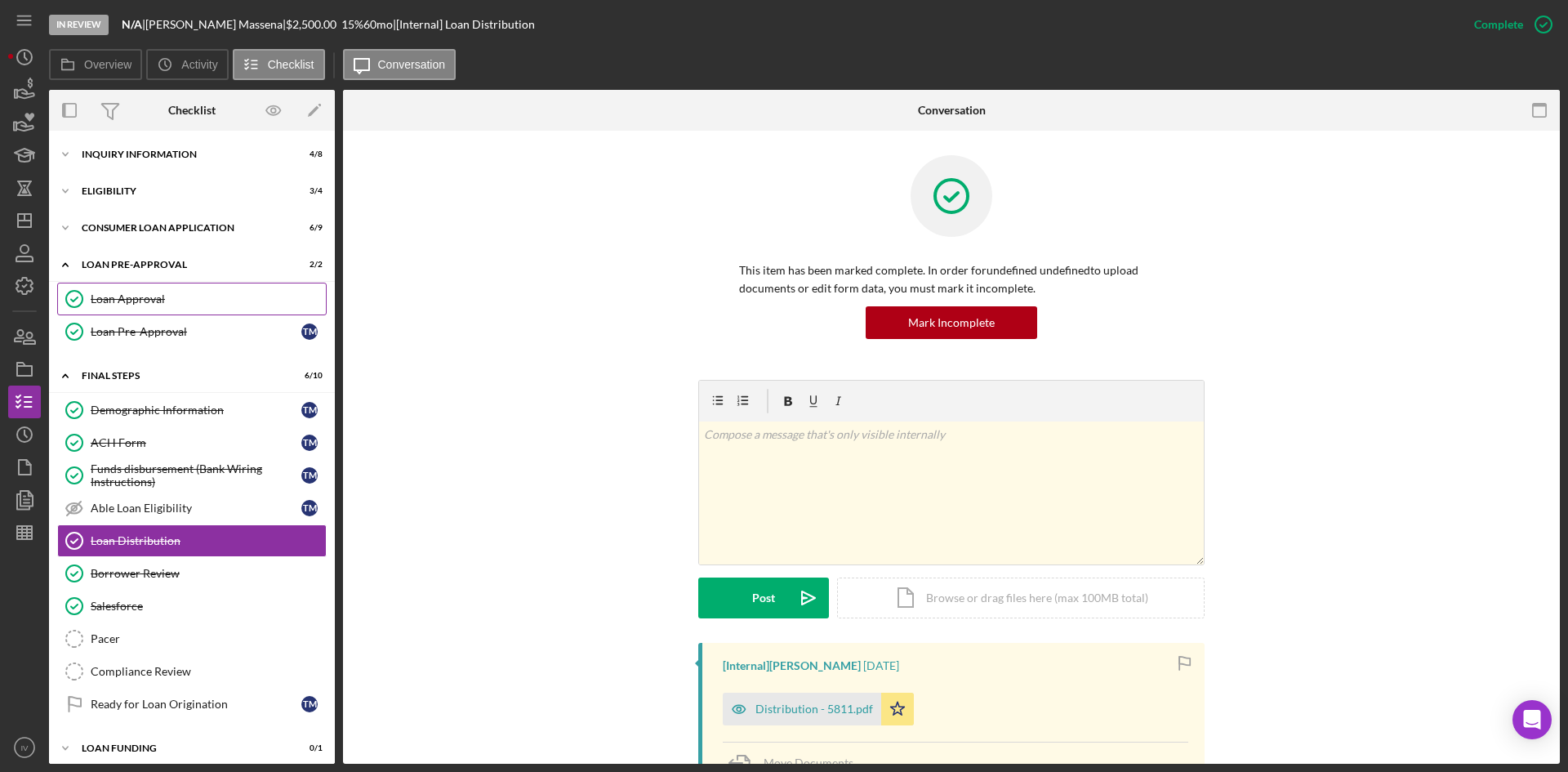
click at [140, 292] on div "Loan Approval" at bounding box center [208, 298] width 235 height 13
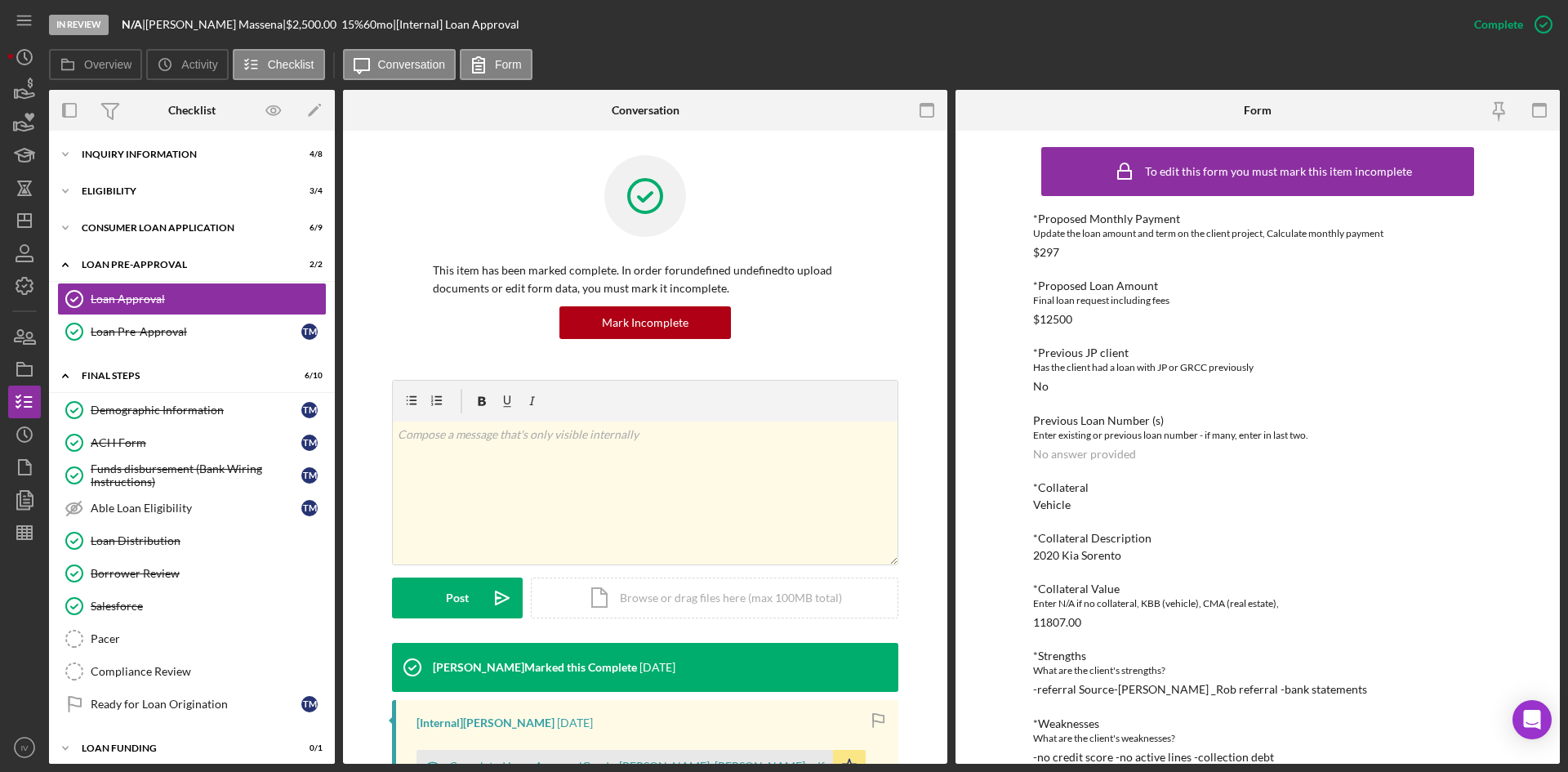
scroll to position [245, 0]
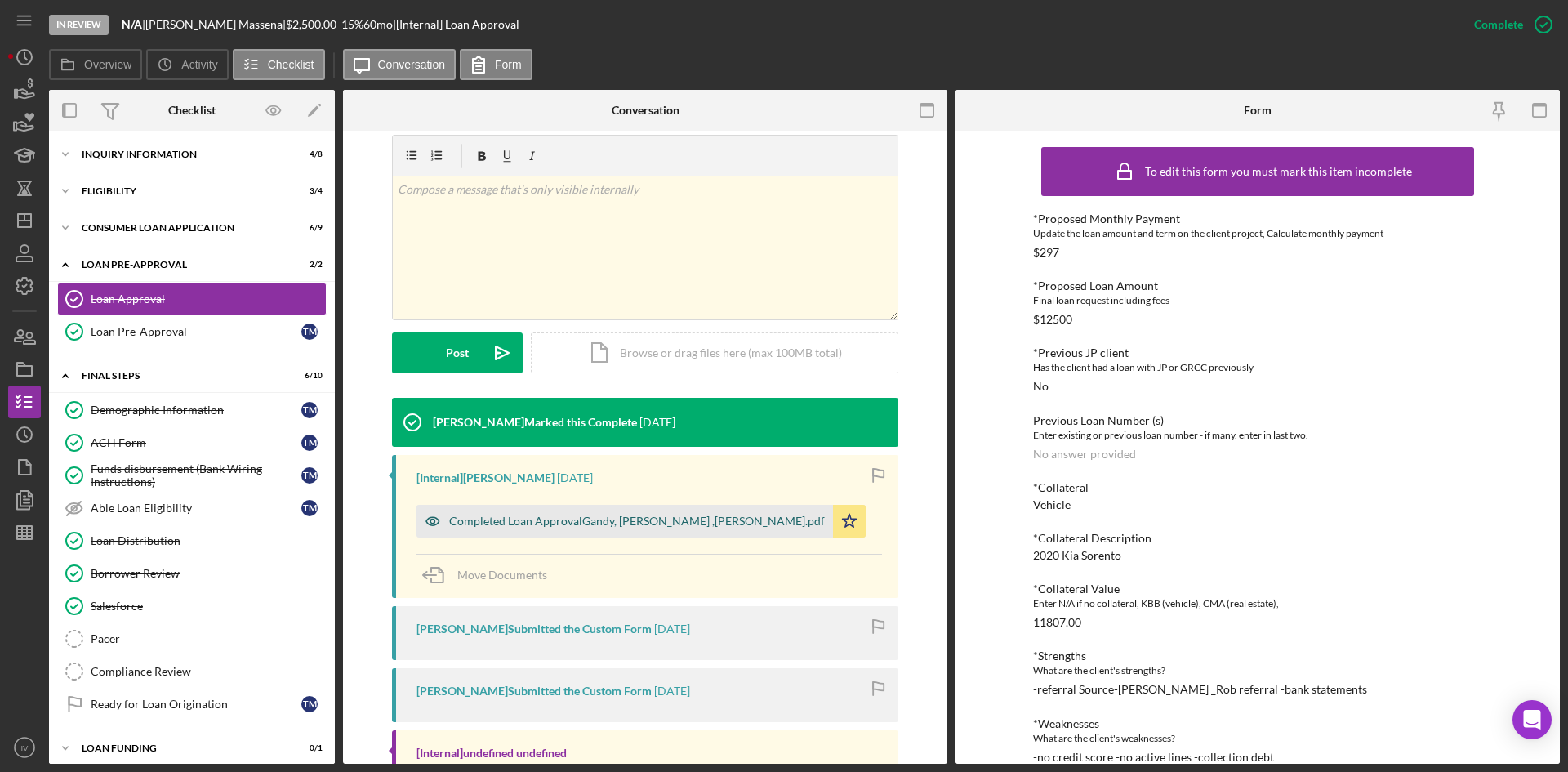
click at [666, 508] on div "Completed Loan ApprovalGandy, [PERSON_NAME] ,[PERSON_NAME].pdf" at bounding box center [625, 520] width 417 height 32
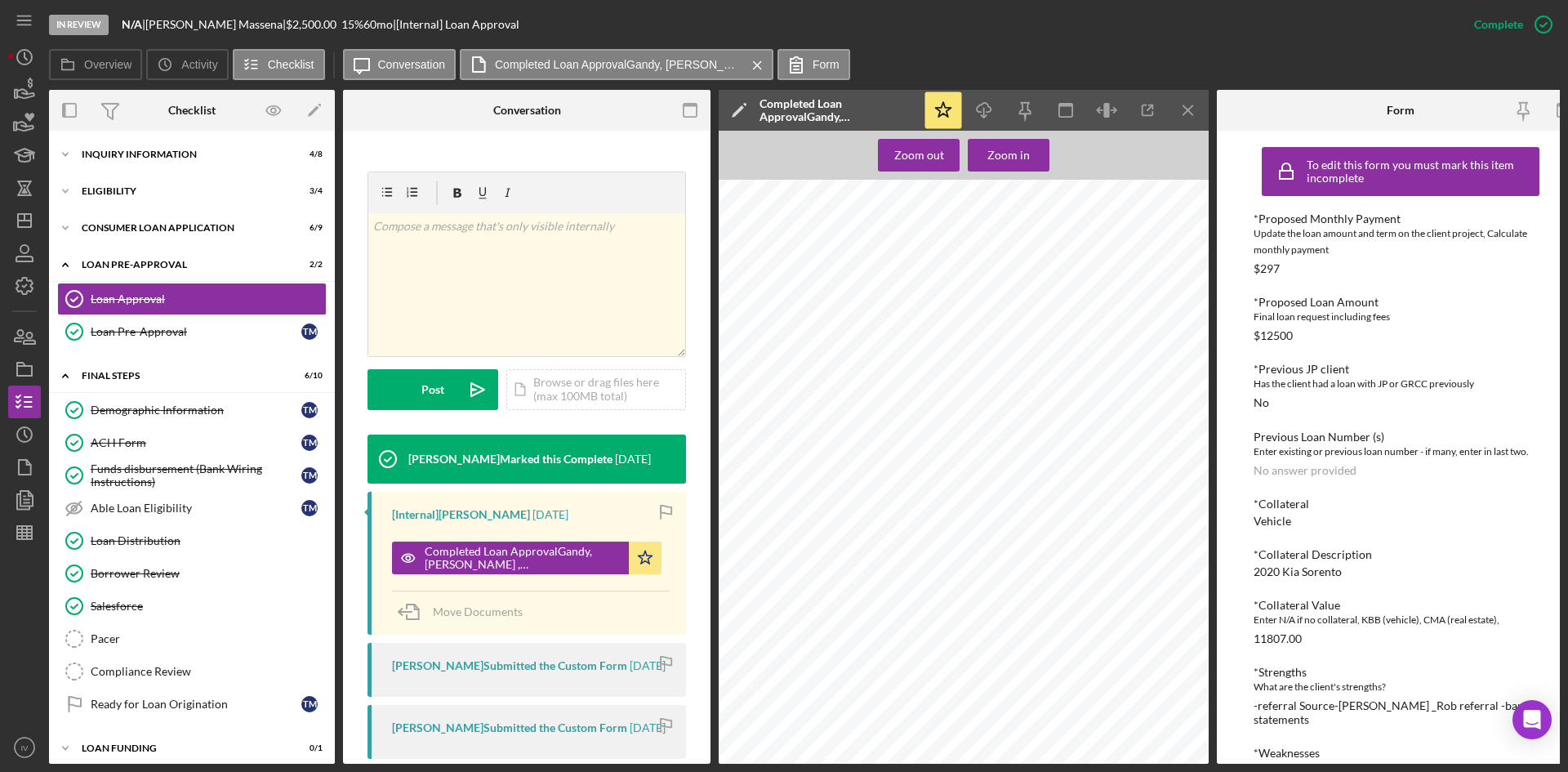
scroll to position [898, 0]
click at [137, 143] on div "Icon/Expander Inquiry Information 4 / 8" at bounding box center [192, 154] width 286 height 32
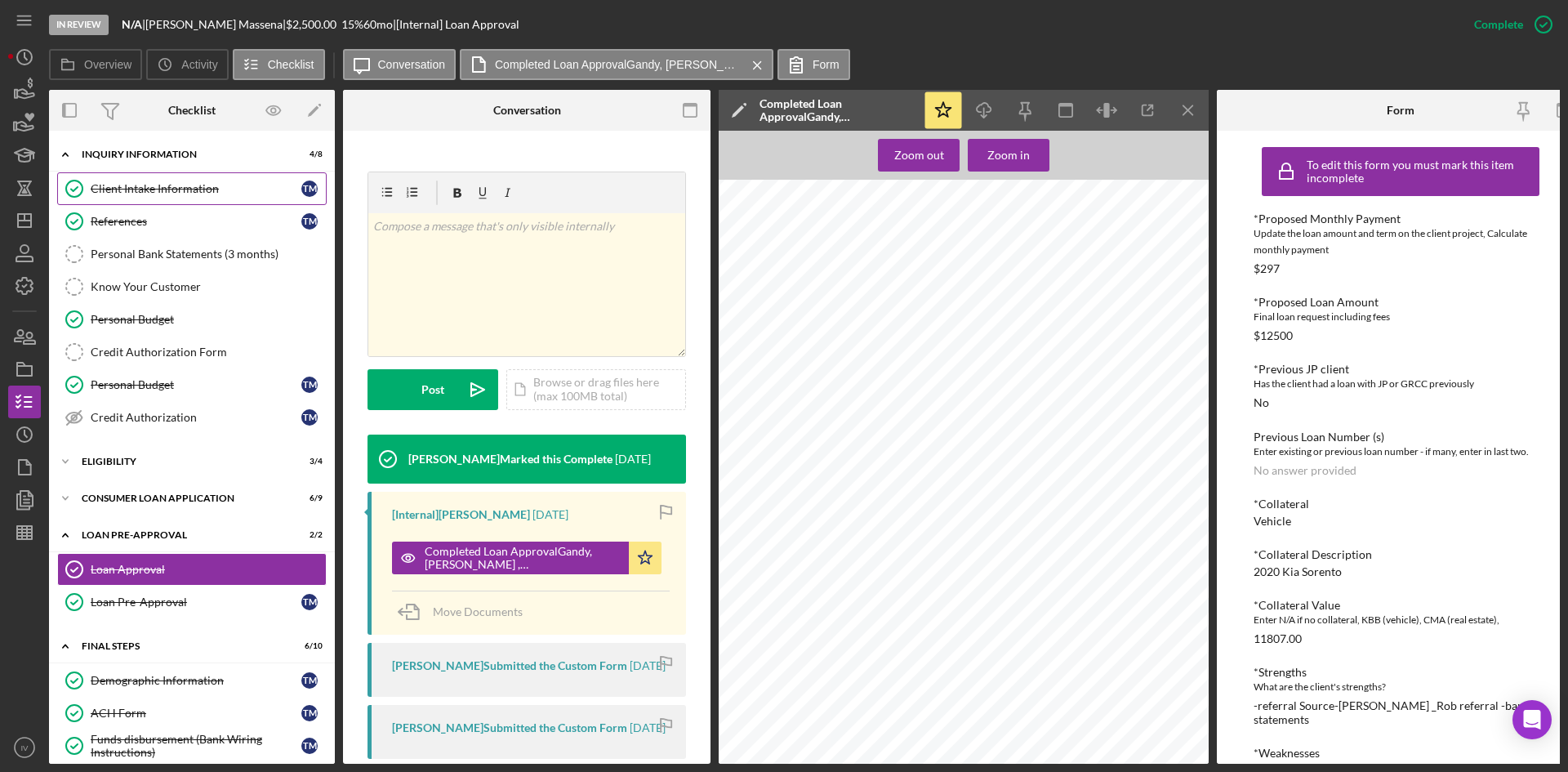
click at [140, 191] on div "Client Intake Information" at bounding box center [196, 189] width 211 height 13
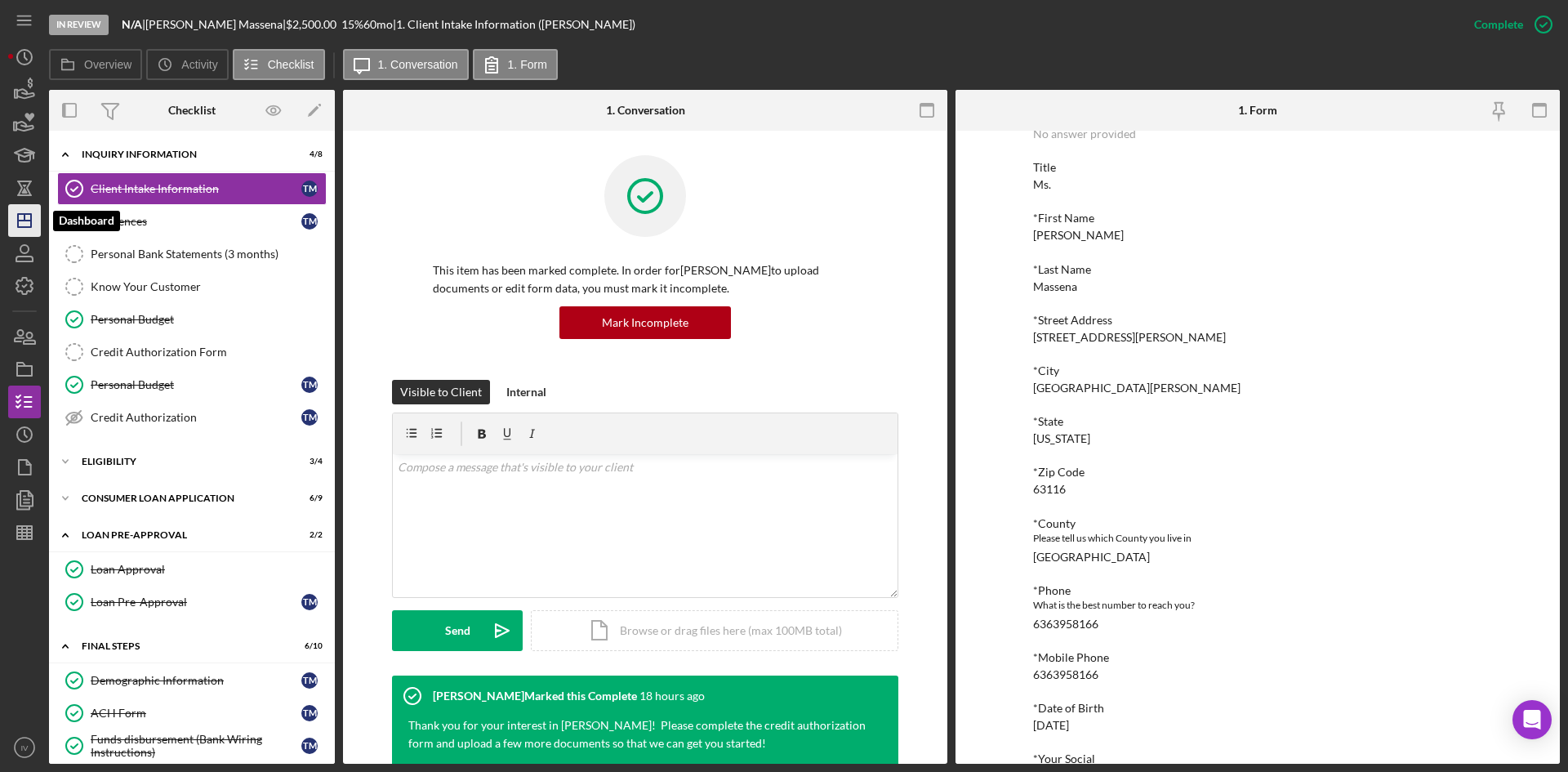
click at [18, 204] on icon "Icon/Dashboard" at bounding box center [25, 220] width 41 height 41
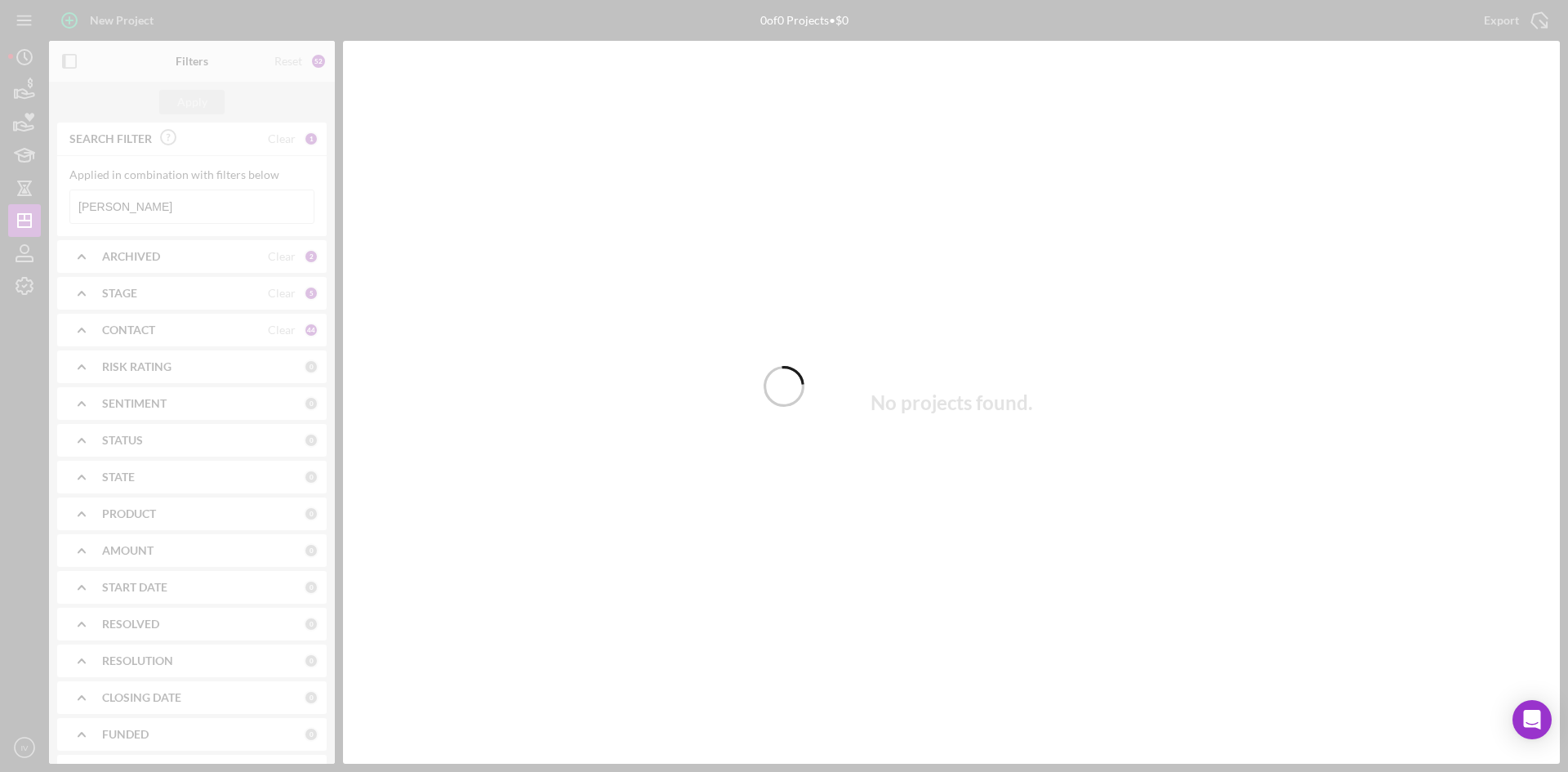
click at [162, 210] on div at bounding box center [784, 386] width 1568 height 772
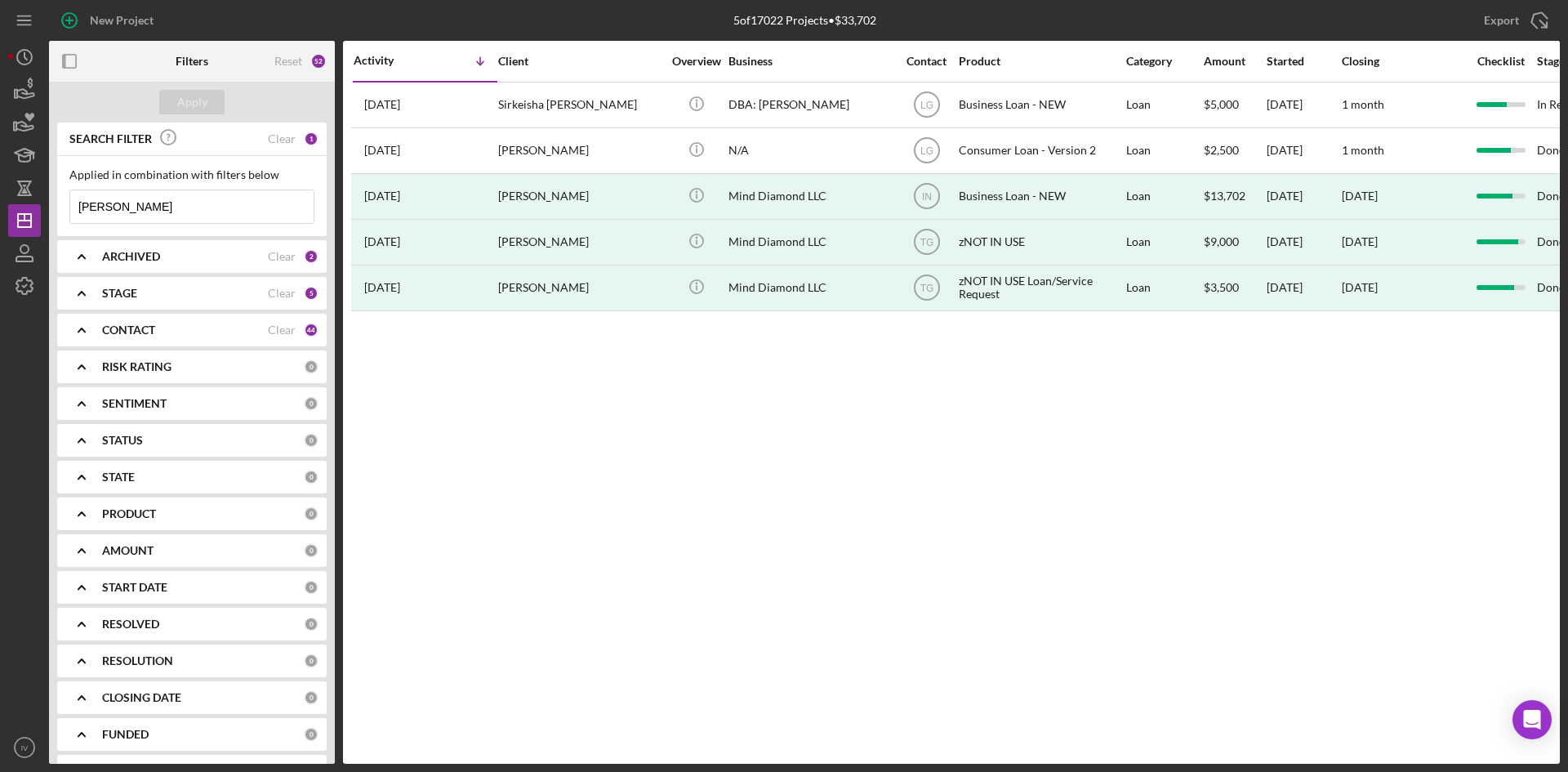
drag, startPoint x: 202, startPoint y: 208, endPoint x: 69, endPoint y: 204, distance: 133.1
click at [69, 204] on div "[PERSON_NAME] Icon/Menu Close" at bounding box center [191, 206] width 245 height 34
type input "[PERSON_NAME]"
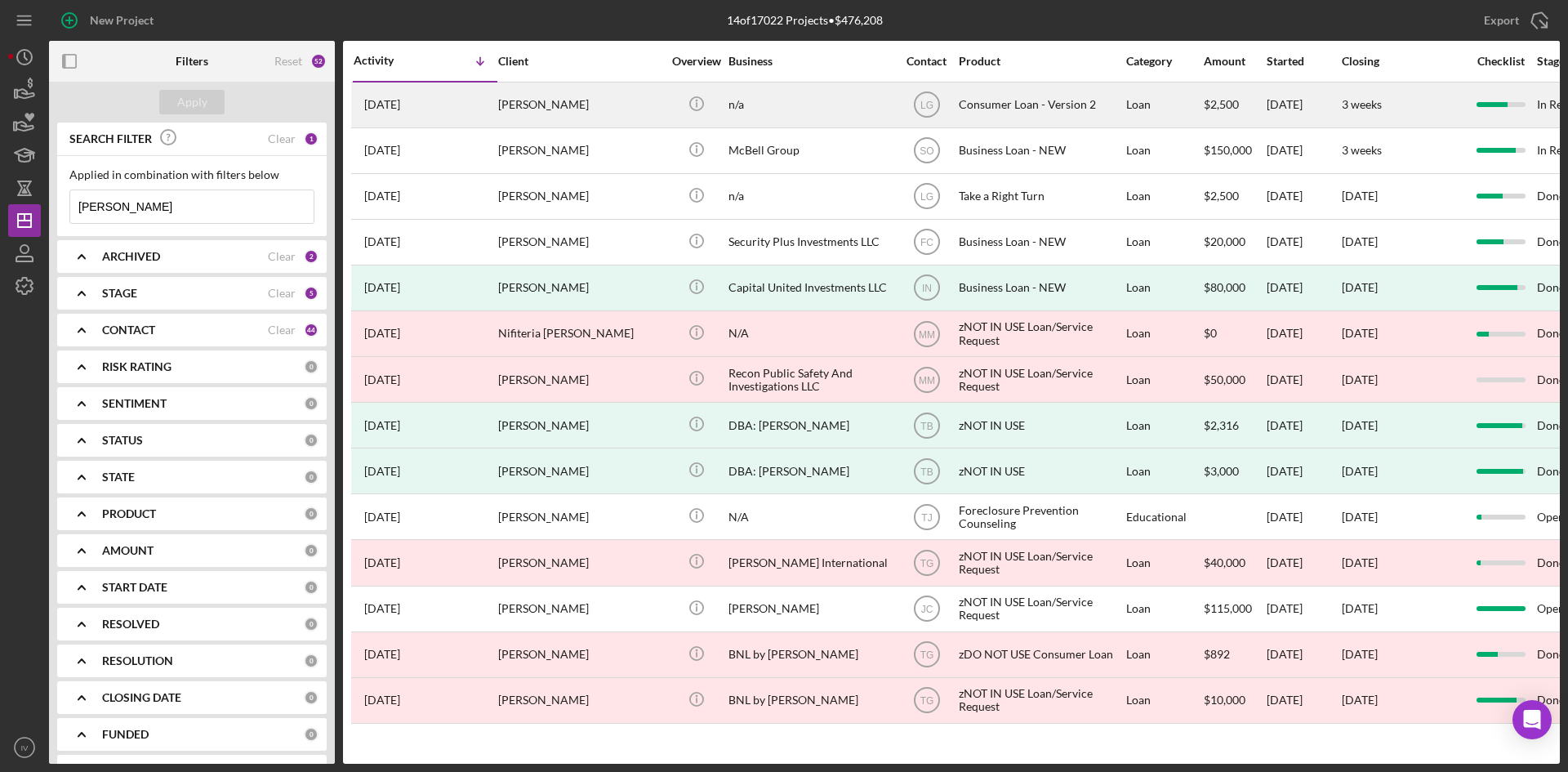
click at [473, 113] on div "[DATE] [PERSON_NAME]" at bounding box center [425, 104] width 143 height 43
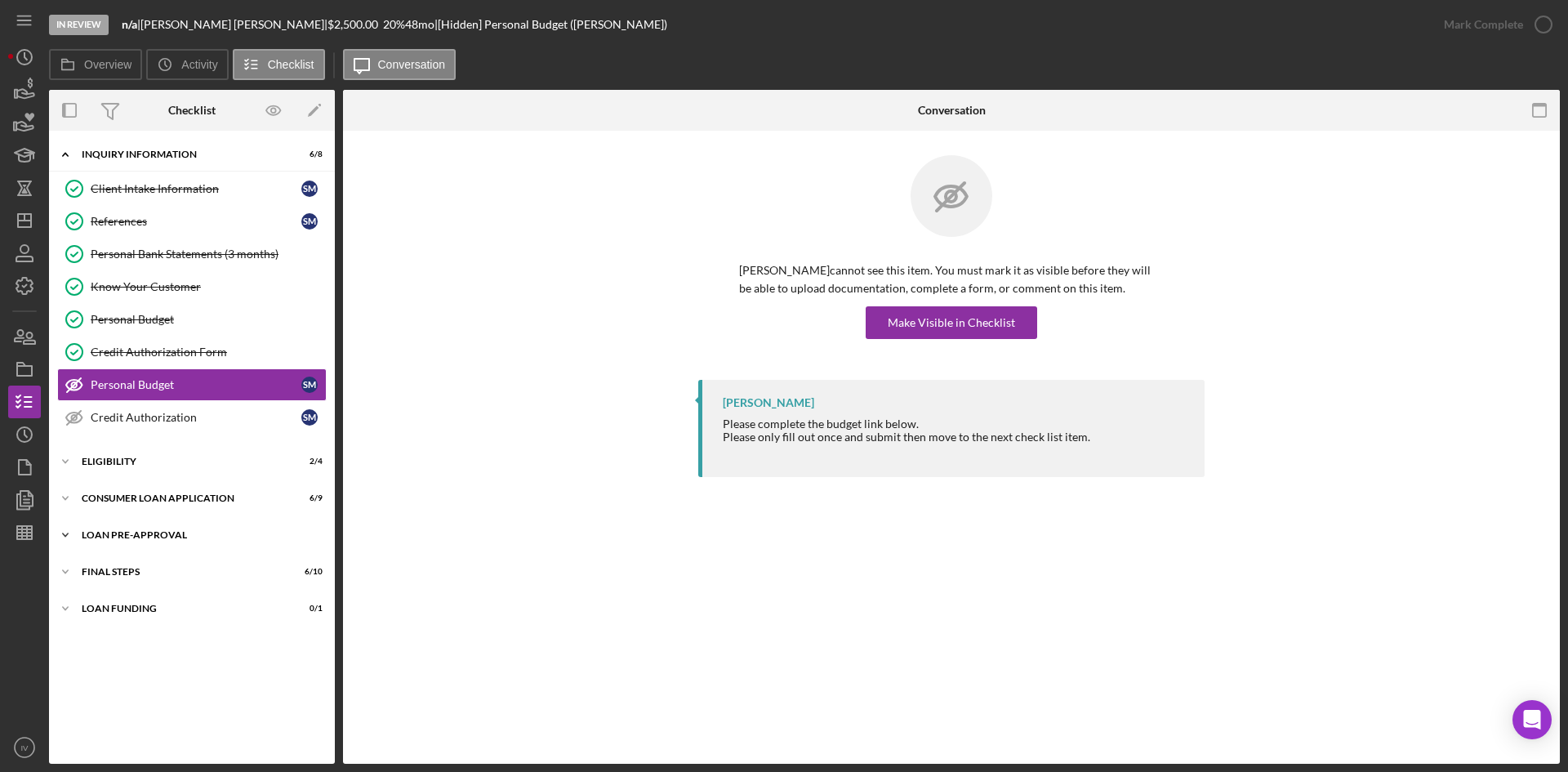
click at [195, 547] on div "Icon/Expander Loan Pre-Approval 2 / 2" at bounding box center [192, 534] width 286 height 32
click at [195, 568] on div "Loan Approval" at bounding box center [208, 568] width 235 height 13
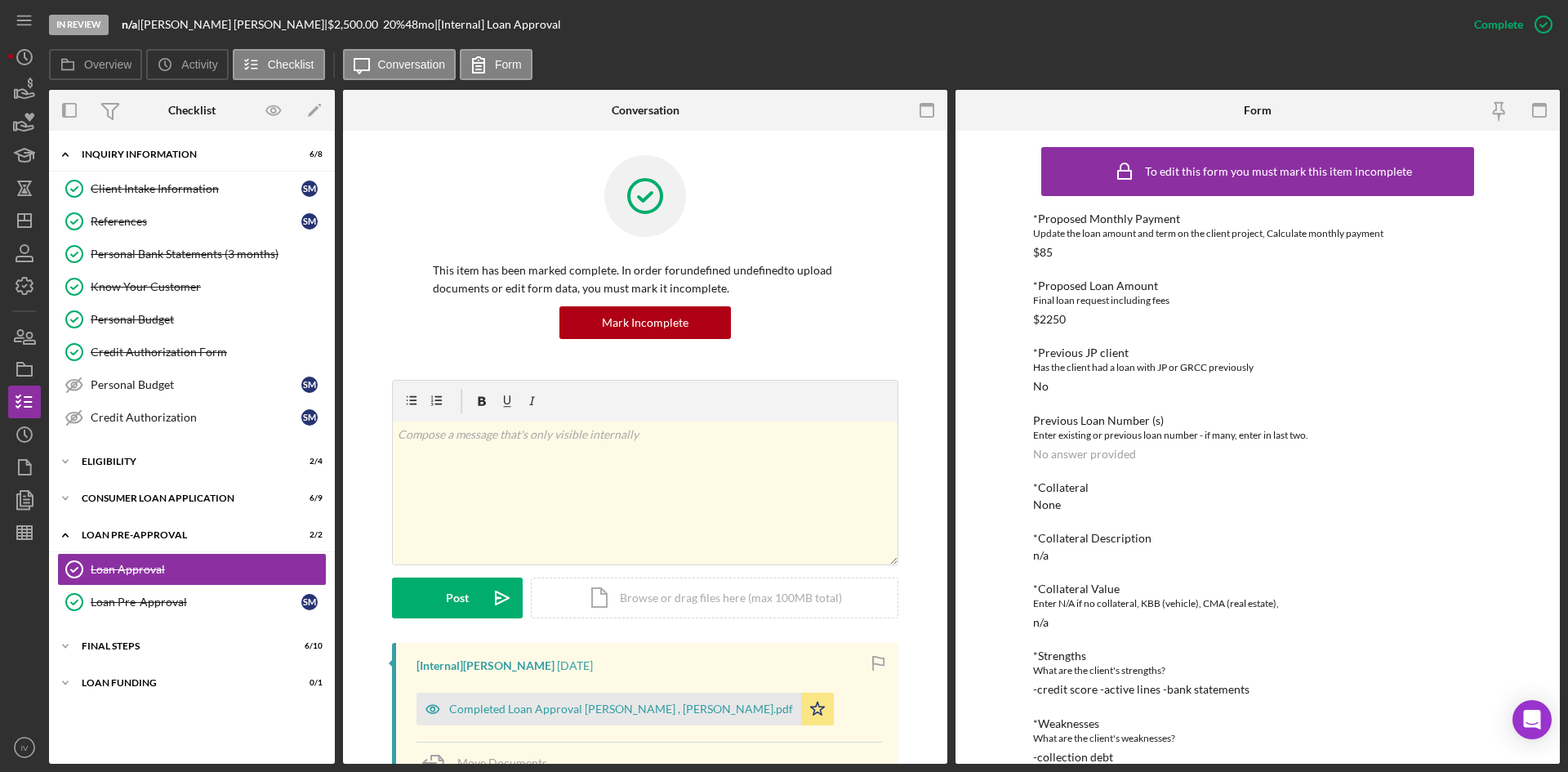
scroll to position [245, 0]
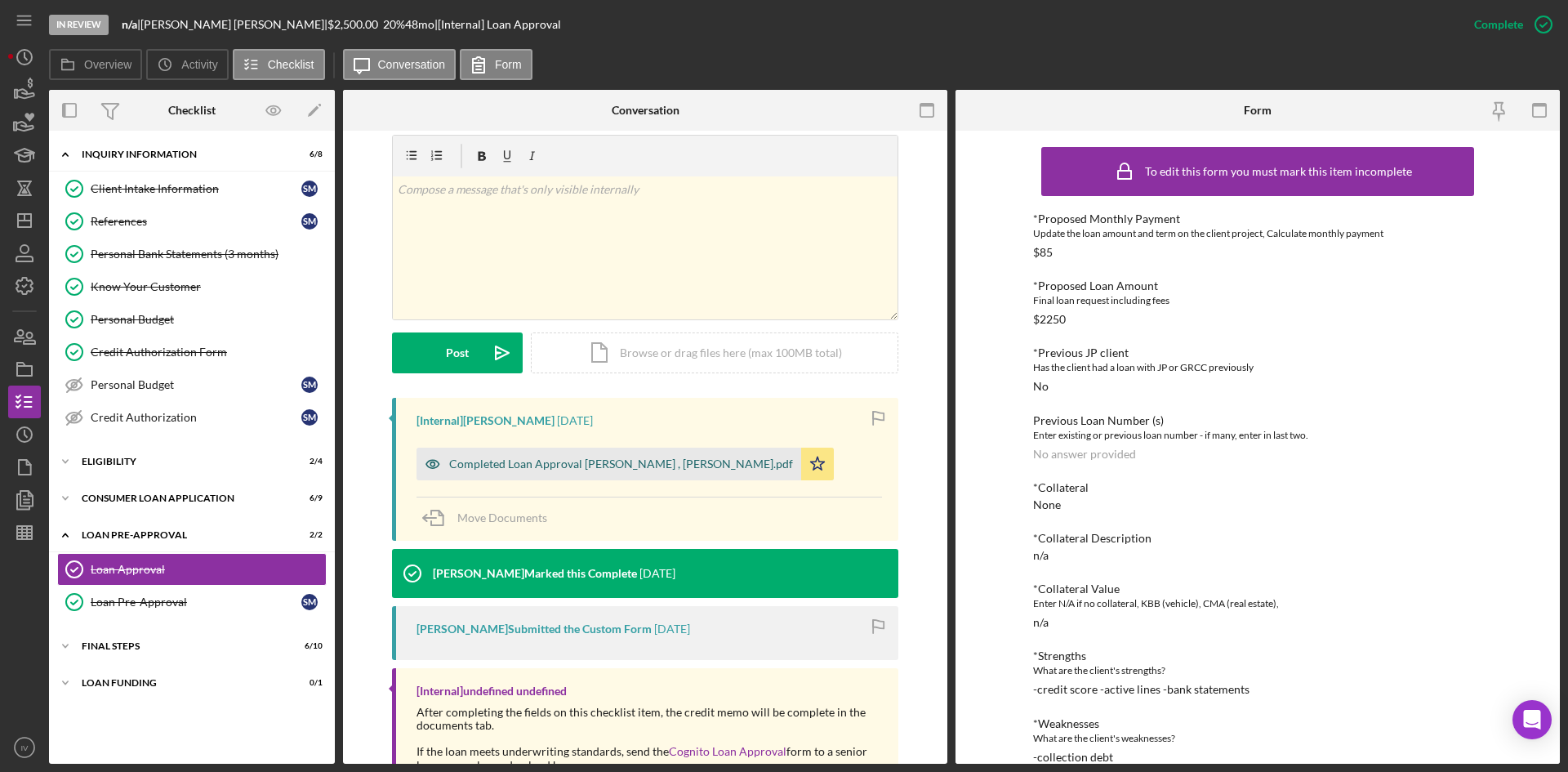
click at [592, 466] on div "Completed Loan Approval [PERSON_NAME] , [PERSON_NAME].pdf" at bounding box center [621, 463] width 344 height 13
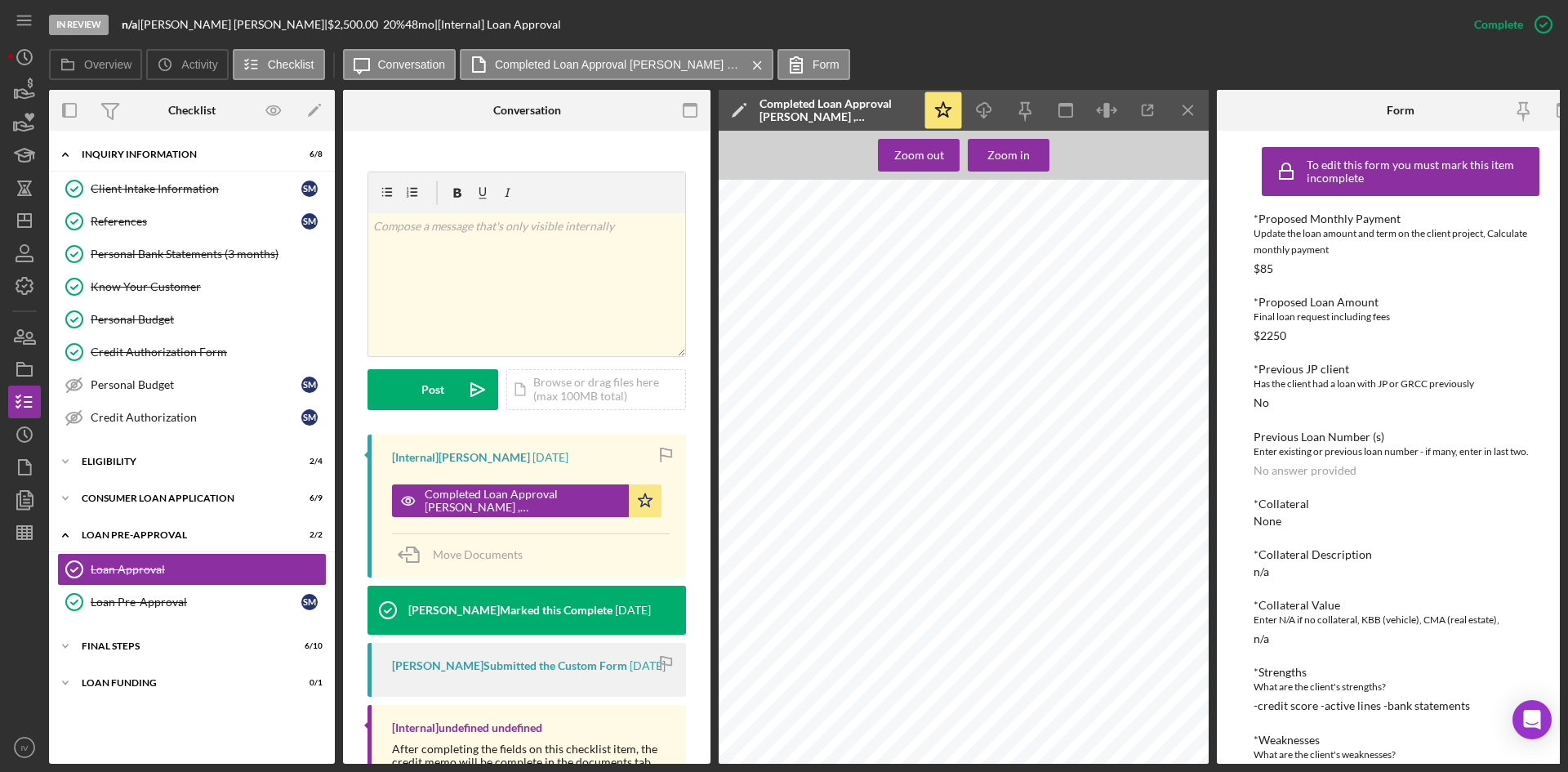
scroll to position [0, 0]
drag, startPoint x: 141, startPoint y: 195, endPoint x: 178, endPoint y: 210, distance: 39.9
click at [141, 195] on div "Client Intake Information" at bounding box center [196, 189] width 211 height 13
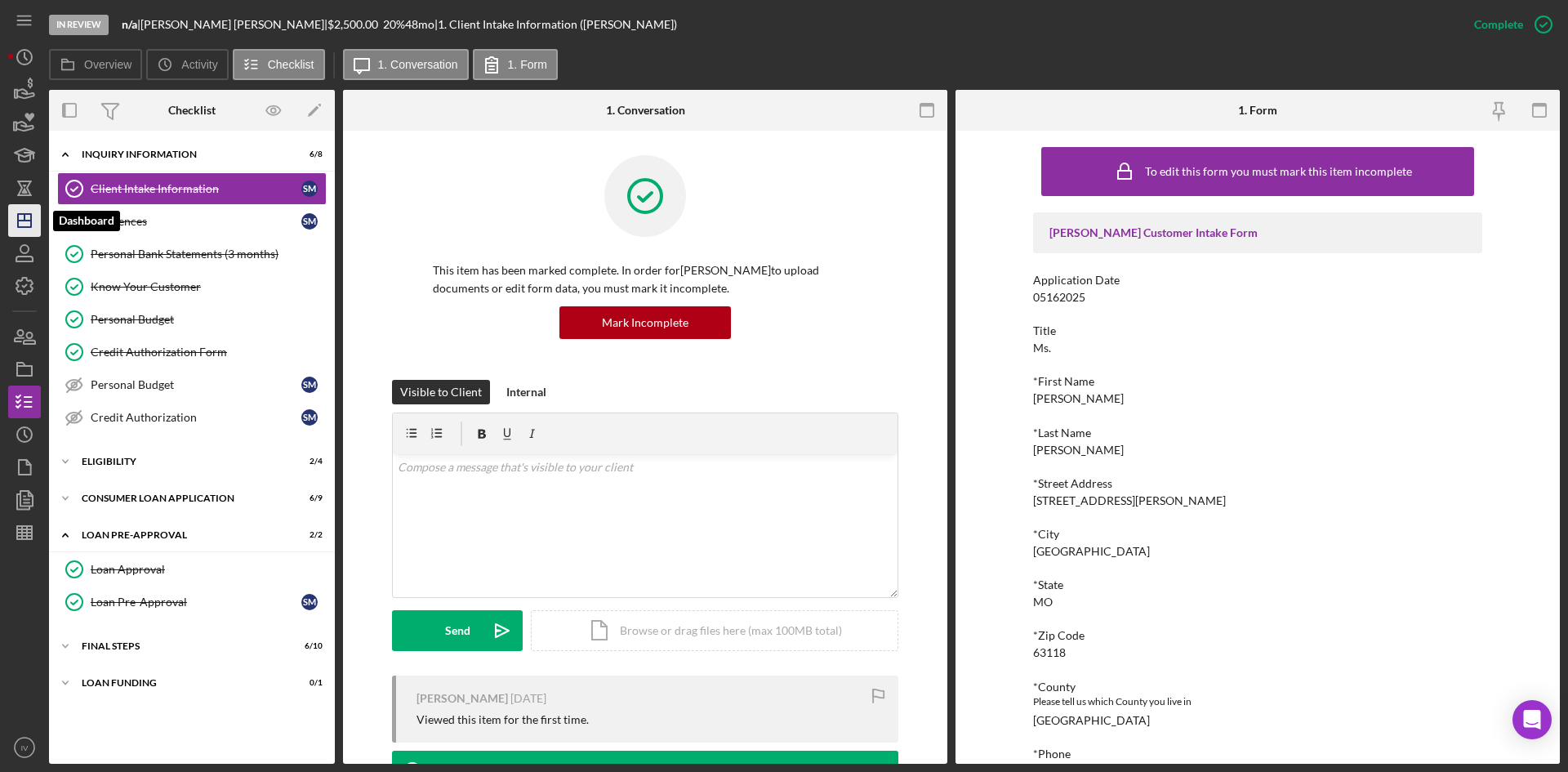
click at [10, 223] on icon "Icon/Dashboard" at bounding box center [25, 220] width 41 height 41
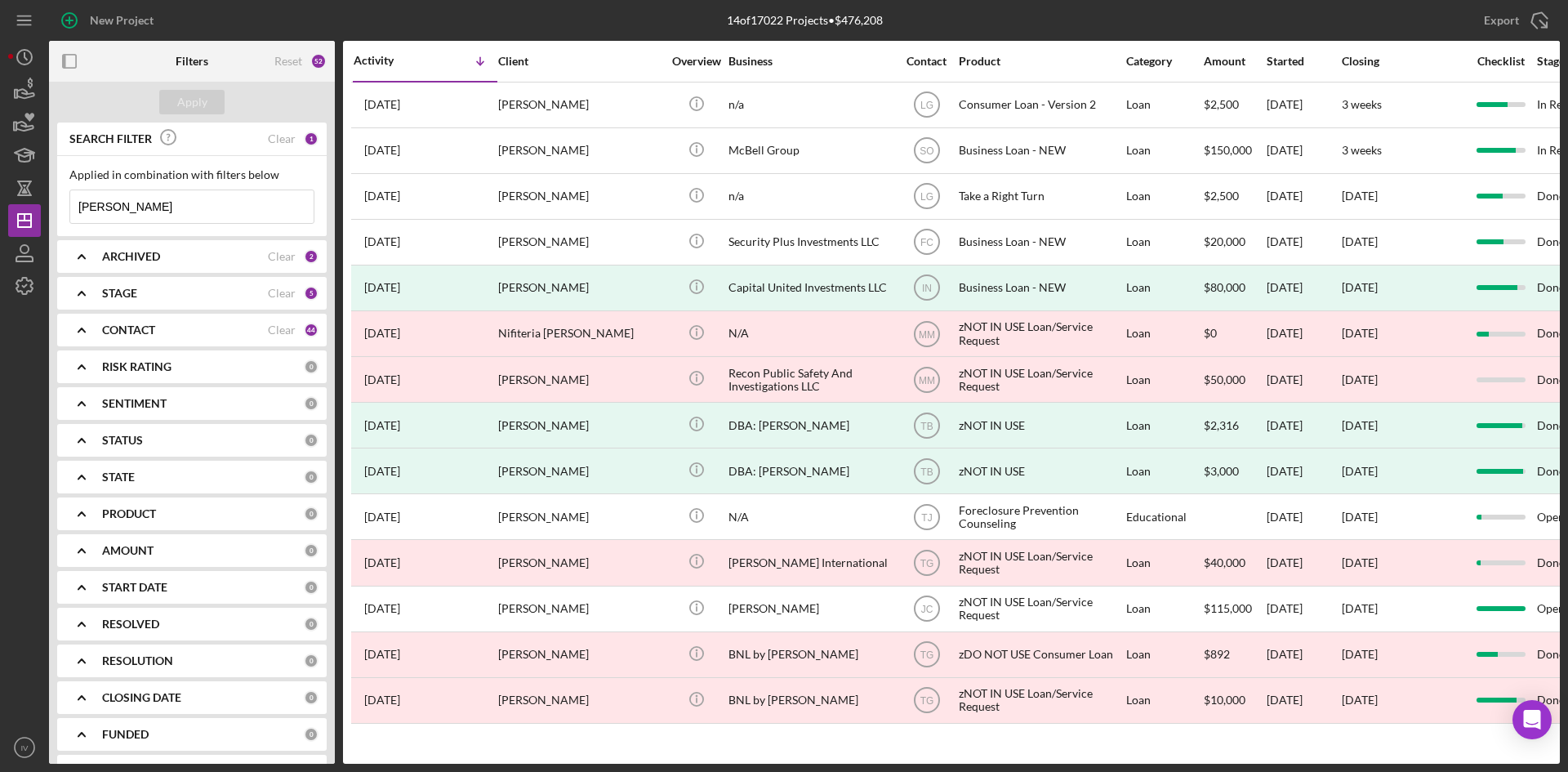
drag, startPoint x: 150, startPoint y: 212, endPoint x: 65, endPoint y: 202, distance: 85.6
click at [65, 202] on div "Applied in combination with filters below [PERSON_NAME] Icon/Menu Close" at bounding box center [191, 196] width 269 height 80
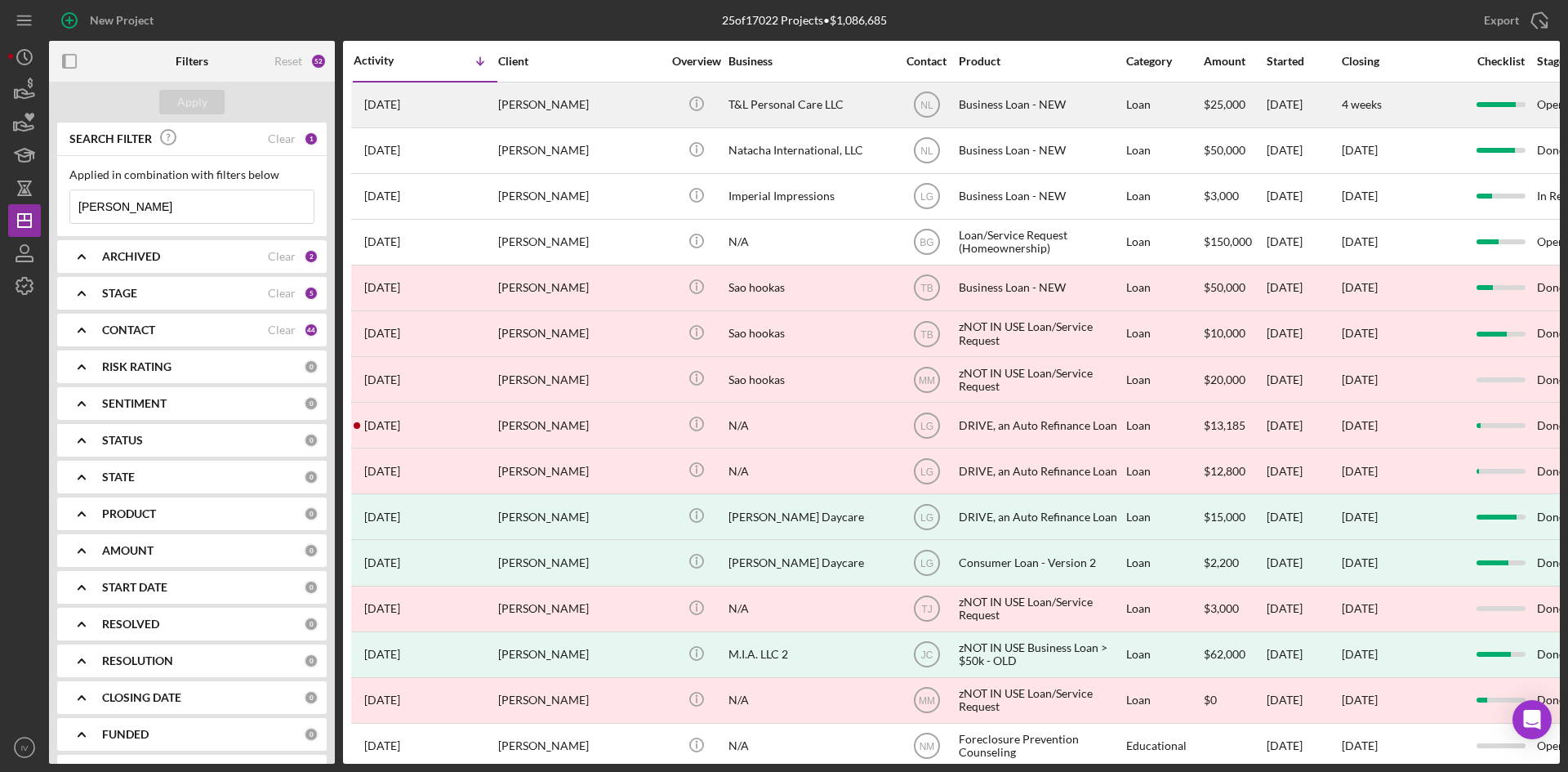
type input "[PERSON_NAME]"
click at [555, 108] on div "[PERSON_NAME]" at bounding box center [580, 104] width 163 height 43
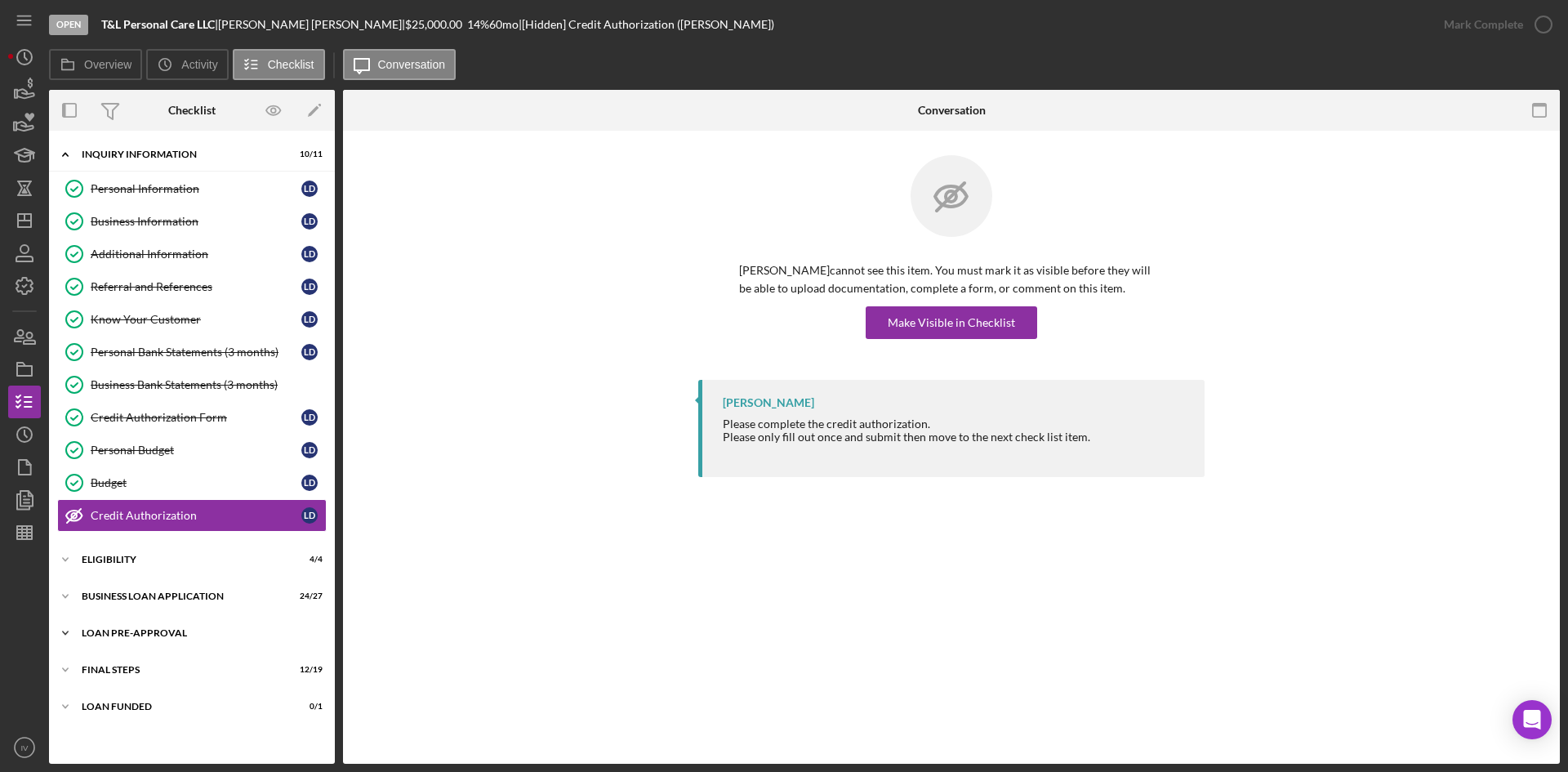
click at [125, 634] on div "LOAN PRE-APPROVAL" at bounding box center [197, 633] width 233 height 10
click at [125, 651] on link "Loan Approval Loan Approval" at bounding box center [191, 667] width 269 height 32
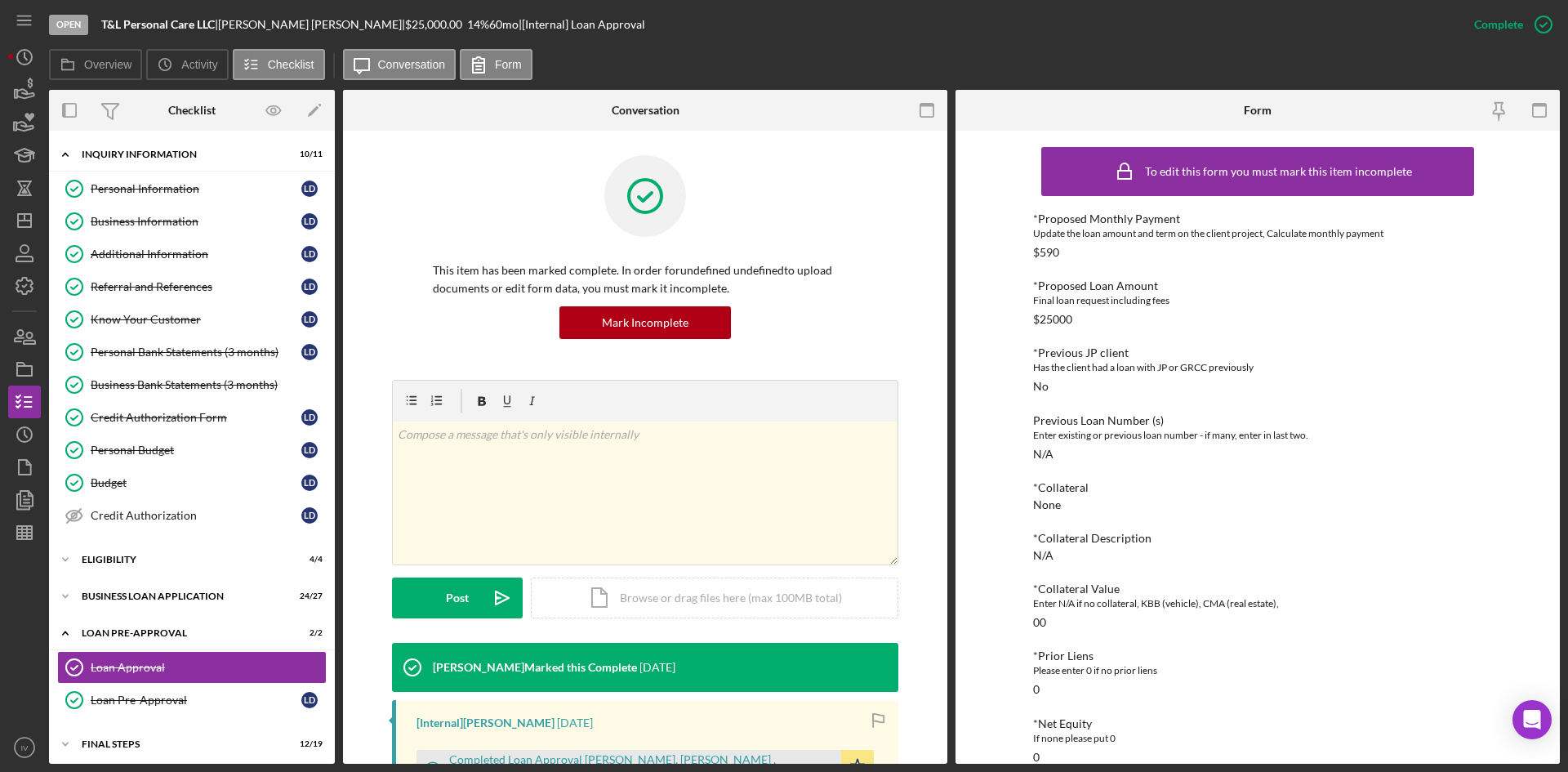
scroll to position [245, 0]
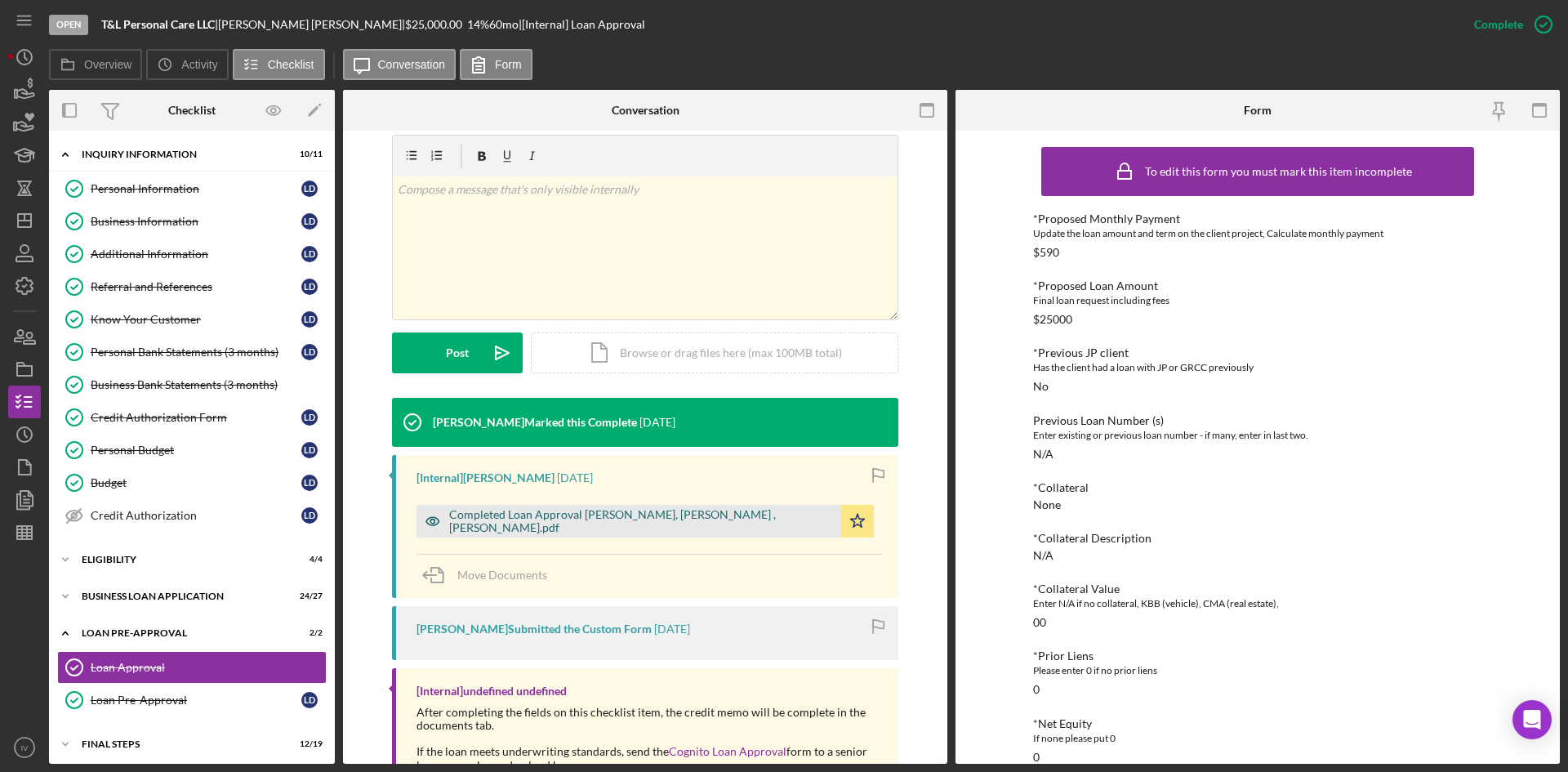
click at [578, 524] on div "Completed Loan Approval [PERSON_NAME], [PERSON_NAME] , [PERSON_NAME].pdf" at bounding box center [641, 521] width 383 height 26
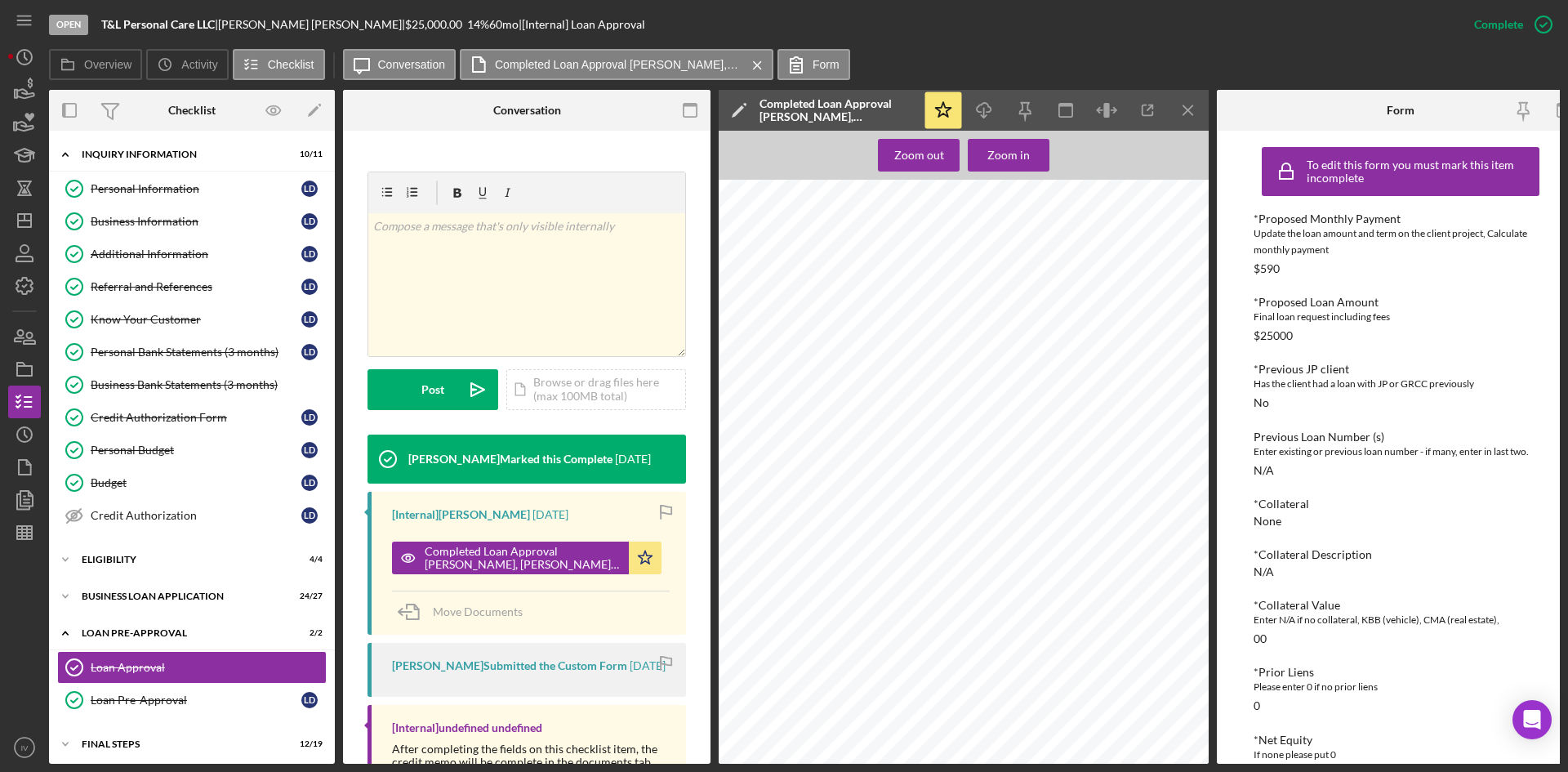
scroll to position [1373, 0]
click at [29, 210] on icon "Icon/Dashboard" at bounding box center [25, 220] width 41 height 41
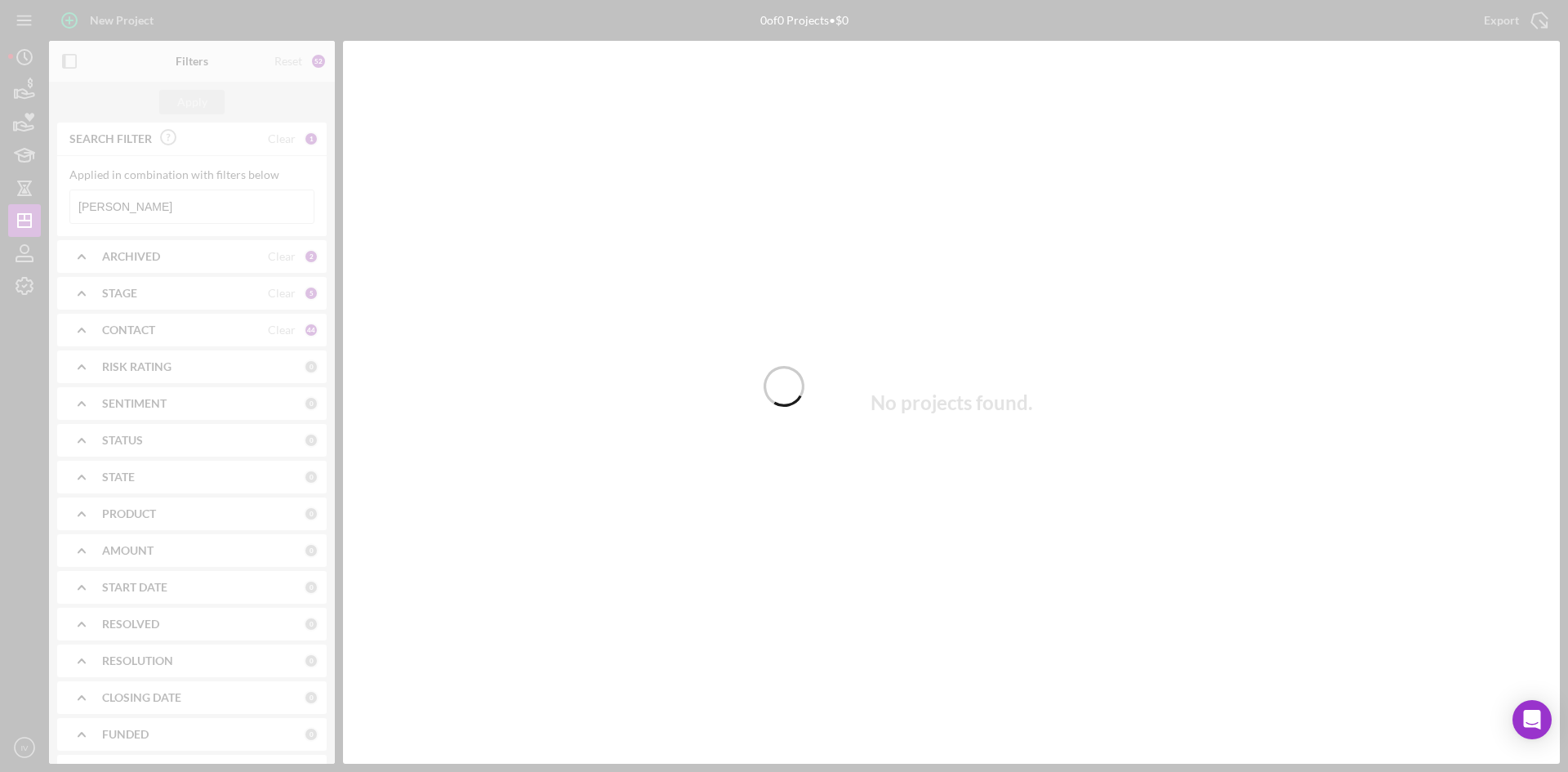
click at [175, 207] on div at bounding box center [784, 386] width 1568 height 772
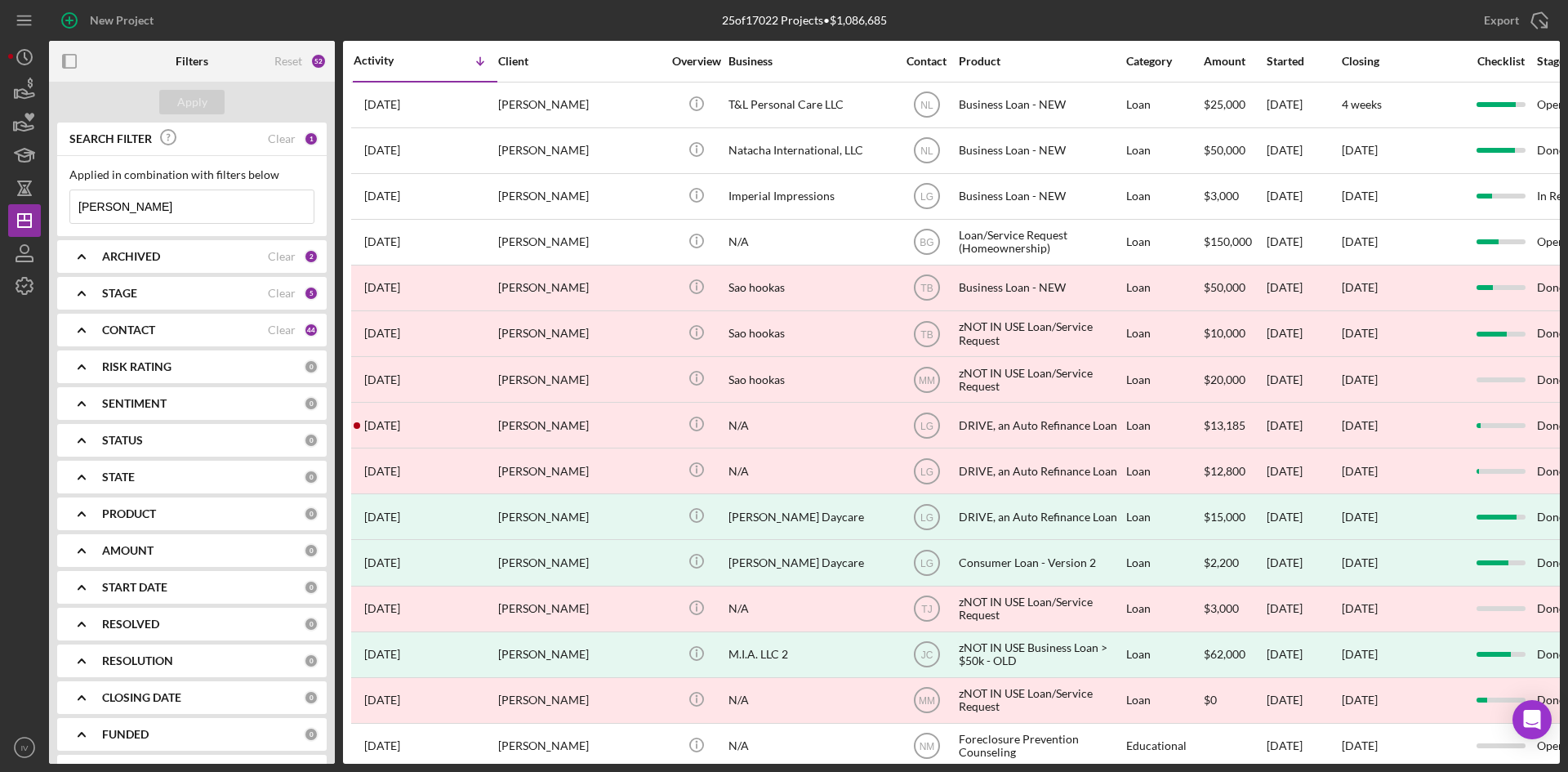
drag, startPoint x: 159, startPoint y: 214, endPoint x: 56, endPoint y: 225, distance: 103.6
click at [56, 225] on div "SEARCH FILTER Clear 1 Applied in combination with filters below [PERSON_NAME] I…" at bounding box center [192, 443] width 286 height 641
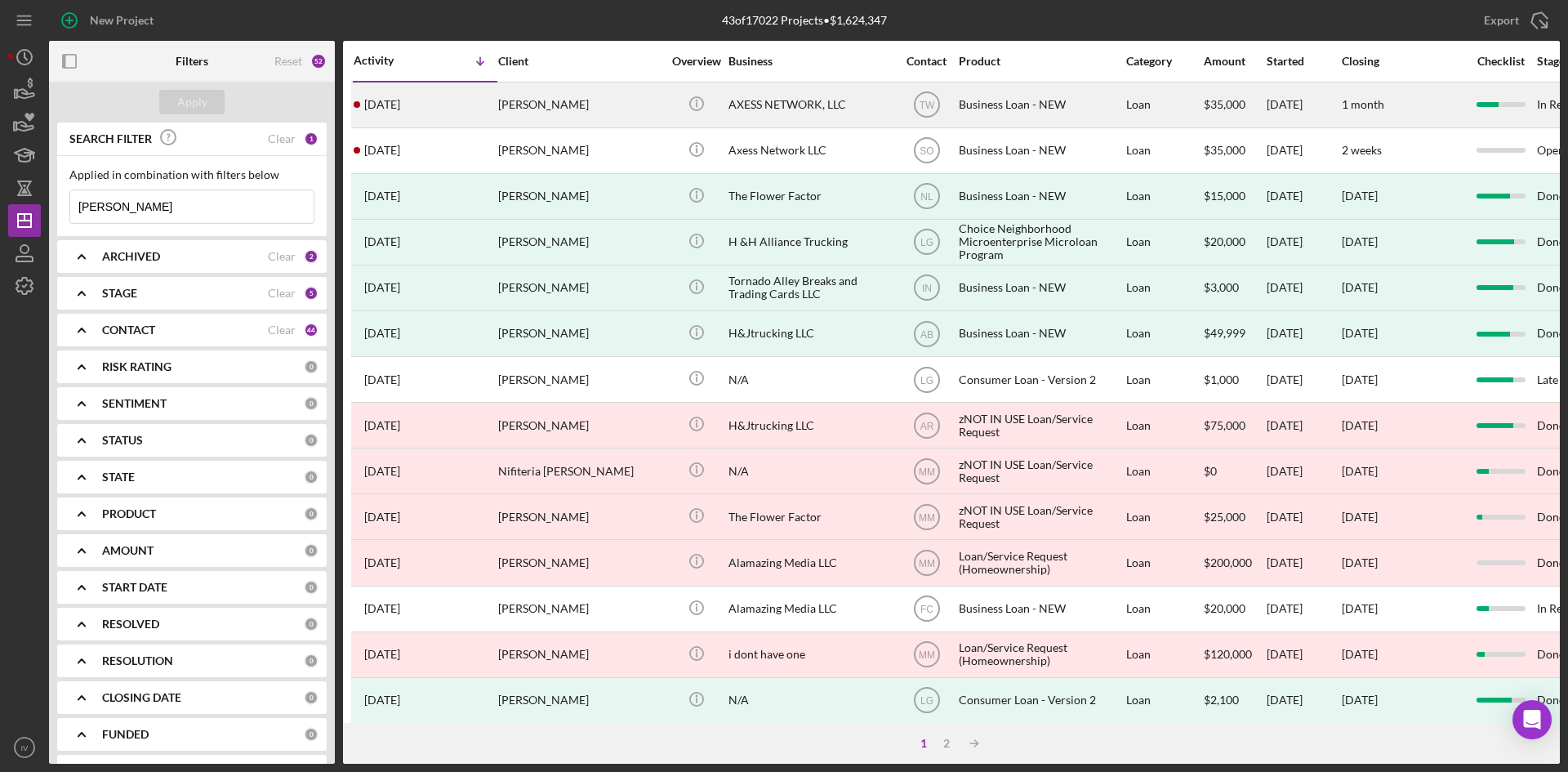
type input "[PERSON_NAME]"
click at [571, 104] on div "[PERSON_NAME]" at bounding box center [580, 104] width 163 height 43
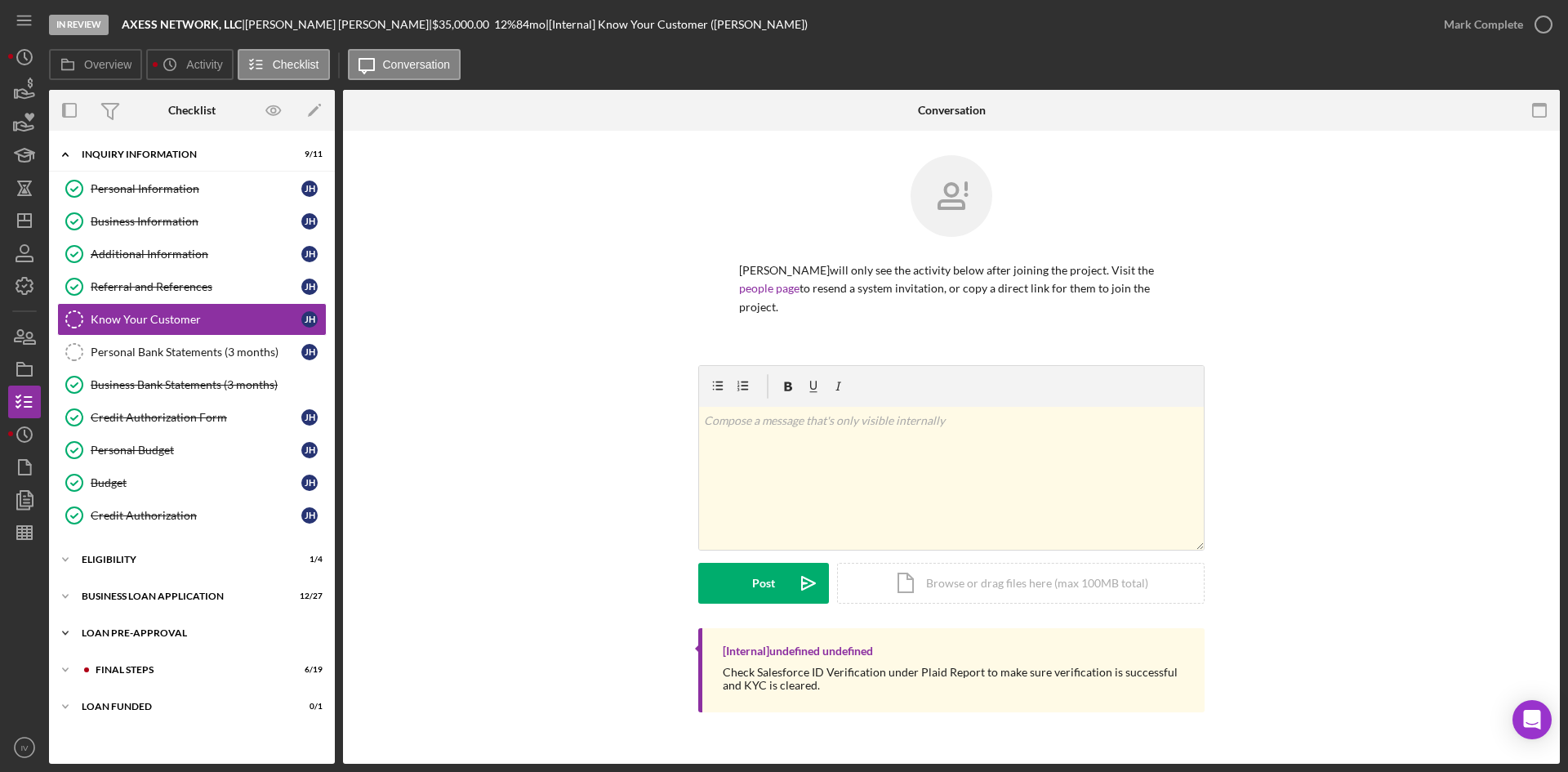
click at [132, 621] on div "Icon/Expander LOAN PRE-APPROVAL 1 / 2" at bounding box center [192, 633] width 286 height 32
click at [132, 648] on div "Icon/Expander LOAN PRE-APPROVAL 1 / 2" at bounding box center [192, 633] width 286 height 33
click at [139, 635] on div "LOAN PRE-APPROVAL" at bounding box center [197, 633] width 233 height 10
click at [132, 677] on link "Loan Approval Loan Approval" at bounding box center [191, 667] width 269 height 32
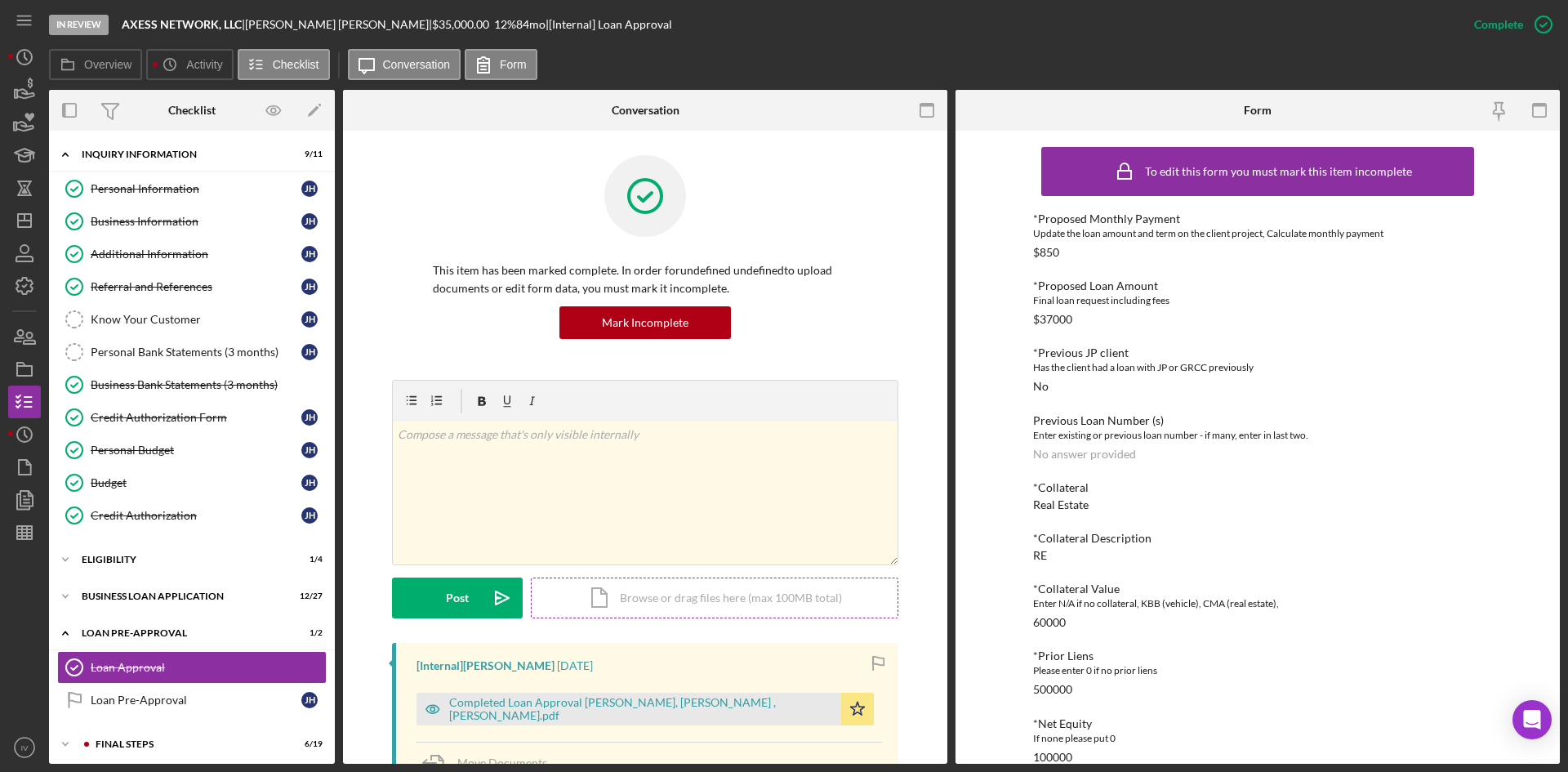
scroll to position [245, 0]
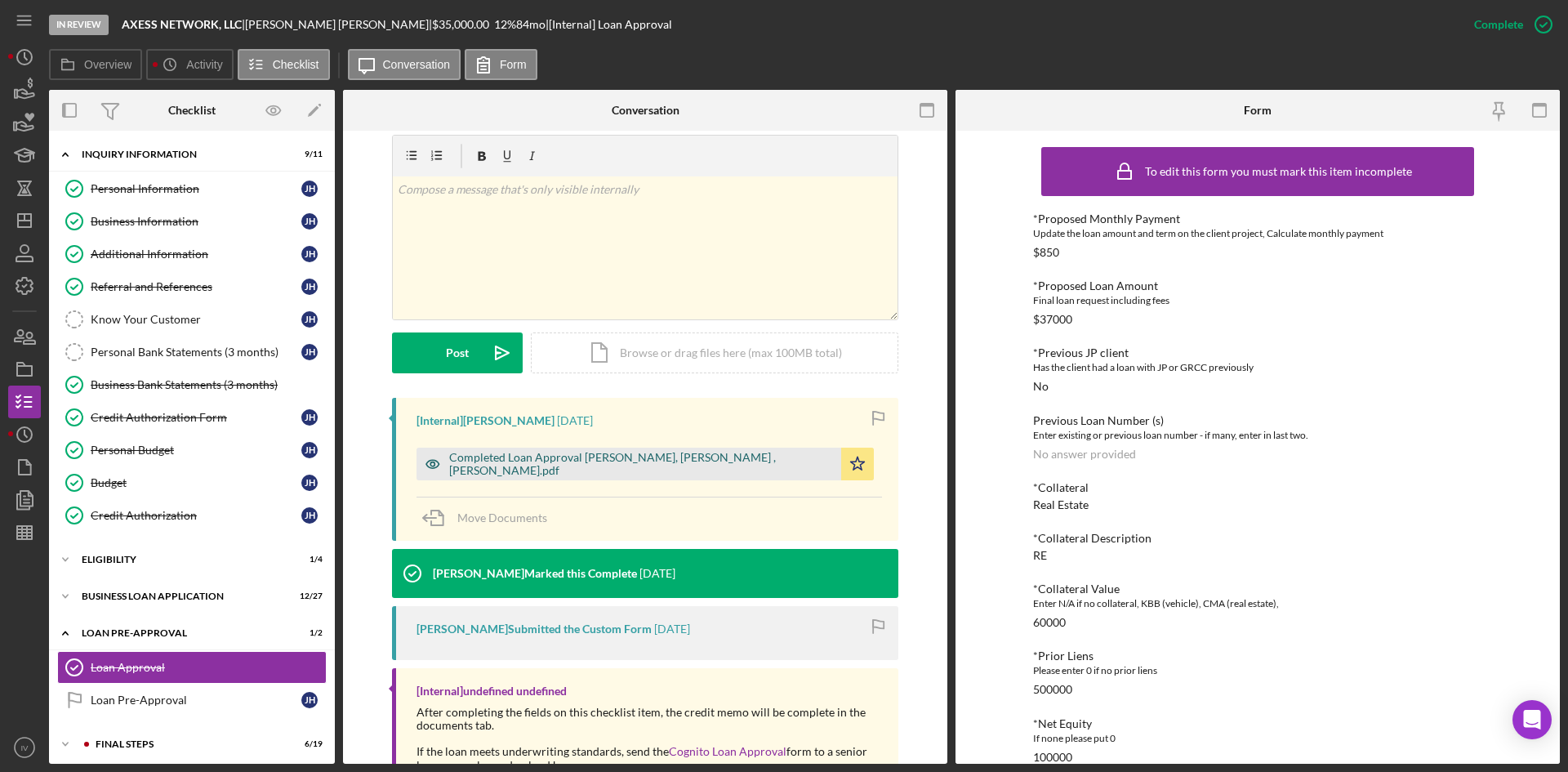
click at [587, 454] on div "Completed Loan Approval [PERSON_NAME], [PERSON_NAME] , [PERSON_NAME].pdf" at bounding box center [629, 463] width 425 height 32
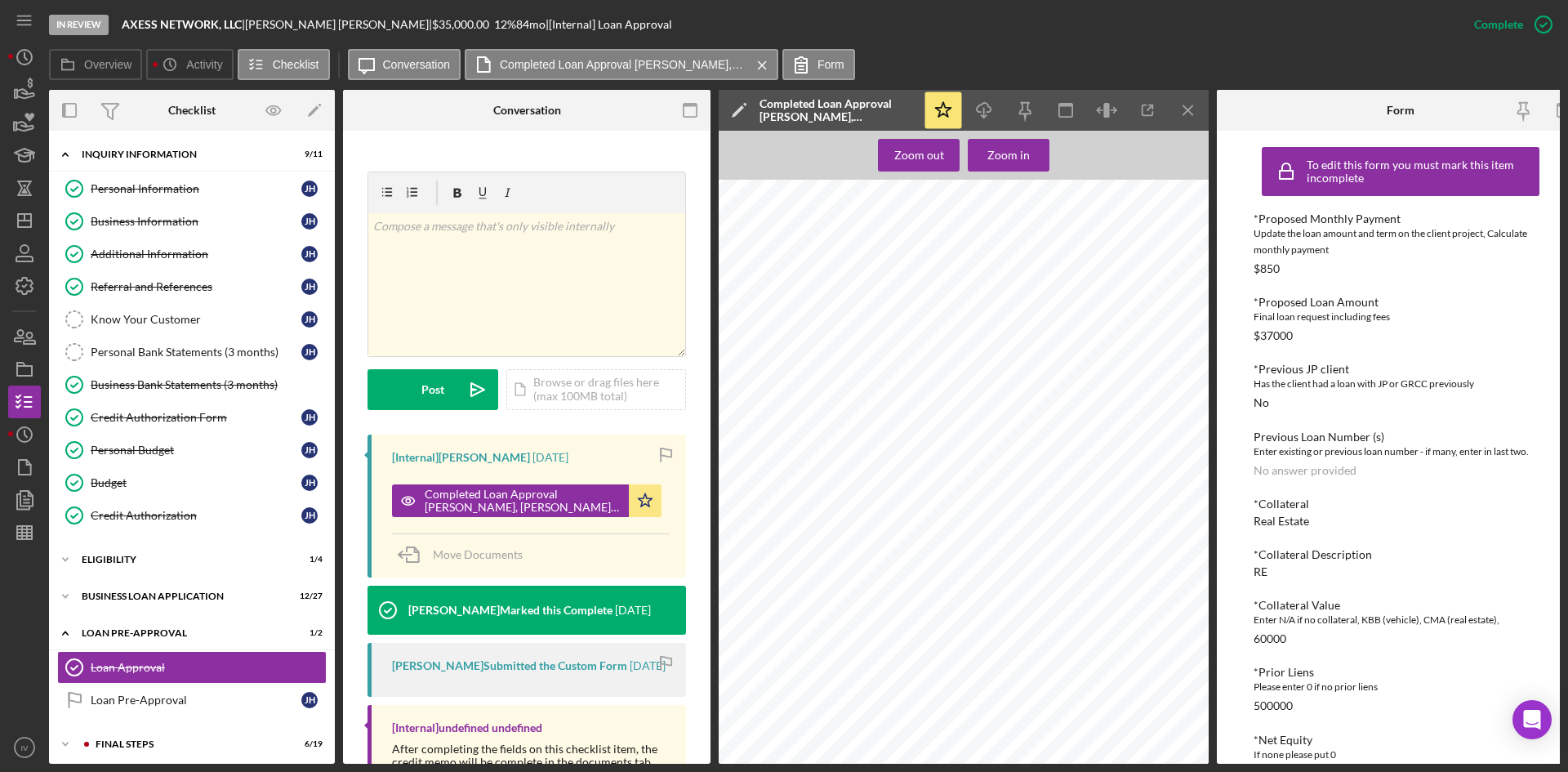
scroll to position [639, 0]
drag, startPoint x: 31, startPoint y: 217, endPoint x: 47, endPoint y: 226, distance: 18.4
click at [31, 217] on polygon "button" at bounding box center [24, 220] width 13 height 13
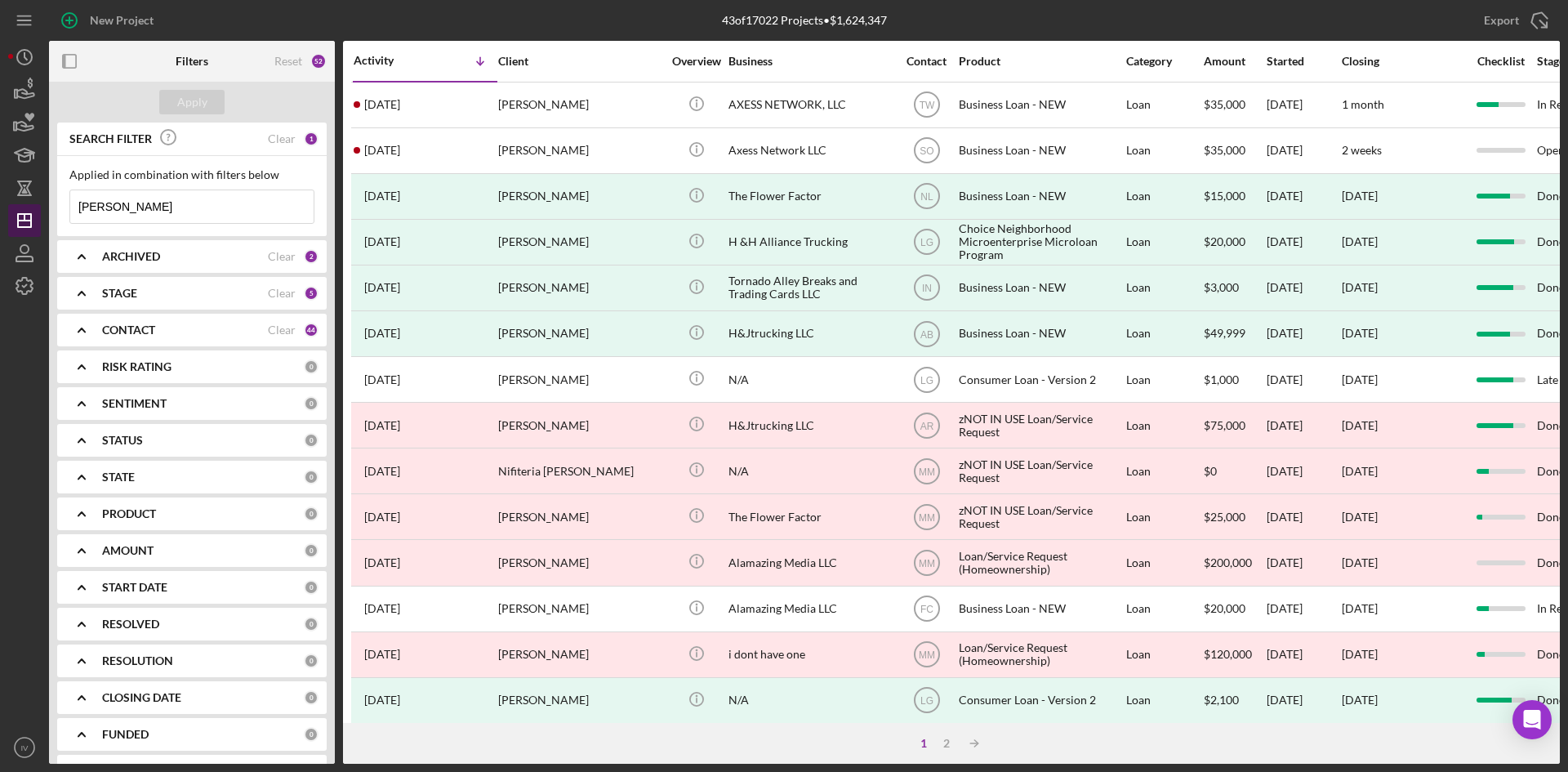
drag, startPoint x: 112, startPoint y: 210, endPoint x: 16, endPoint y: 207, distance: 96.0
click at [16, 207] on div "New Project 43 of 17022 Projects • $1,624,347 [PERSON_NAME] Export Icon/Export …" at bounding box center [784, 382] width 1551 height 763
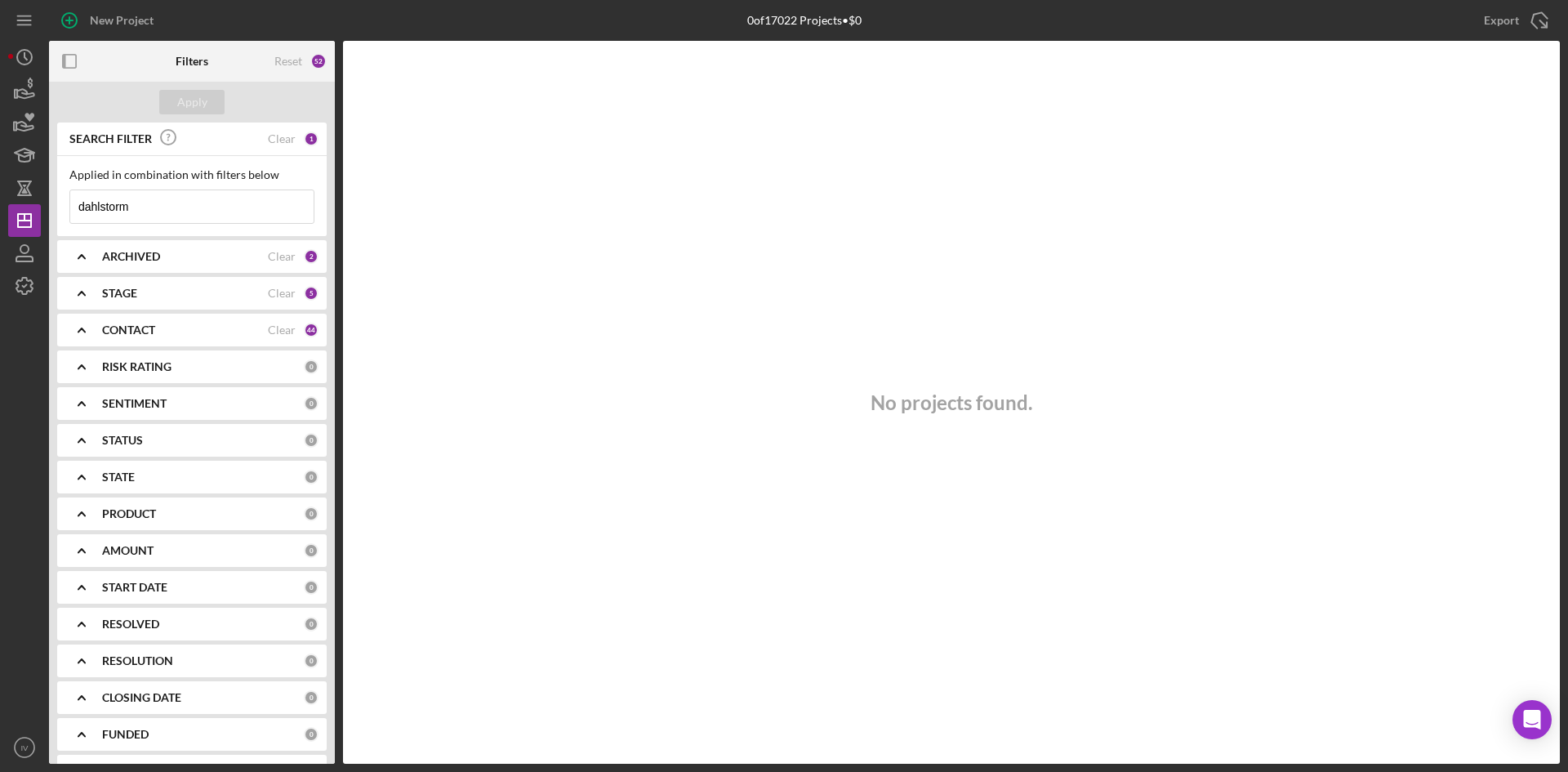
drag, startPoint x: 147, startPoint y: 206, endPoint x: 56, endPoint y: 217, distance: 91.7
click at [41, 216] on div "New Project 0 of 17022 Projects • $0 [PERSON_NAME] Export Icon/Export Filters R…" at bounding box center [784, 382] width 1551 height 763
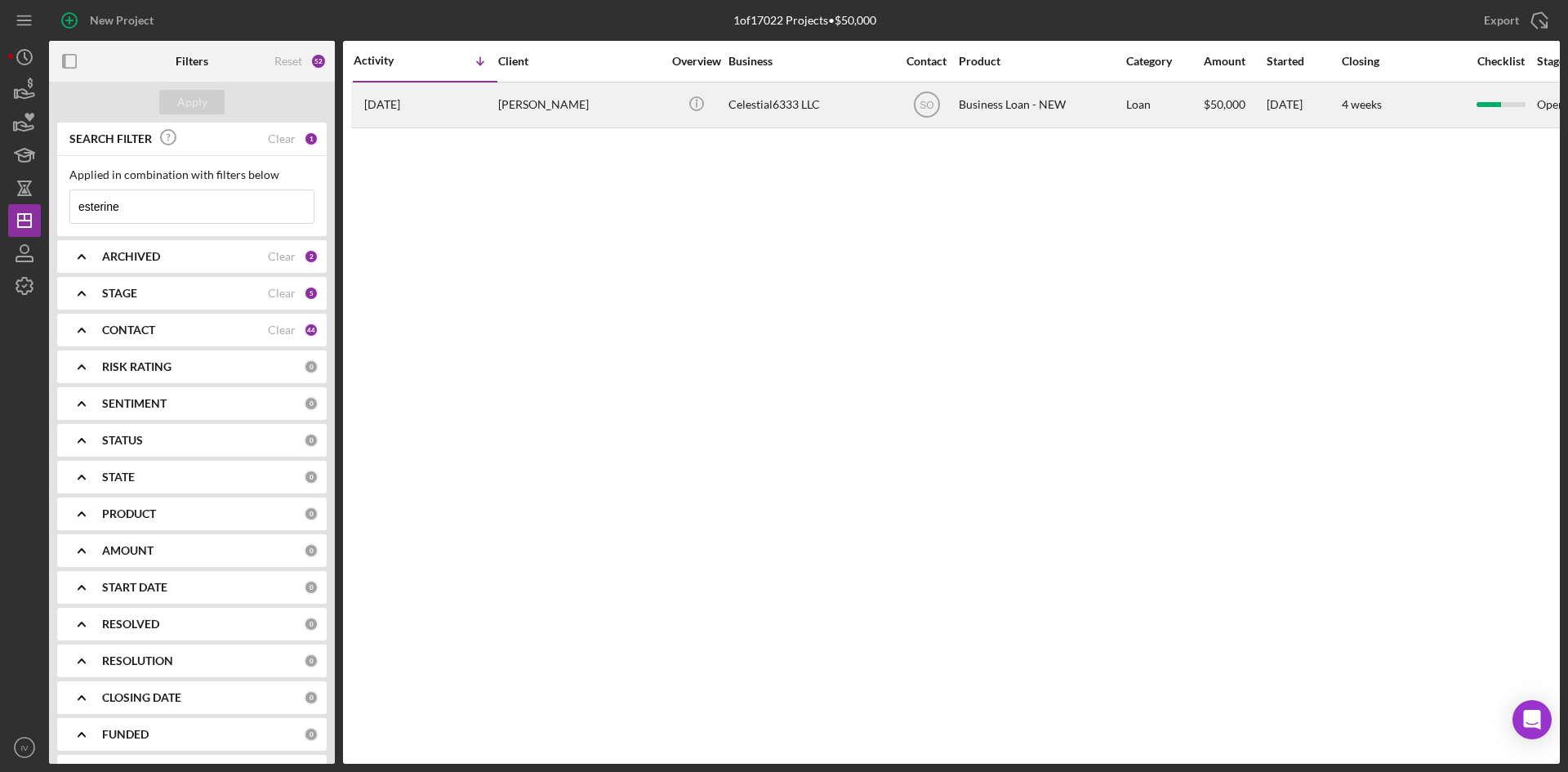
type input "esterine"
click at [577, 99] on div "[PERSON_NAME]" at bounding box center [580, 104] width 163 height 43
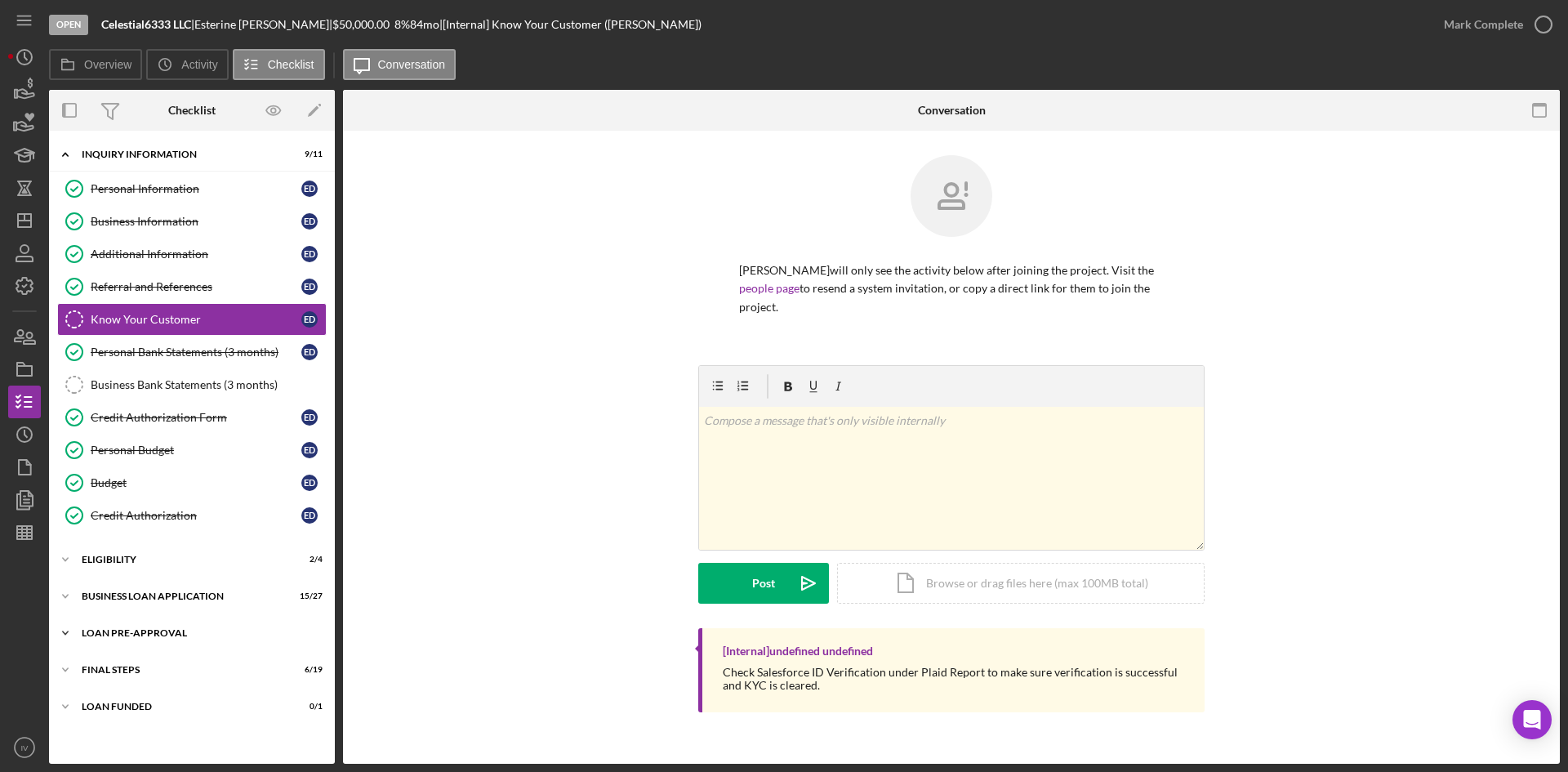
click at [146, 630] on div "LOAN PRE-APPROVAL" at bounding box center [197, 633] width 233 height 10
click at [132, 661] on div "Loan Approval" at bounding box center [208, 667] width 235 height 13
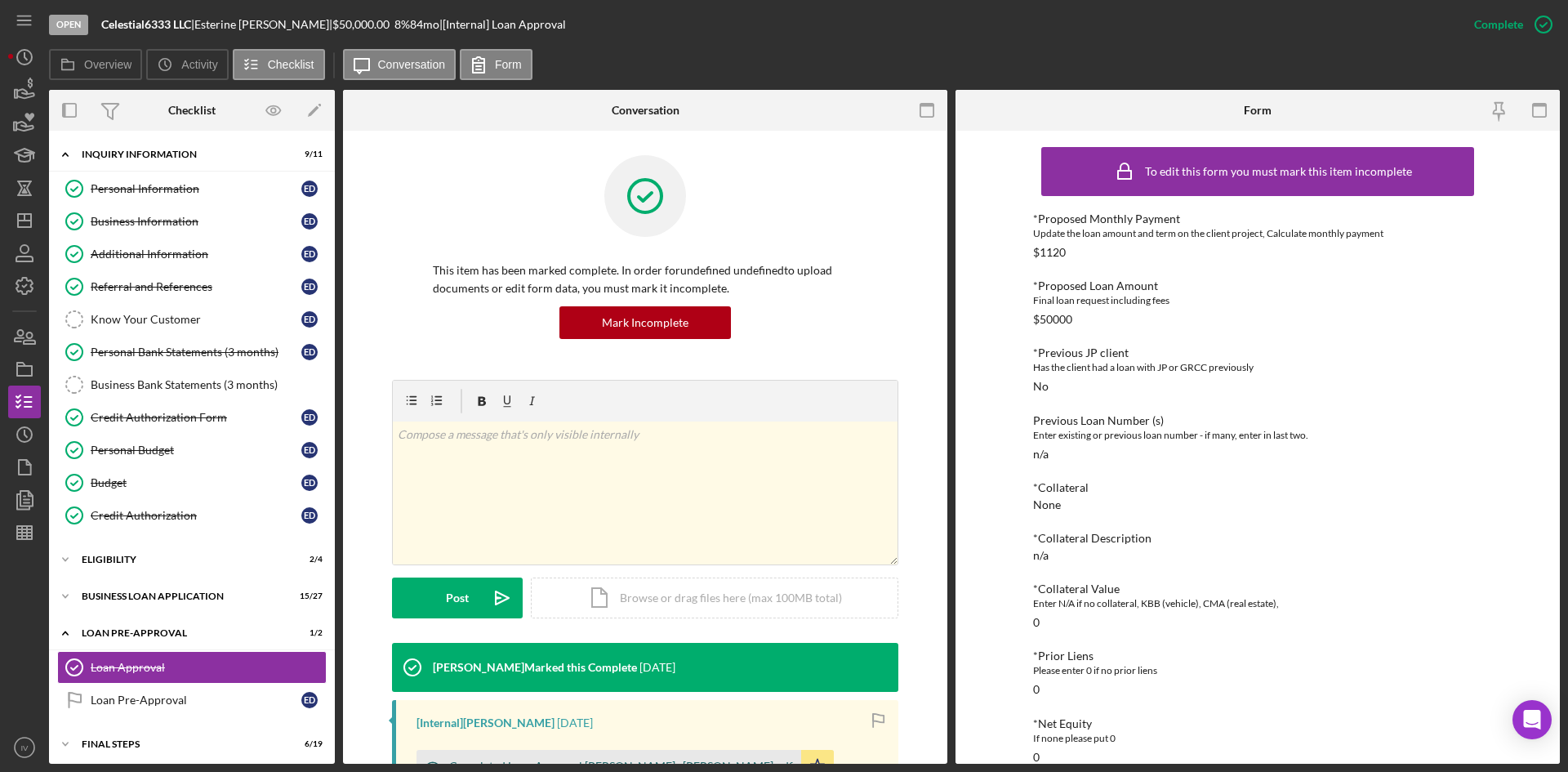
scroll to position [245, 0]
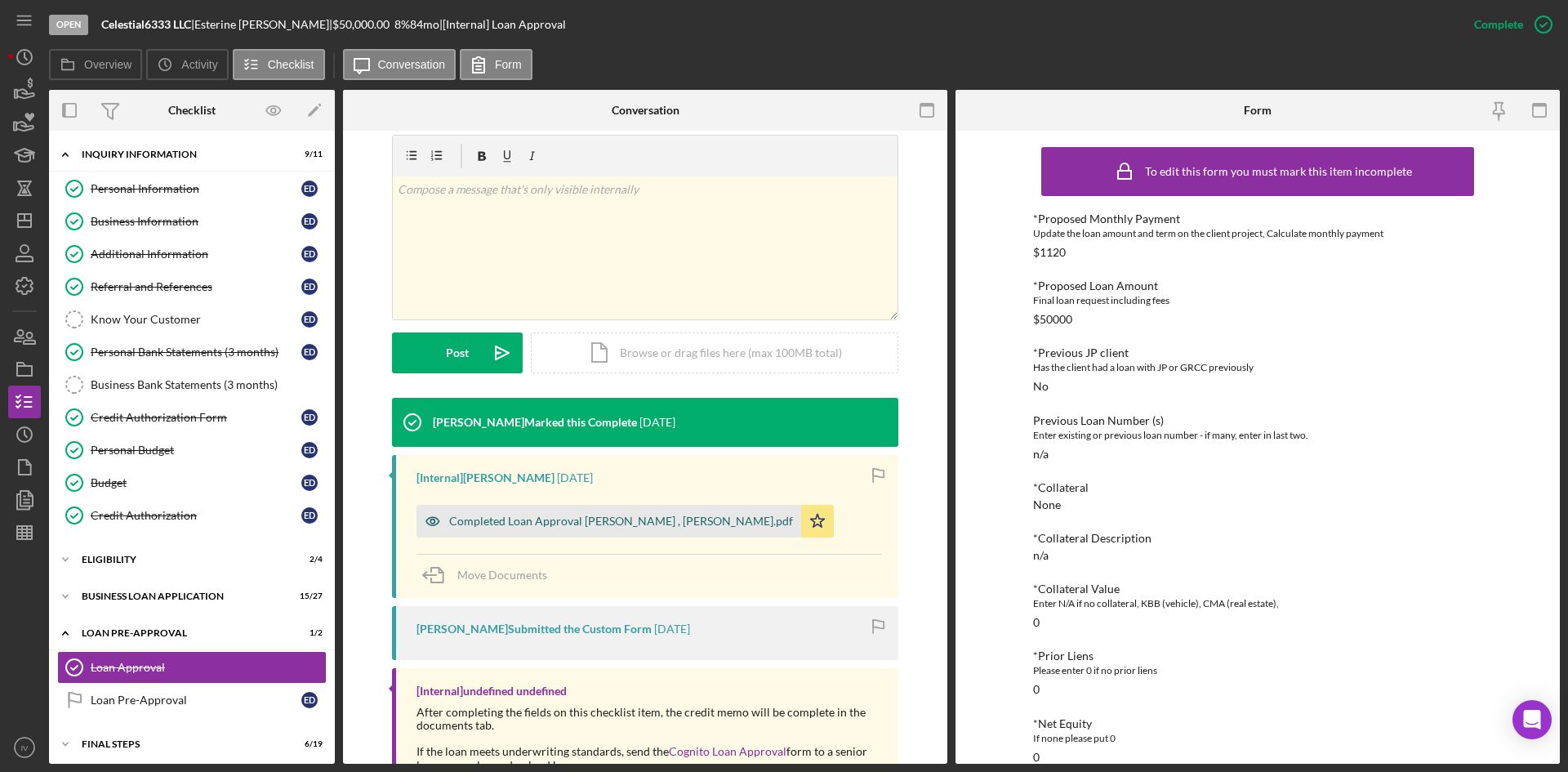
click at [576, 514] on div "Completed Loan Approval [PERSON_NAME] , [PERSON_NAME].pdf" at bounding box center [621, 520] width 344 height 13
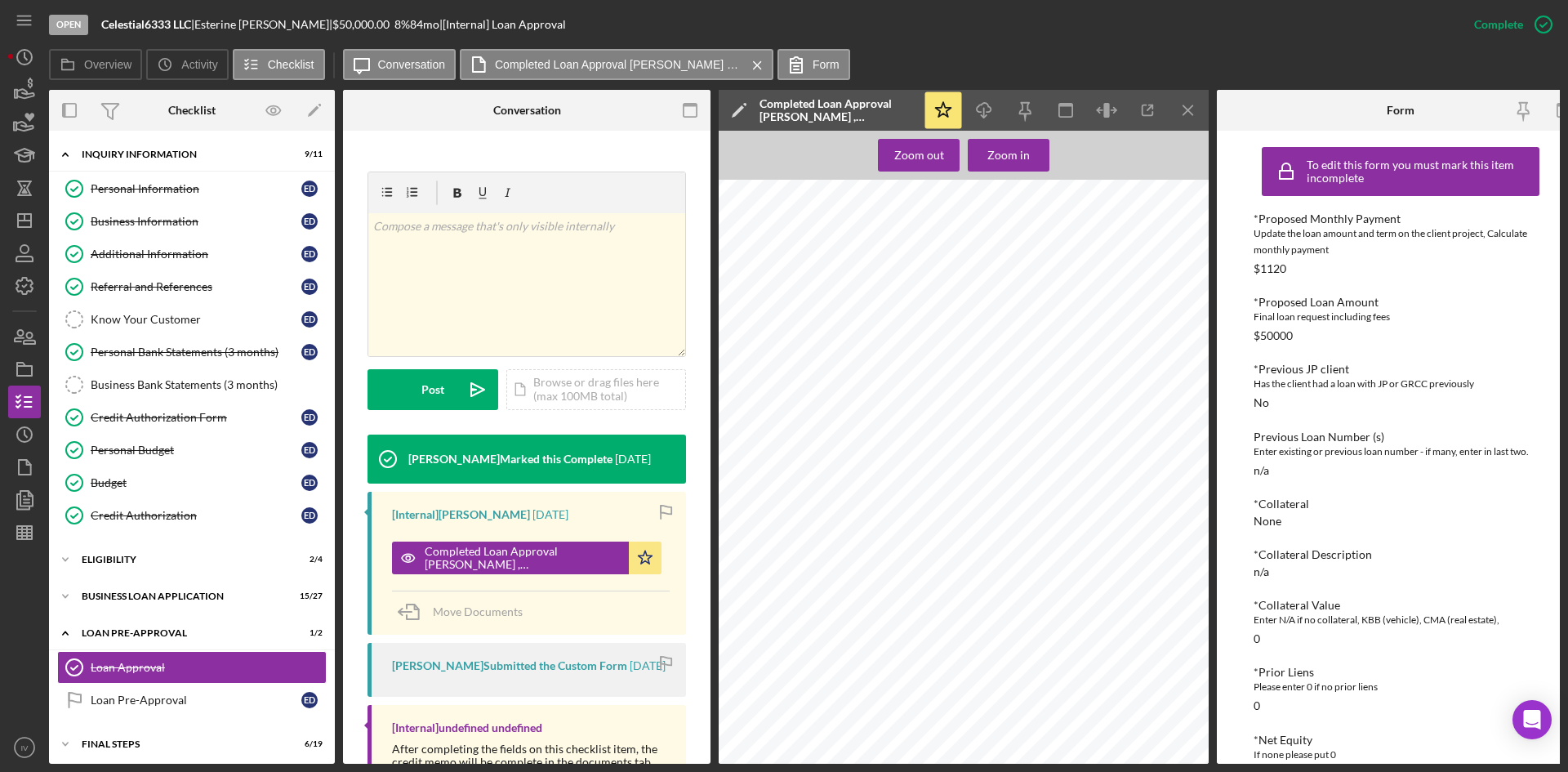
scroll to position [965, 0]
